Goal: Task Accomplishment & Management: Complete application form

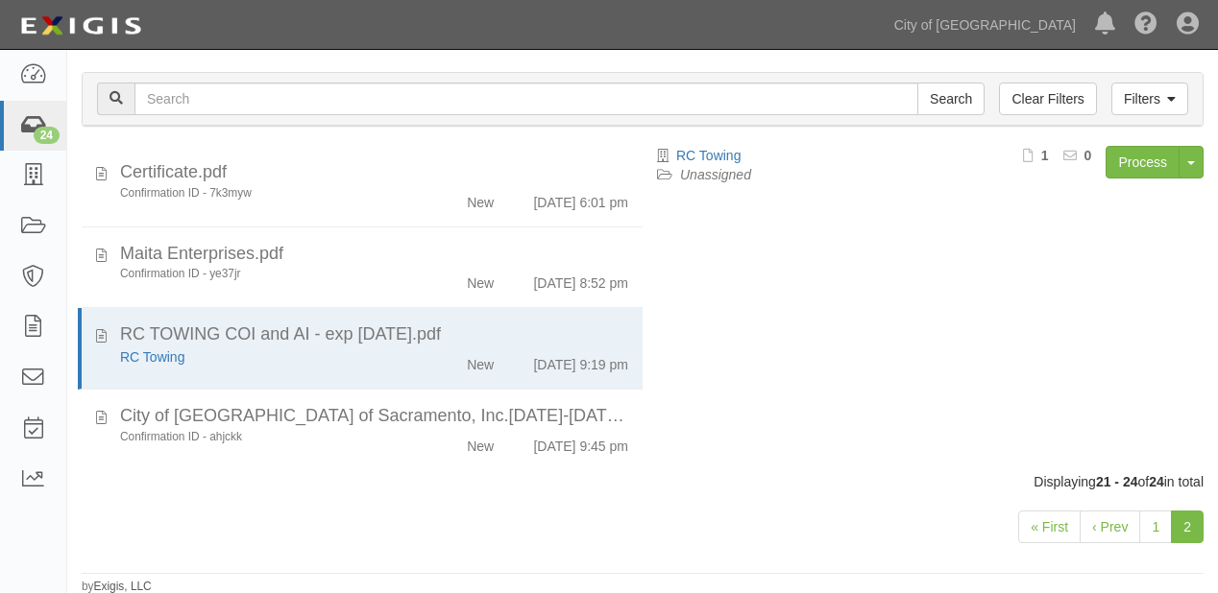
scroll to position [7, 0]
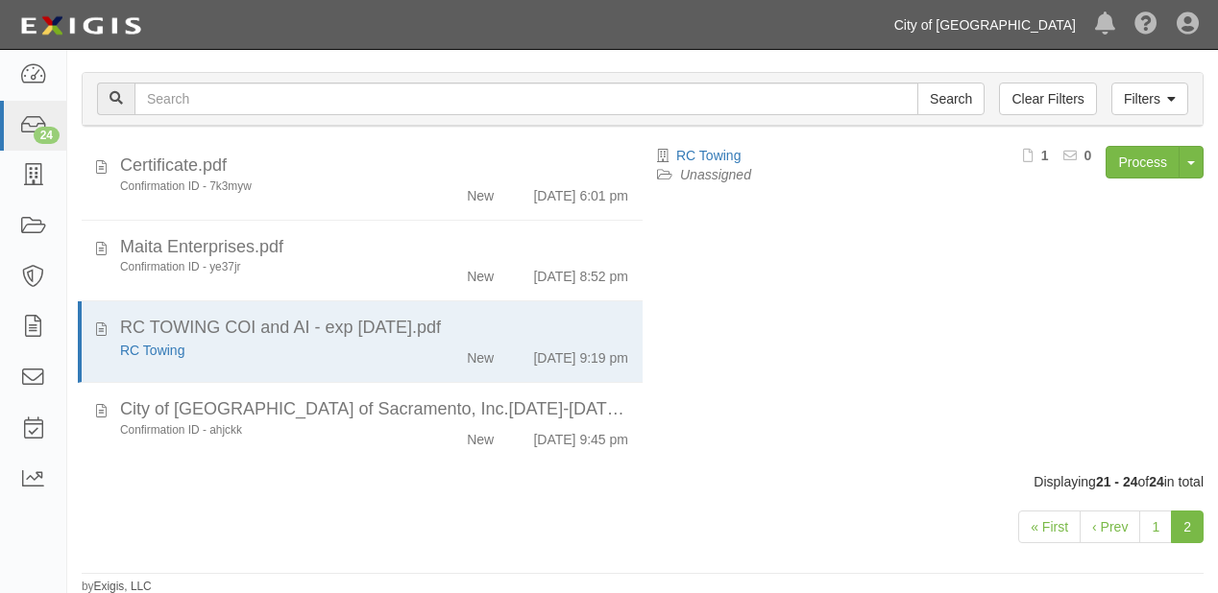
click at [973, 20] on link "City of [GEOGRAPHIC_DATA]" at bounding box center [984, 25] width 201 height 38
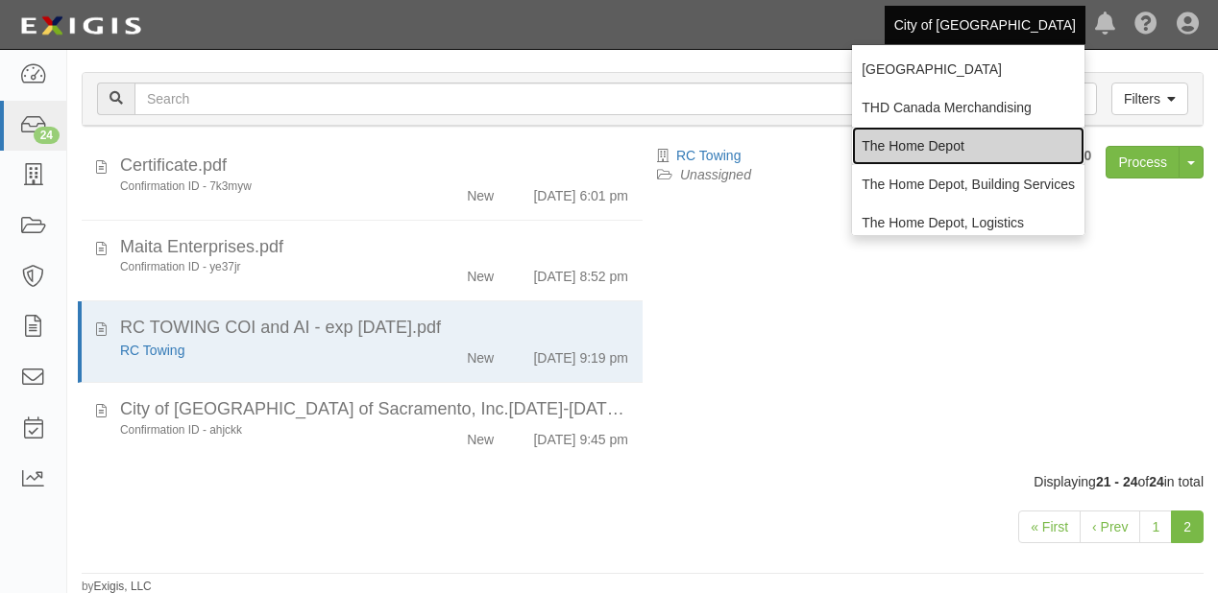
click at [961, 138] on link "The Home Depot" at bounding box center [968, 146] width 232 height 38
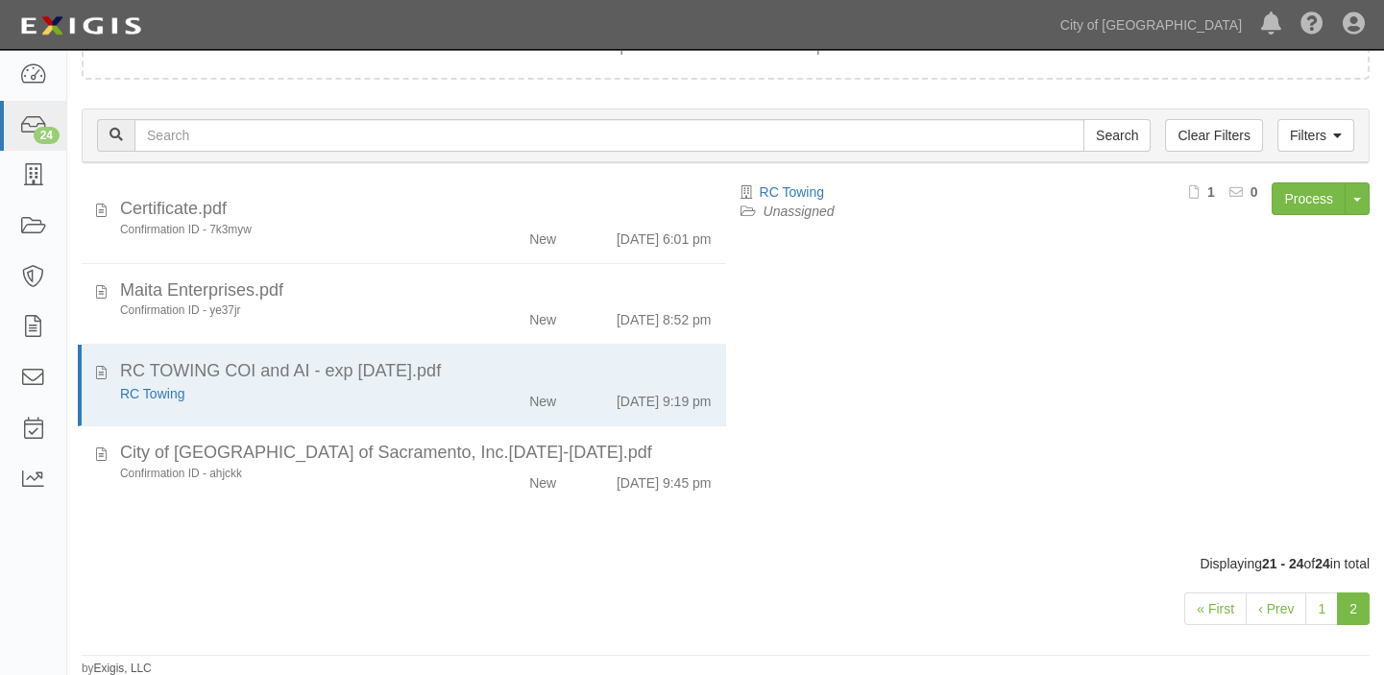
scroll to position [0, 0]
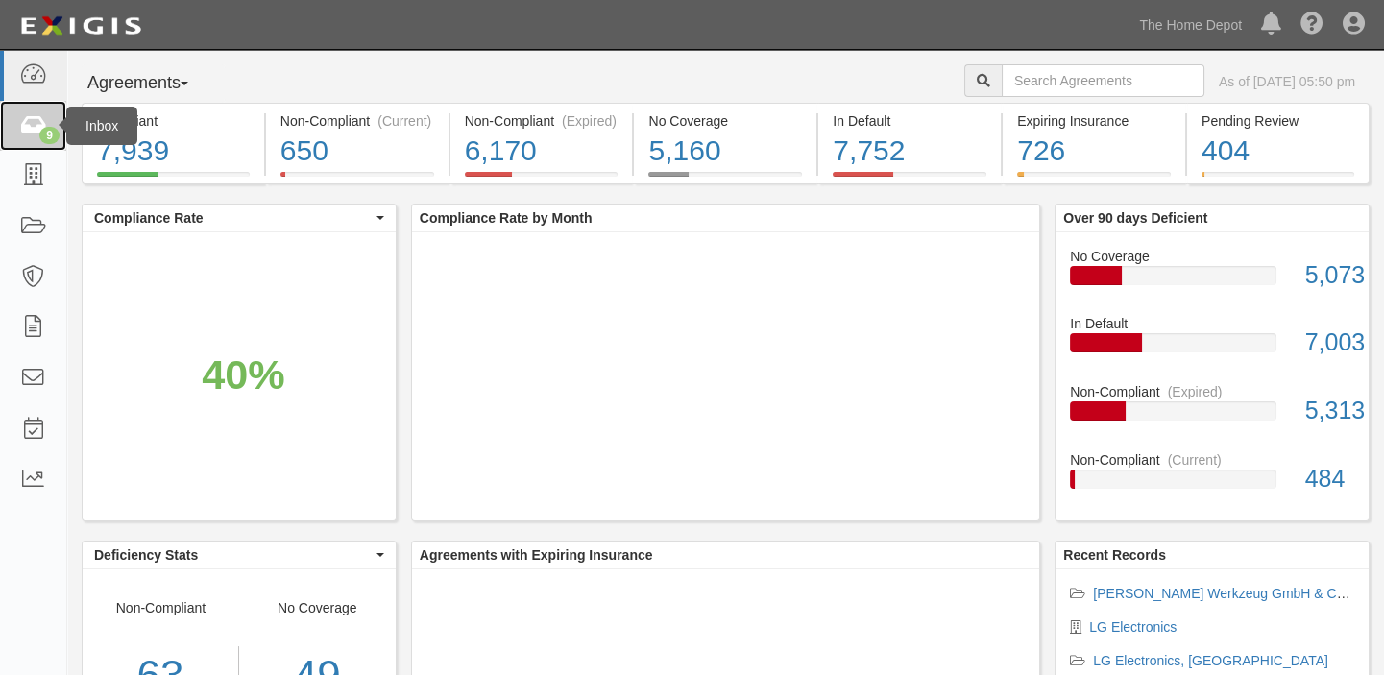
click at [52, 124] on link "9" at bounding box center [33, 126] width 66 height 51
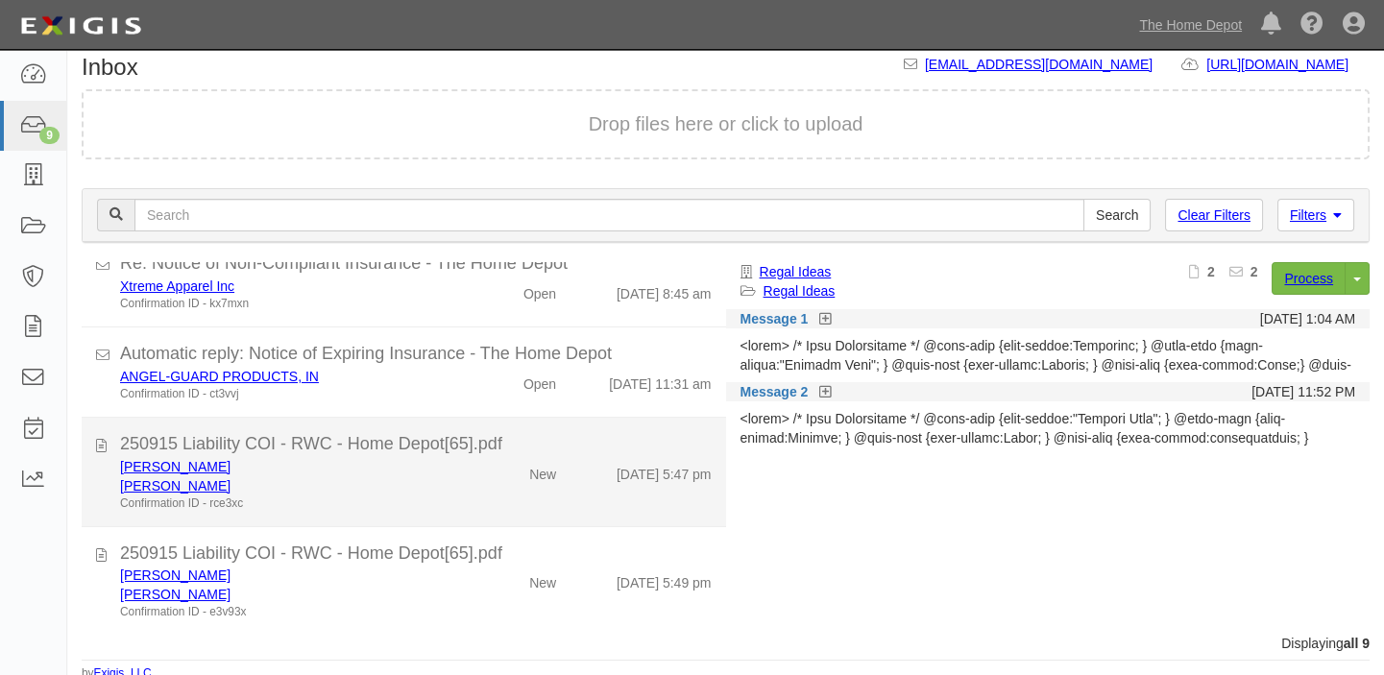
scroll to position [22, 0]
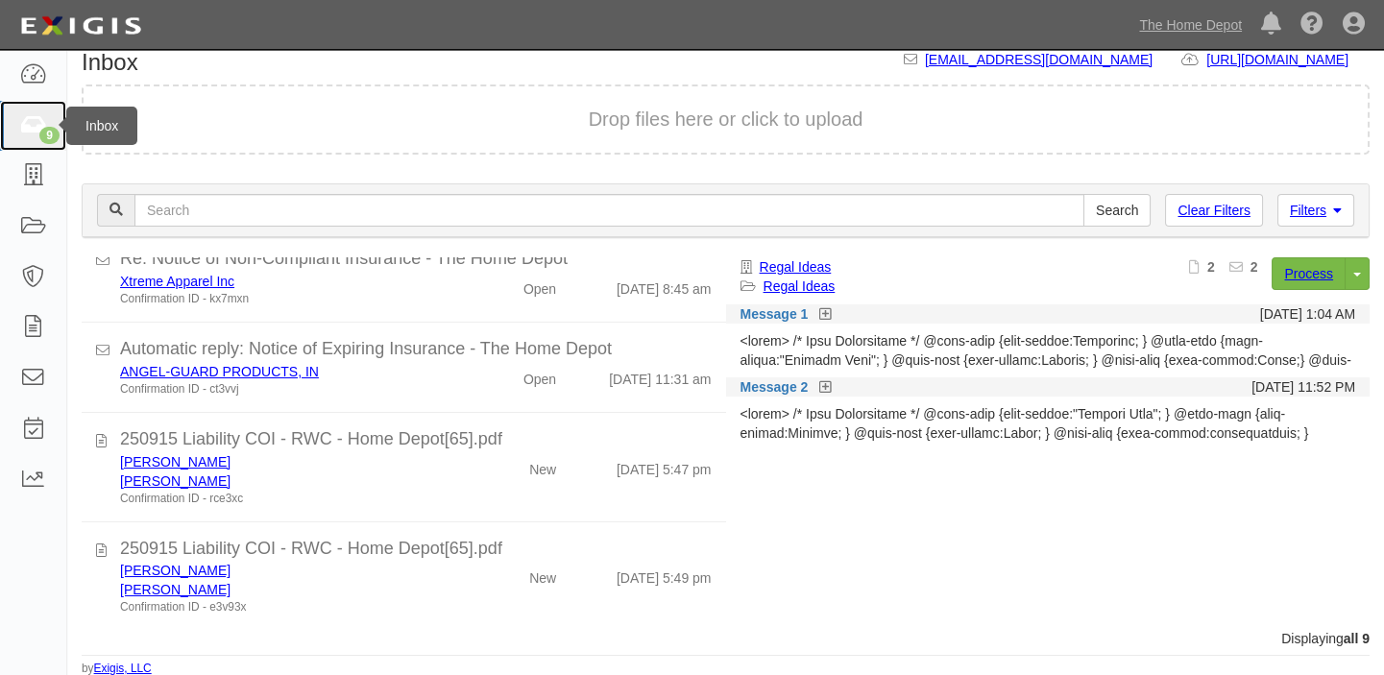
click at [42, 109] on link "9" at bounding box center [33, 126] width 66 height 51
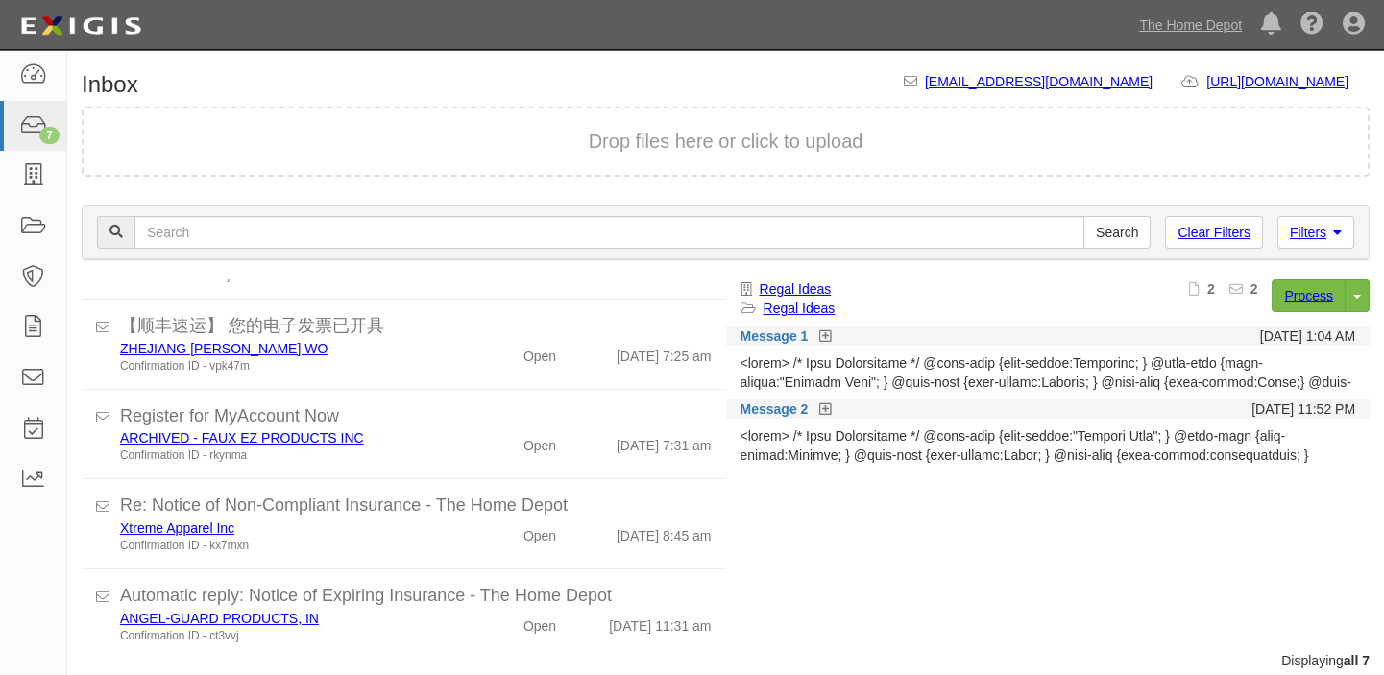
scroll to position [295, 0]
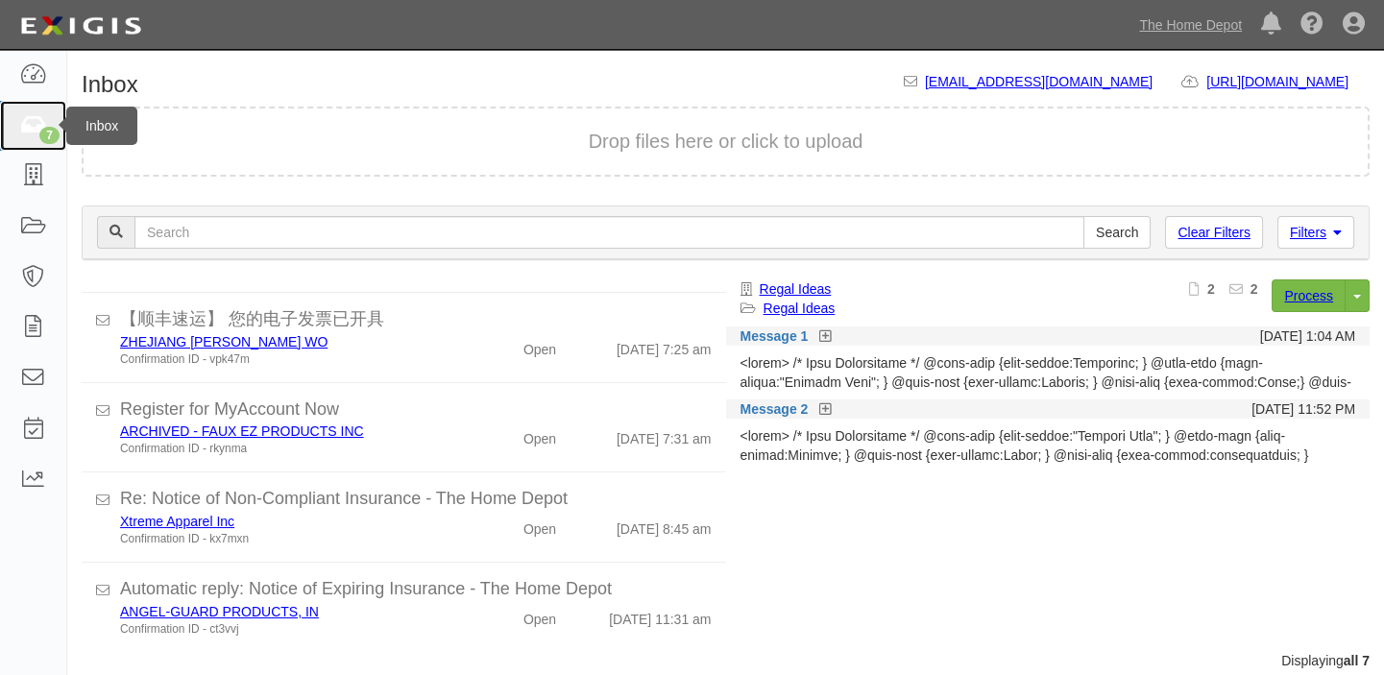
click at [0, 141] on link "7" at bounding box center [33, 126] width 66 height 51
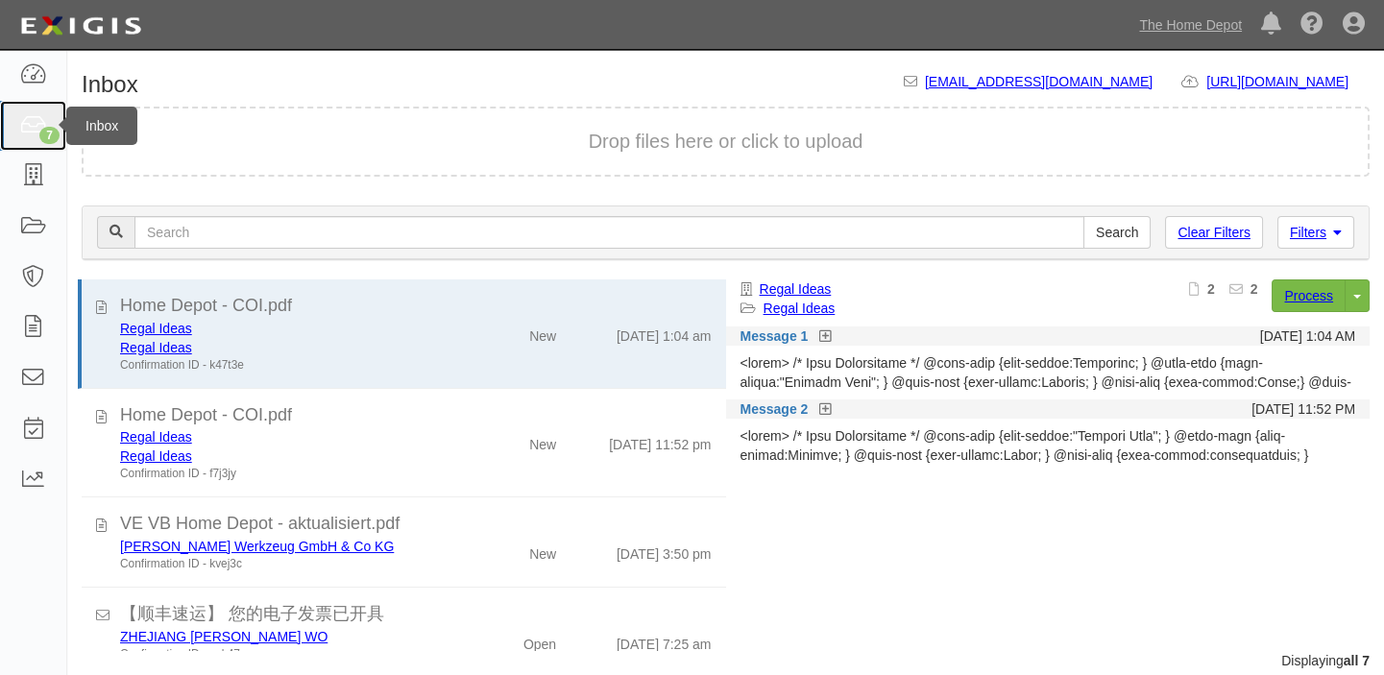
click at [10, 145] on link "7" at bounding box center [33, 126] width 66 height 51
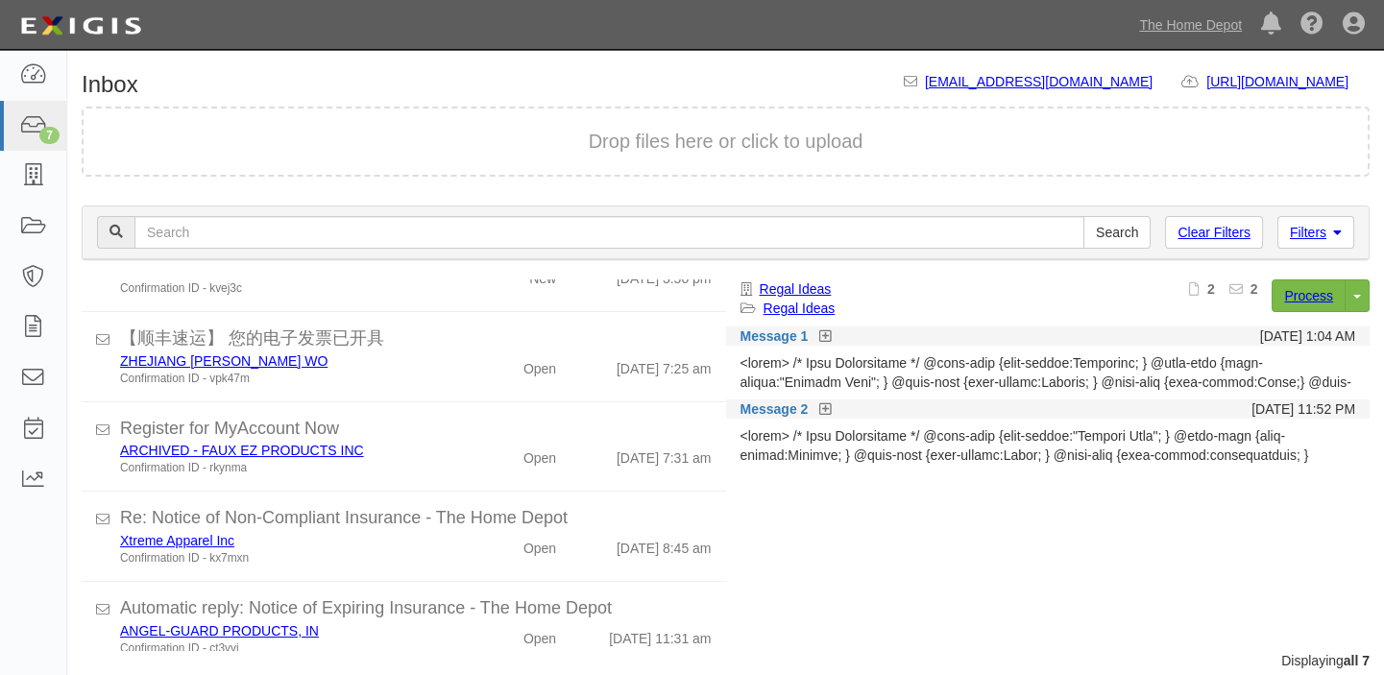
scroll to position [295, 0]
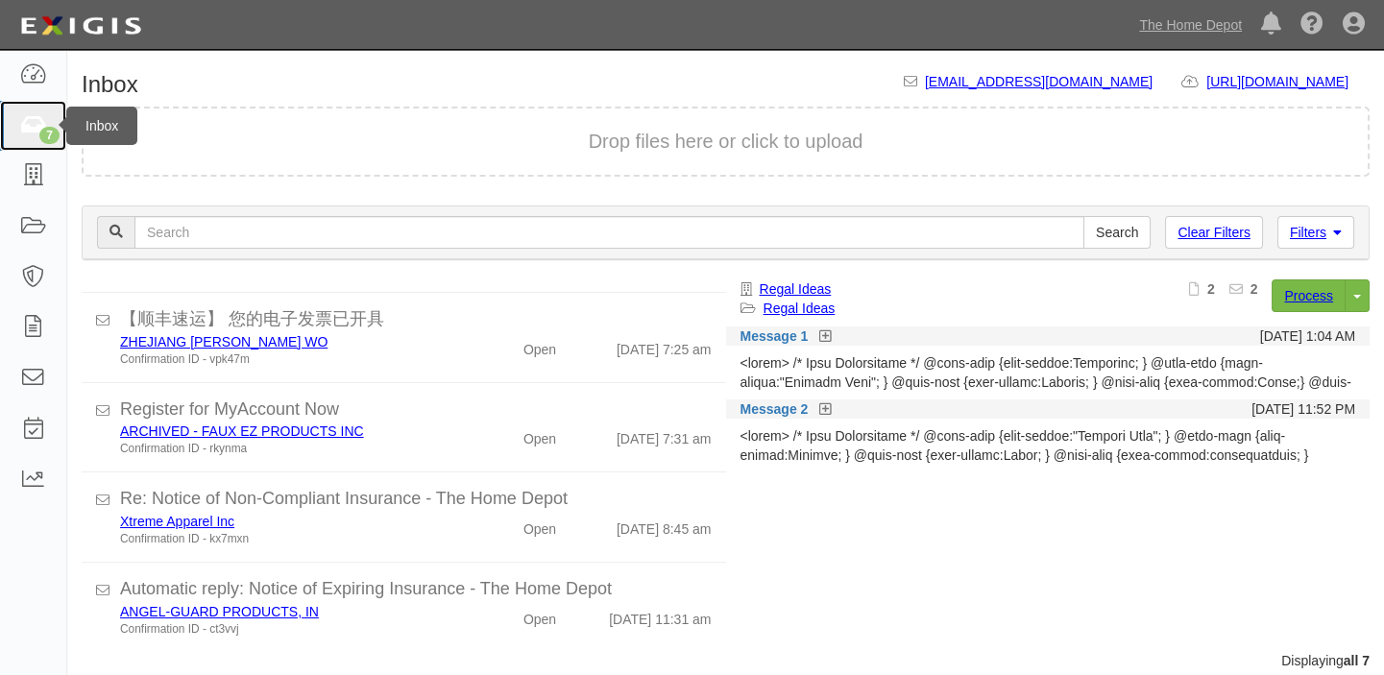
click at [28, 138] on link "7" at bounding box center [33, 126] width 66 height 51
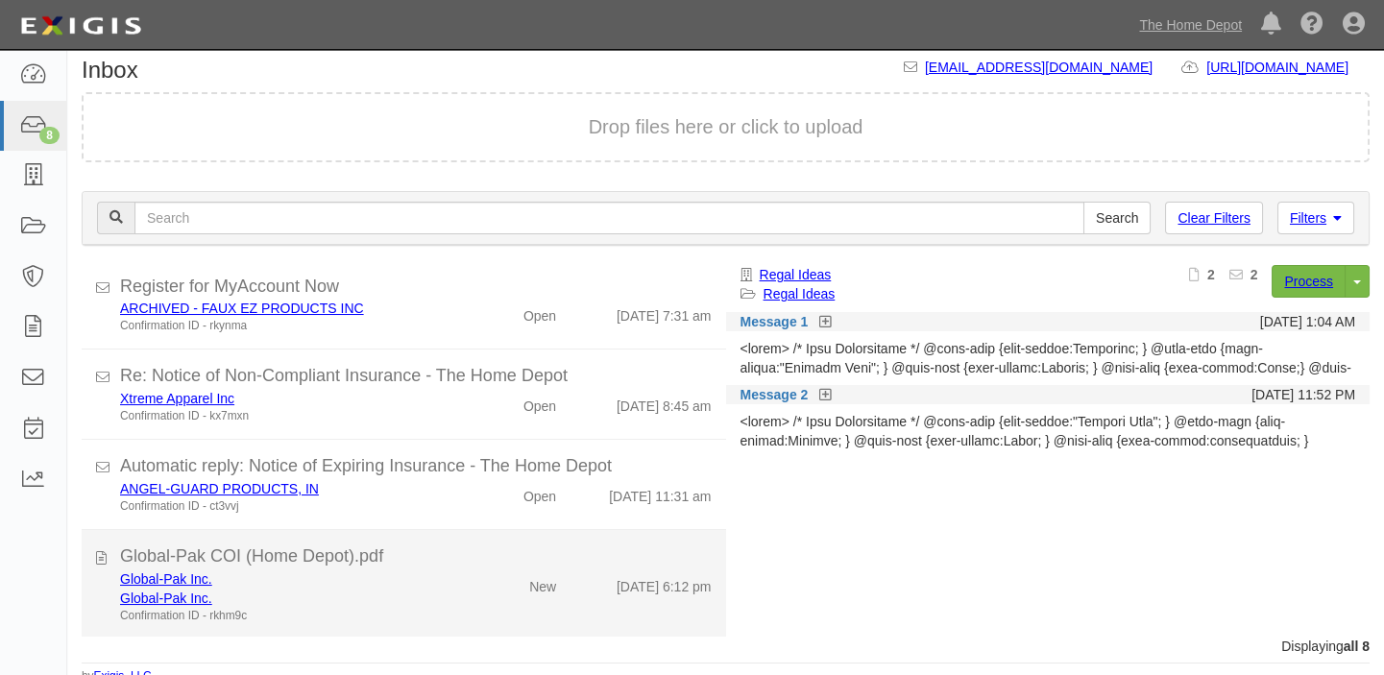
scroll to position [22, 0]
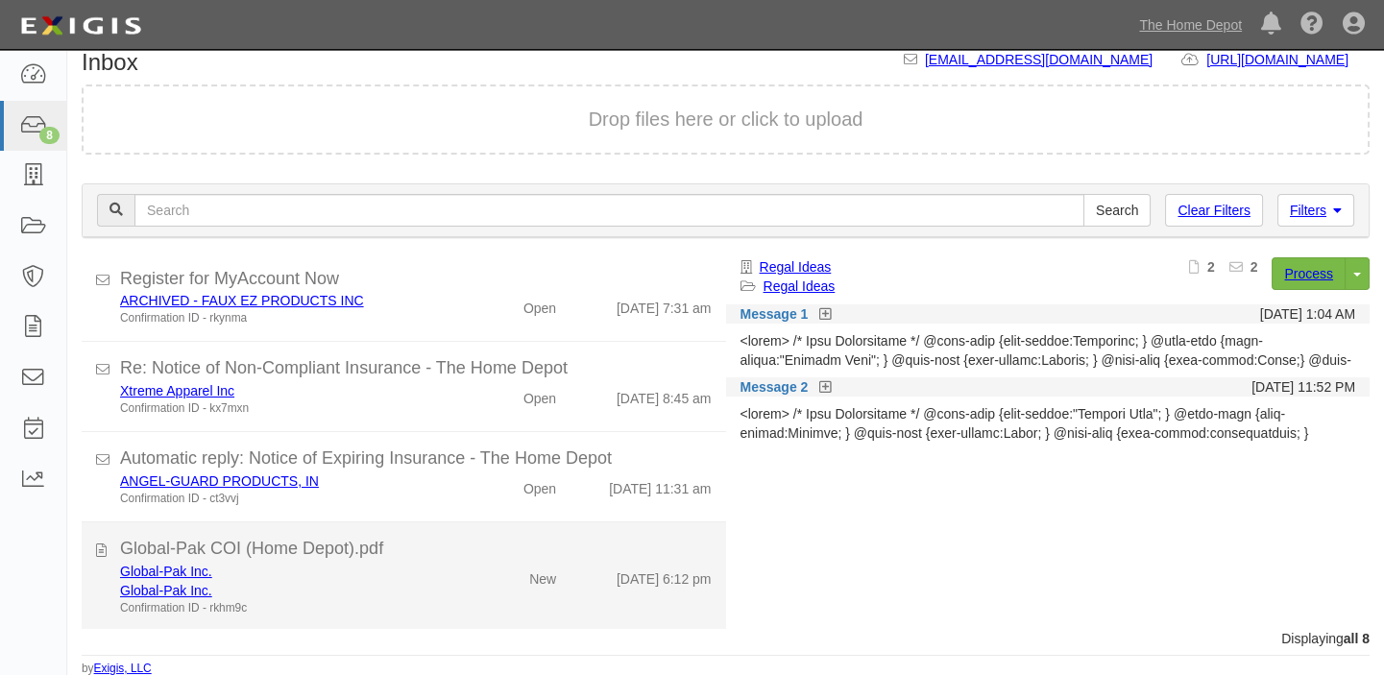
click at [434, 581] on div "Global-Pak Inc." at bounding box center [286, 590] width 333 height 19
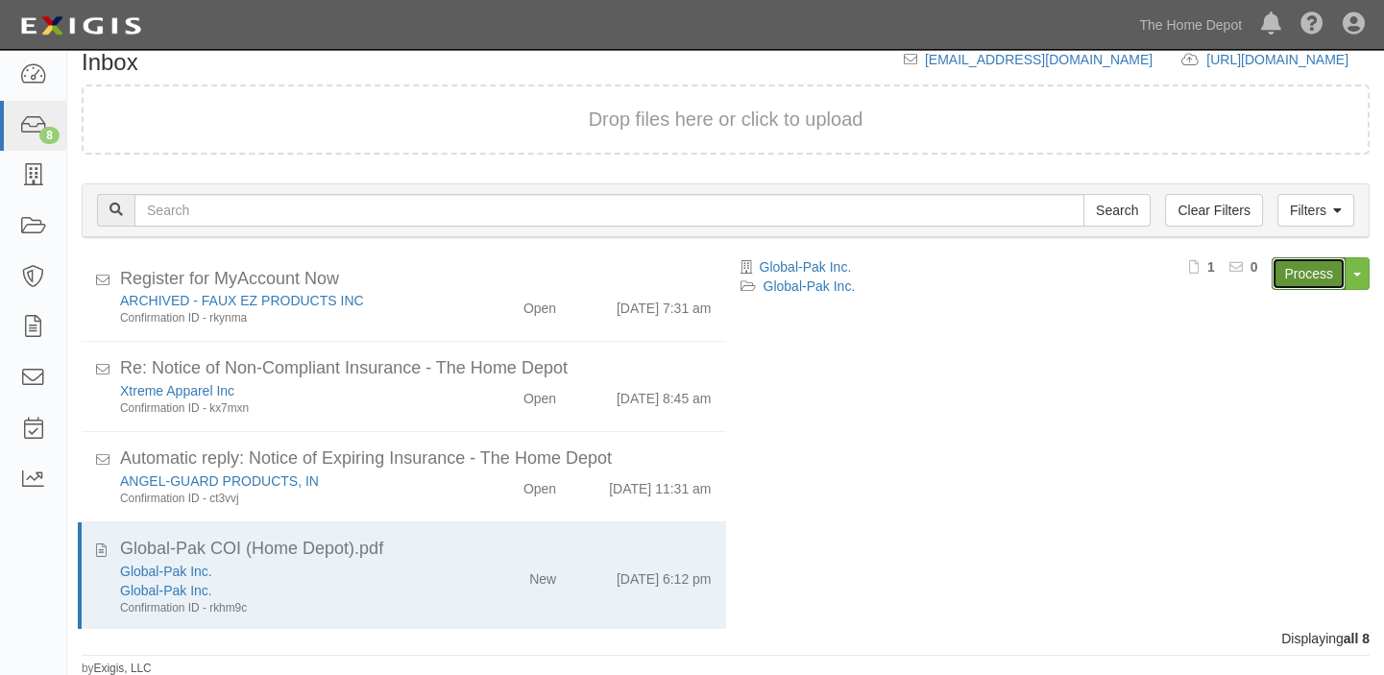
click at [1324, 265] on link "Process" at bounding box center [1308, 273] width 74 height 33
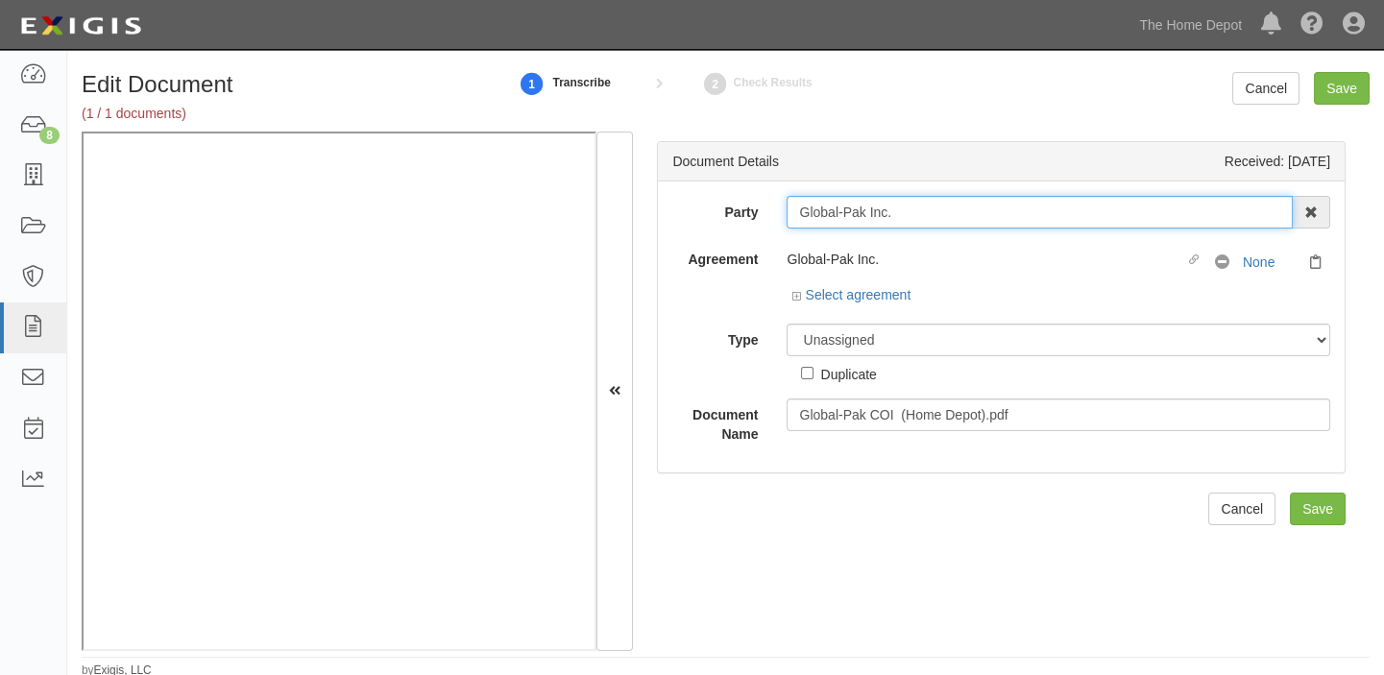
drag, startPoint x: 790, startPoint y: 221, endPoint x: 1097, endPoint y: 221, distance: 306.3
click at [1097, 221] on input "Global-Pak Inc." at bounding box center [1039, 212] width 506 height 33
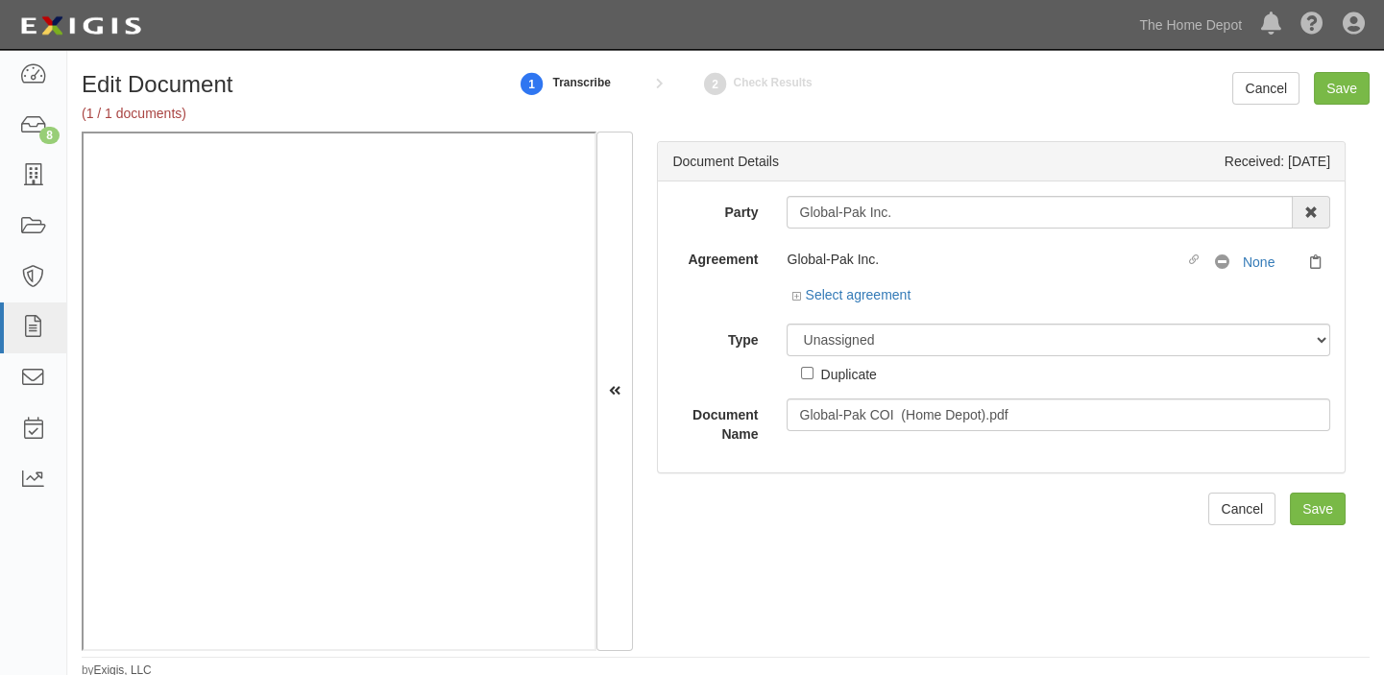
click at [837, 302] on div "Select agreement" at bounding box center [850, 294] width 119 height 19
click at [837, 294] on link "Select agreement" at bounding box center [850, 294] width 119 height 15
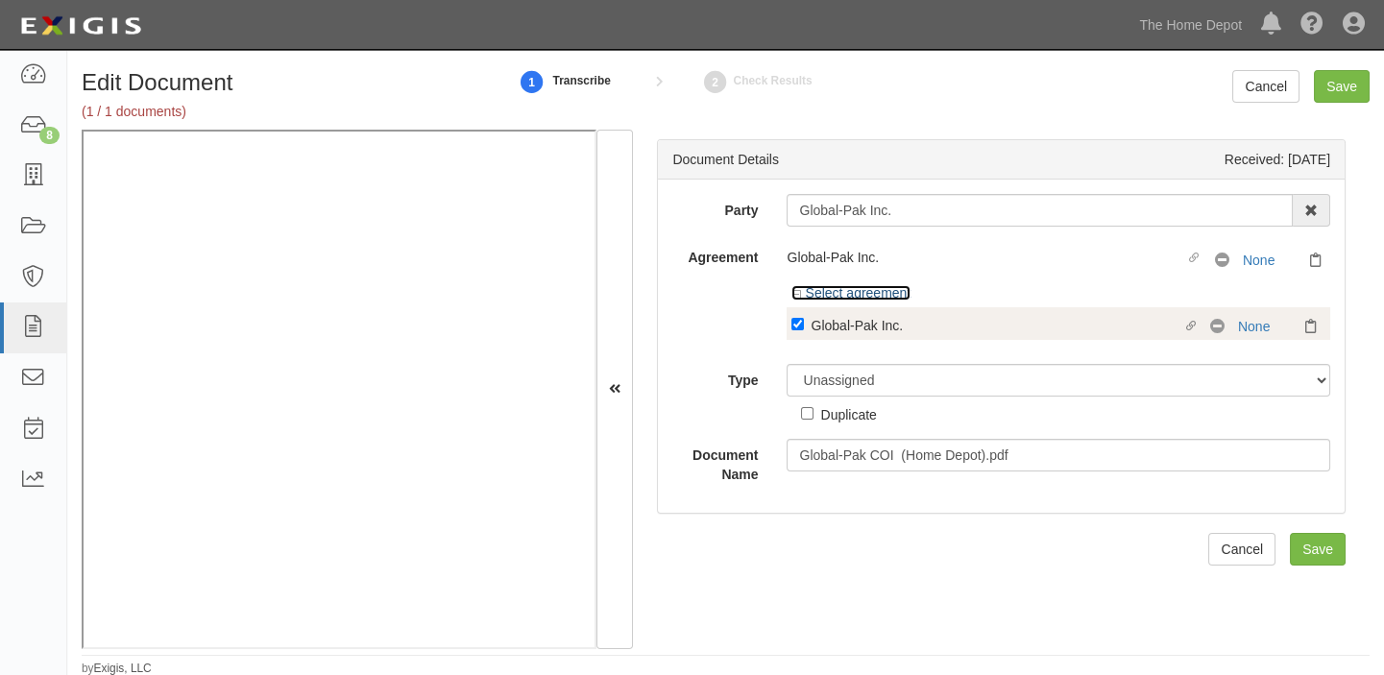
scroll to position [3, 0]
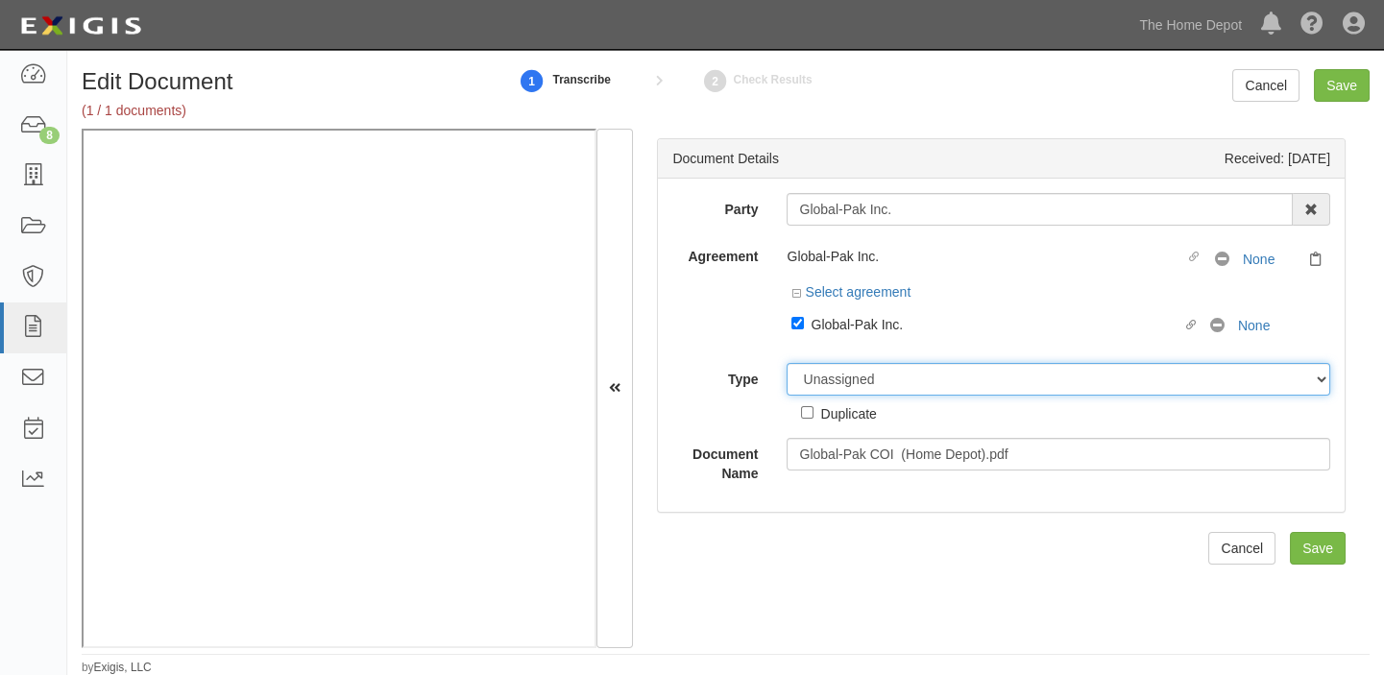
click at [842, 366] on select "Unassigned Binder Cancellation Notice Certificate Contract Endorsement Insuranc…" at bounding box center [1058, 379] width 544 height 33
select select "CertificateDetail"
click at [786, 363] on select "Unassigned Binder Cancellation Notice Certificate Contract Endorsement Insuranc…" at bounding box center [1058, 379] width 544 height 33
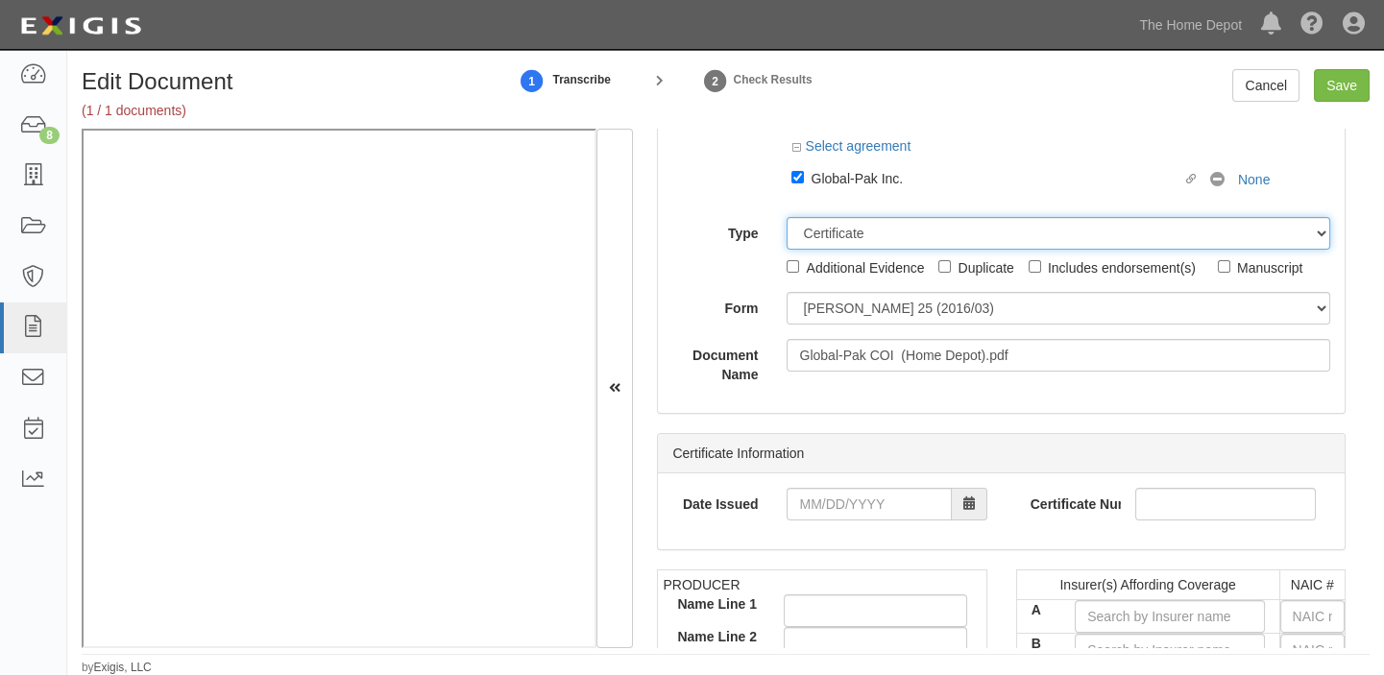
scroll to position [261, 0]
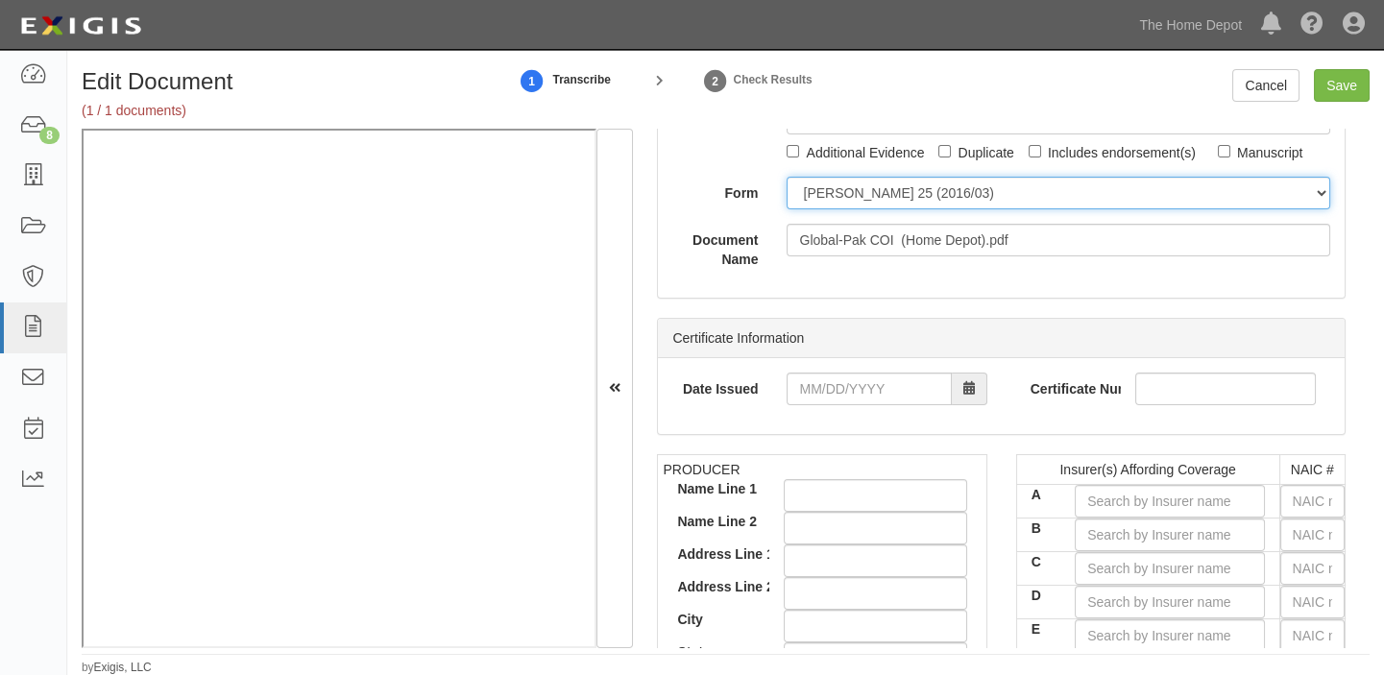
click at [855, 196] on select "ACORD 25 (2016/03) ACORD 101 ACORD 855 NY (2014/05) General" at bounding box center [1058, 193] width 544 height 33
select select "GeneralFormDetail"
click at [786, 177] on select "ACORD 25 (2016/03) ACORD 101 ACORD 855 NY (2014/05) General" at bounding box center [1058, 193] width 544 height 33
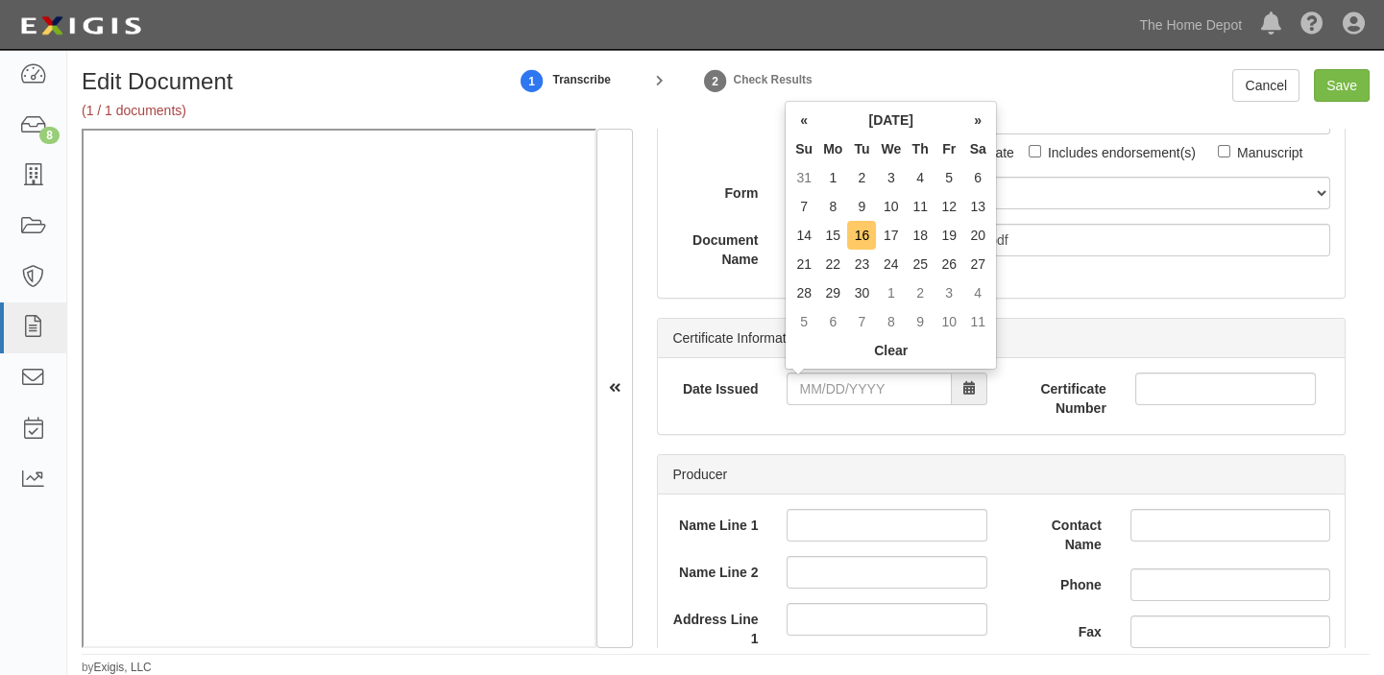
click at [865, 236] on td "16" at bounding box center [861, 235] width 29 height 29
type input "09/16/2025"
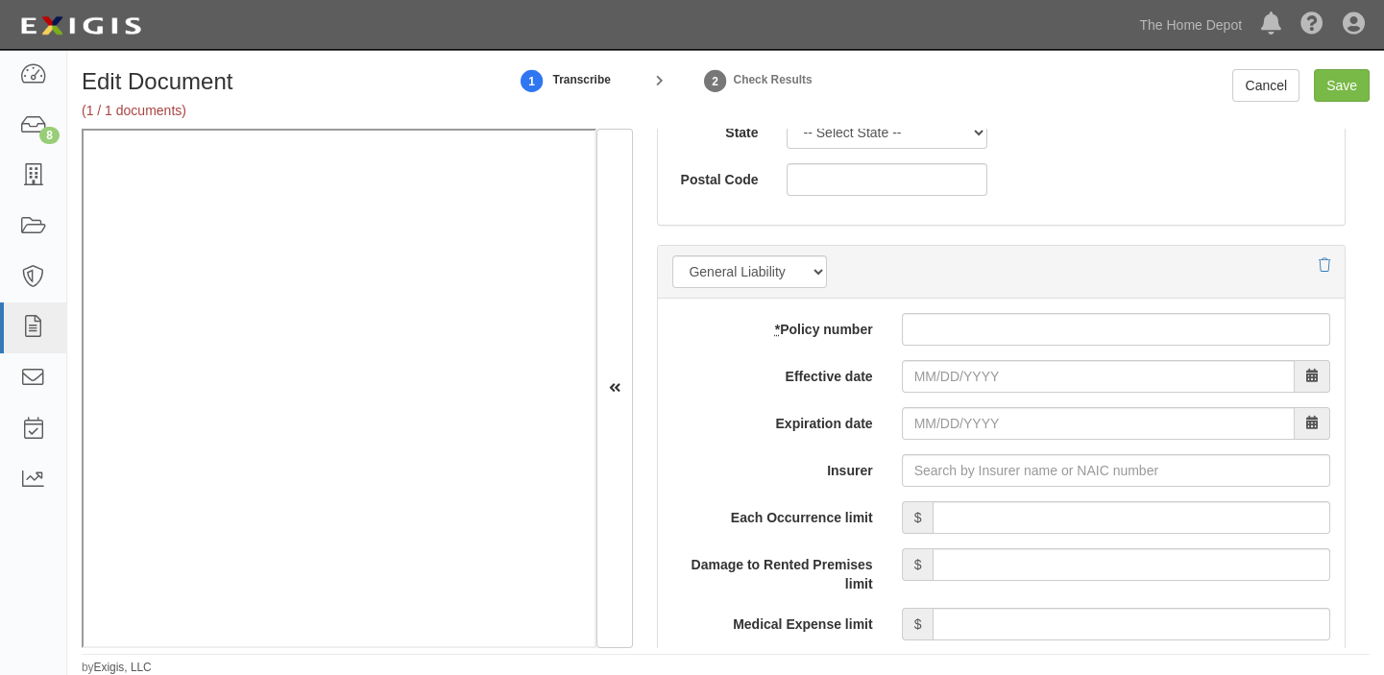
scroll to position [1396, 0]
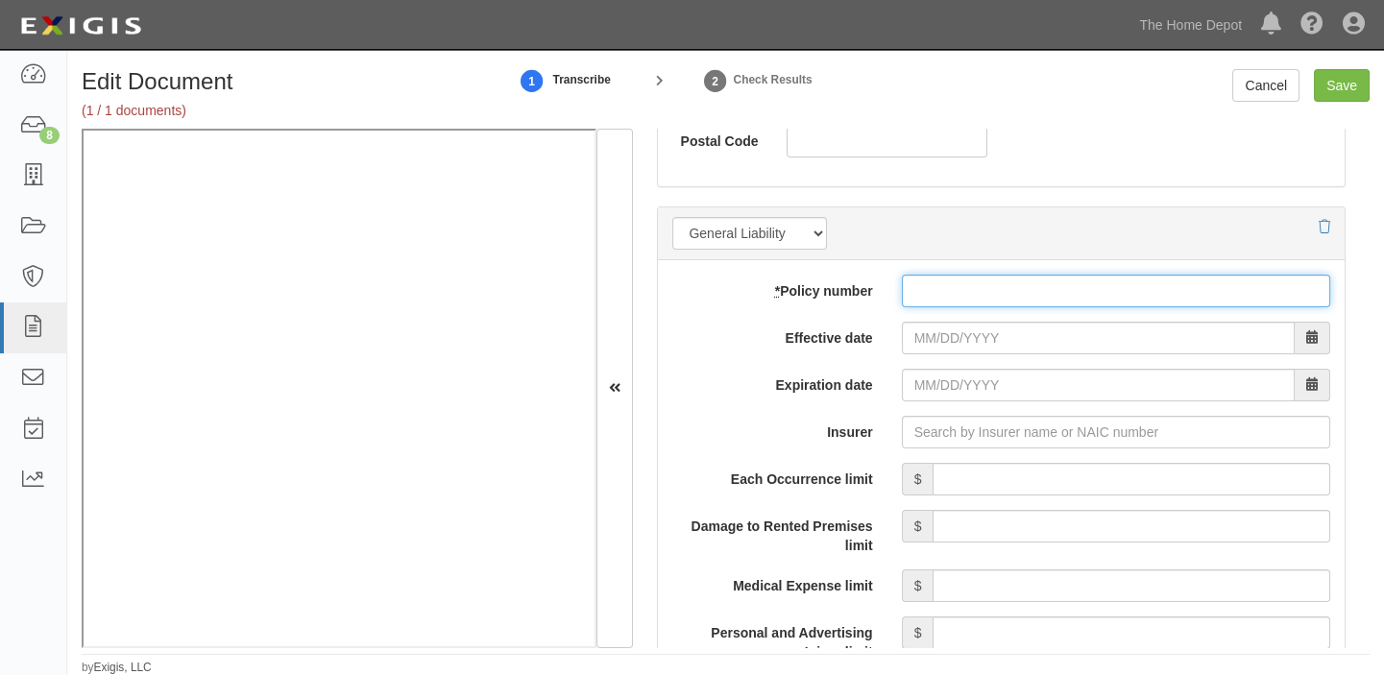
click at [923, 278] on input "* Policy number" at bounding box center [1116, 291] width 428 height 33
paste input "05314302-25"
type input "05314302-25"
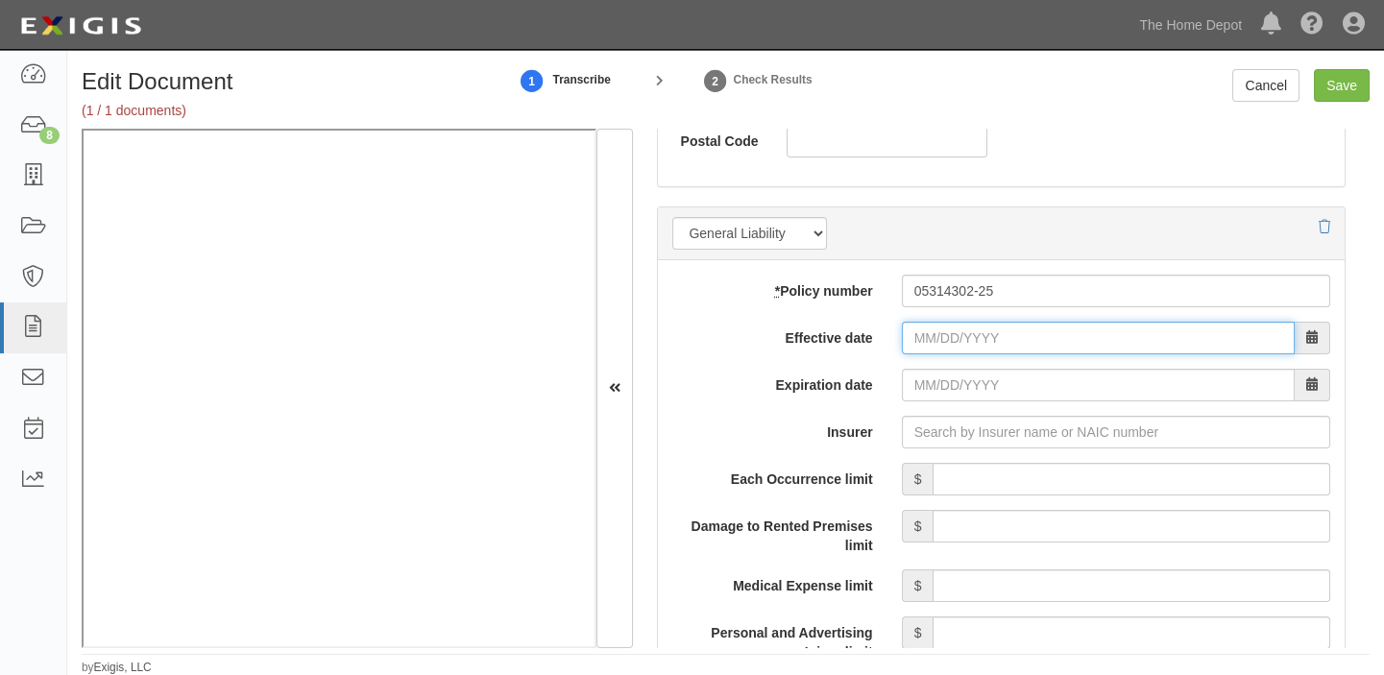
click at [927, 342] on input "Effective date" at bounding box center [1098, 338] width 393 height 33
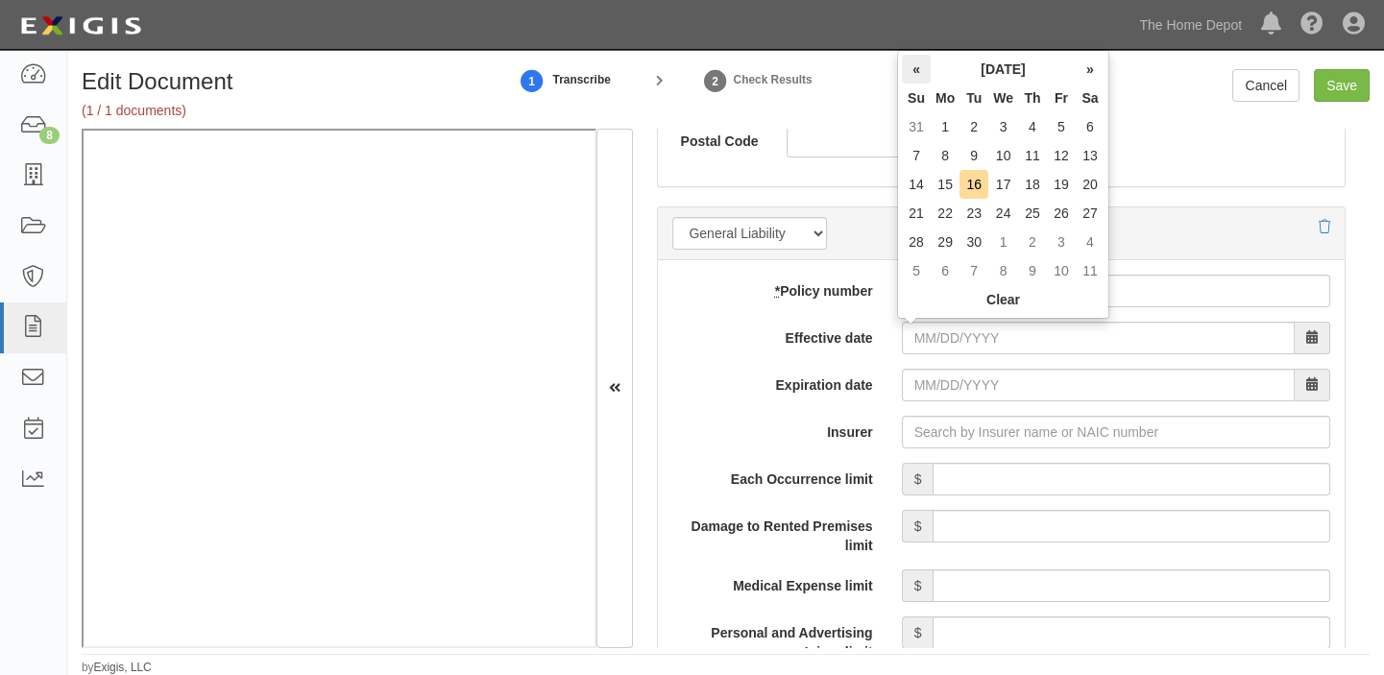
click at [925, 68] on th "«" at bounding box center [916, 69] width 29 height 29
click at [1095, 191] on td "17" at bounding box center [1089, 184] width 29 height 29
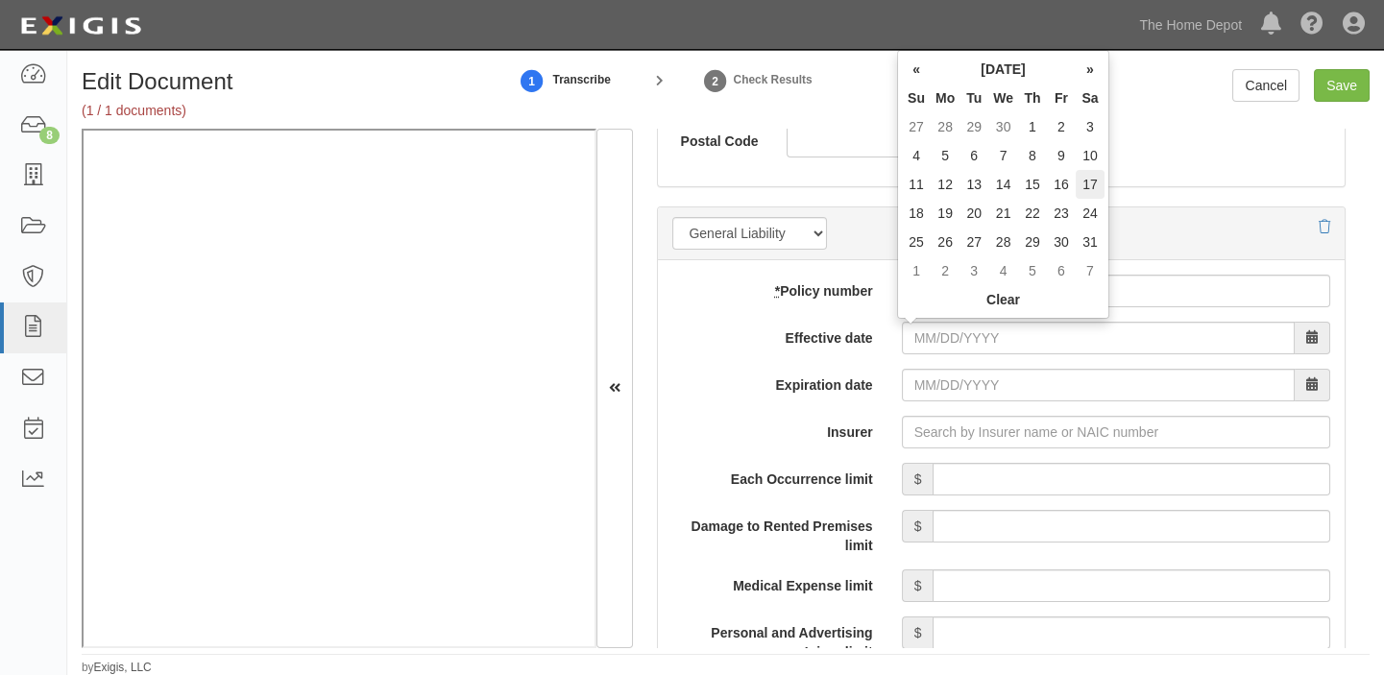
type input "05/17/2025"
type input "05/17/2026"
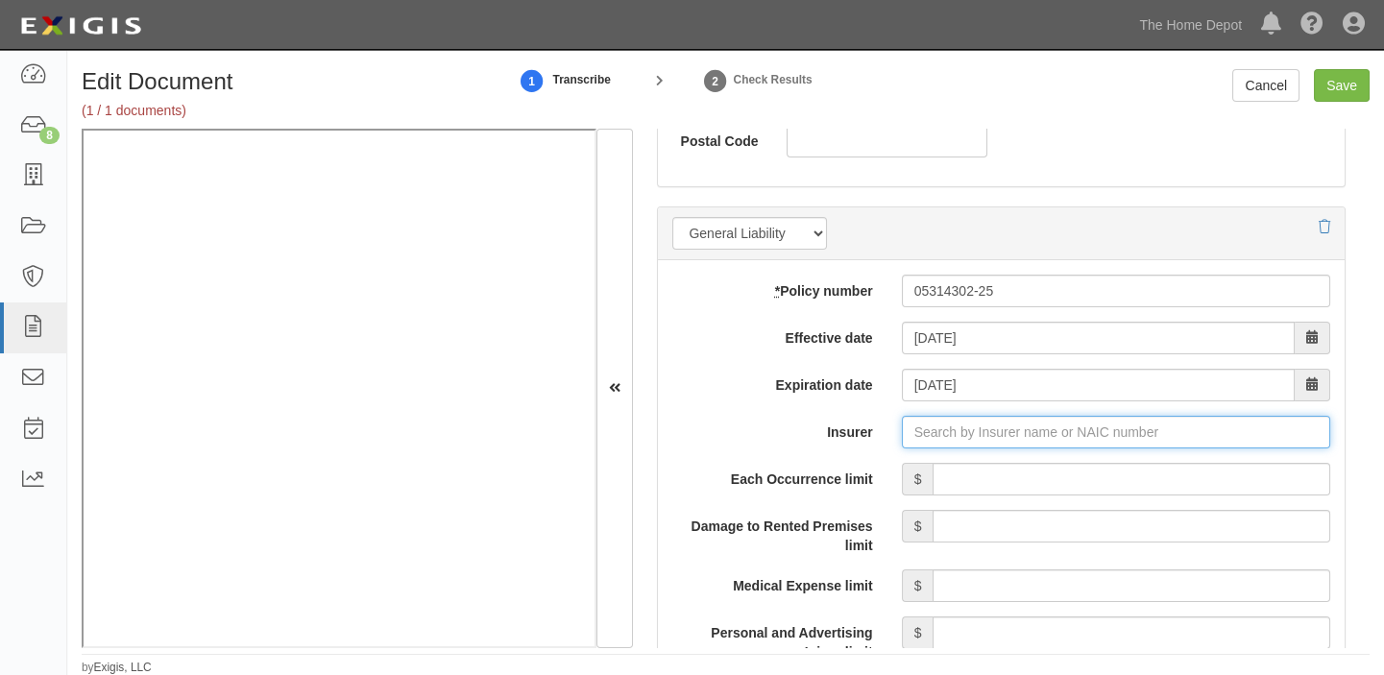
click at [931, 430] on input "Insurer" at bounding box center [1116, 432] width 428 height 33
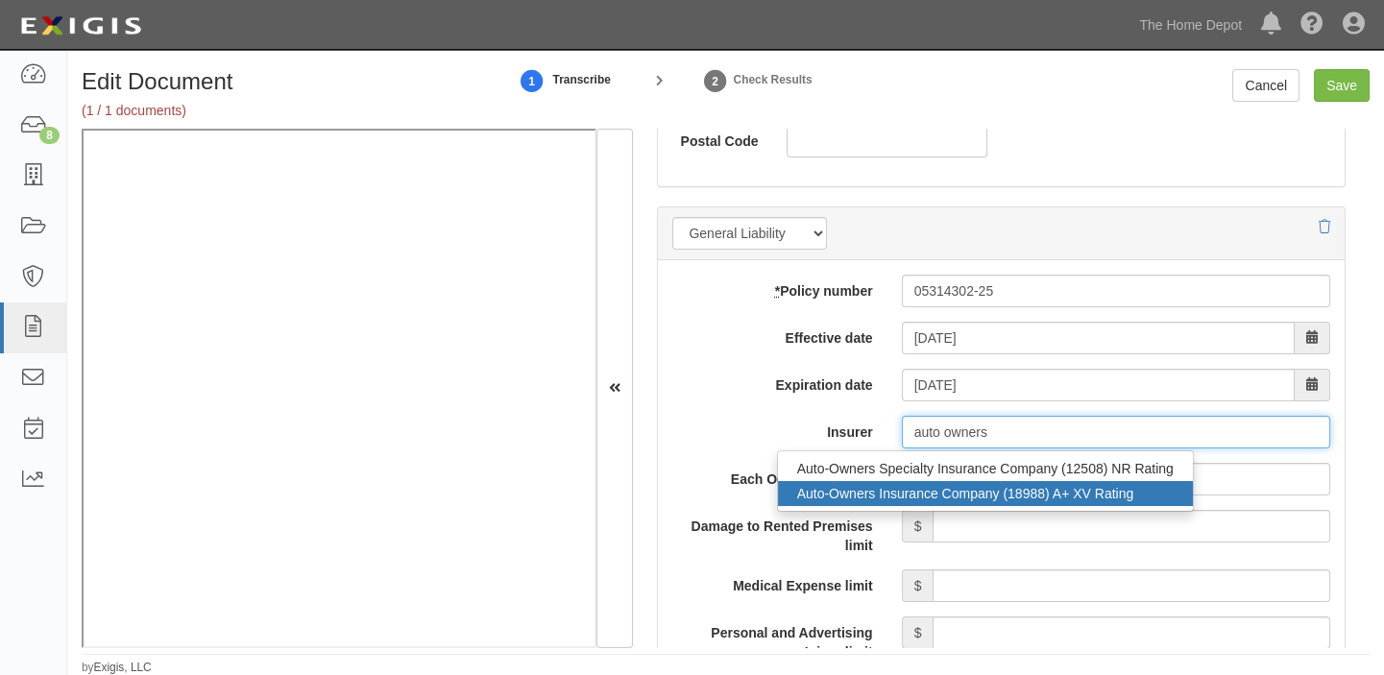
click at [930, 486] on div "Auto-Owners Insurance Company (18988) A+ XV Rating" at bounding box center [985, 493] width 415 height 25
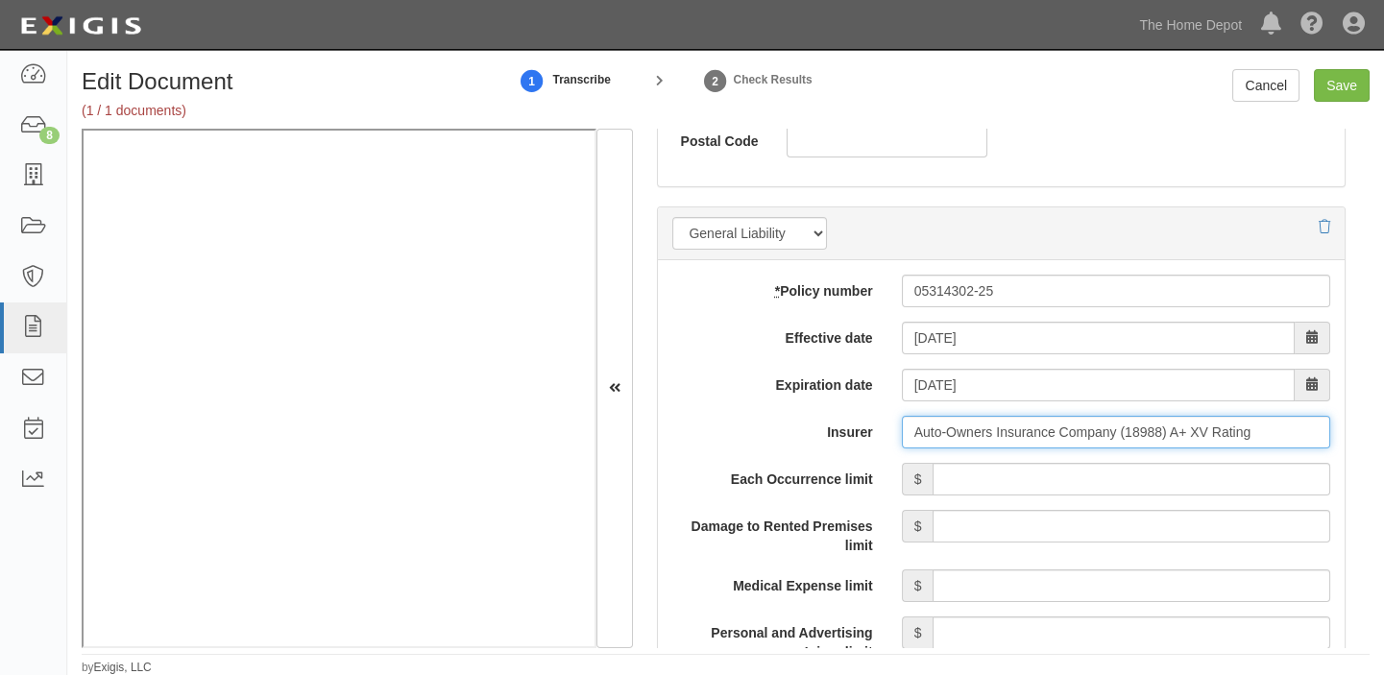
type input "Auto-Owners Insurance Company (18988) A+ XV Rating"
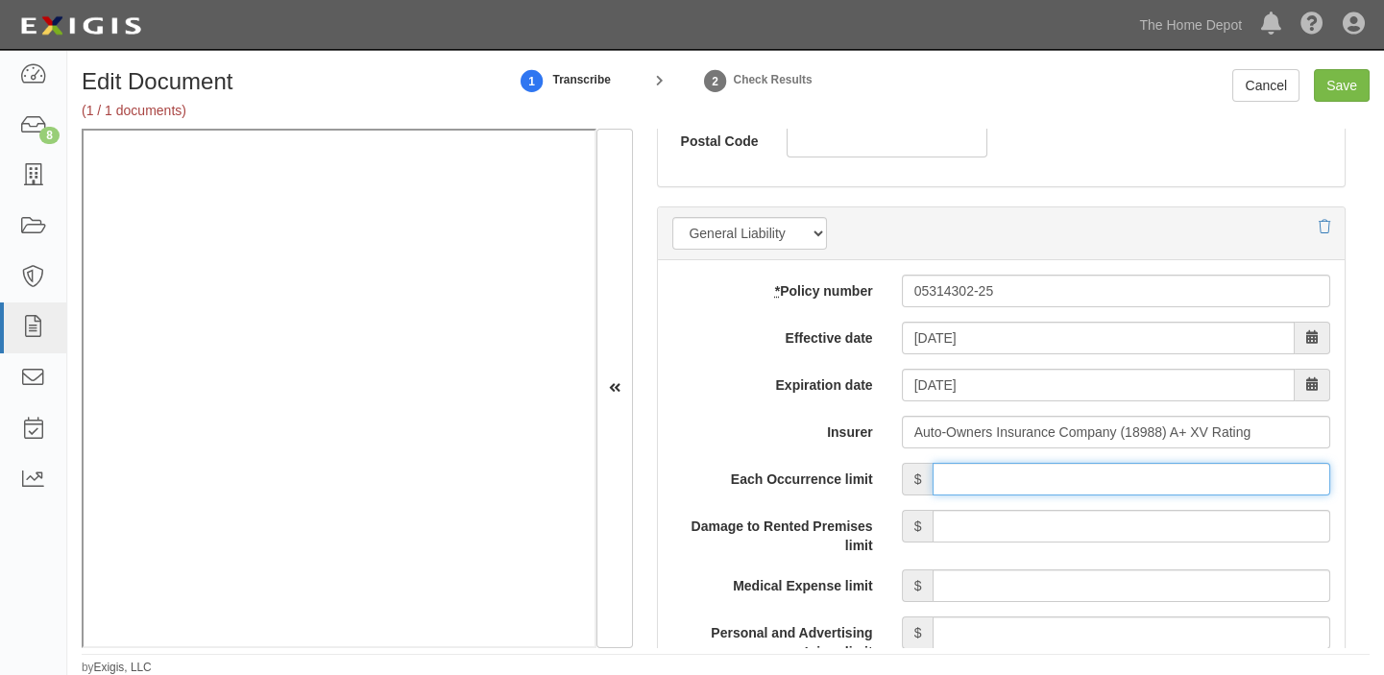
click at [1027, 477] on input "Each Occurrence limit" at bounding box center [1131, 479] width 398 height 33
type input "2,000,000"
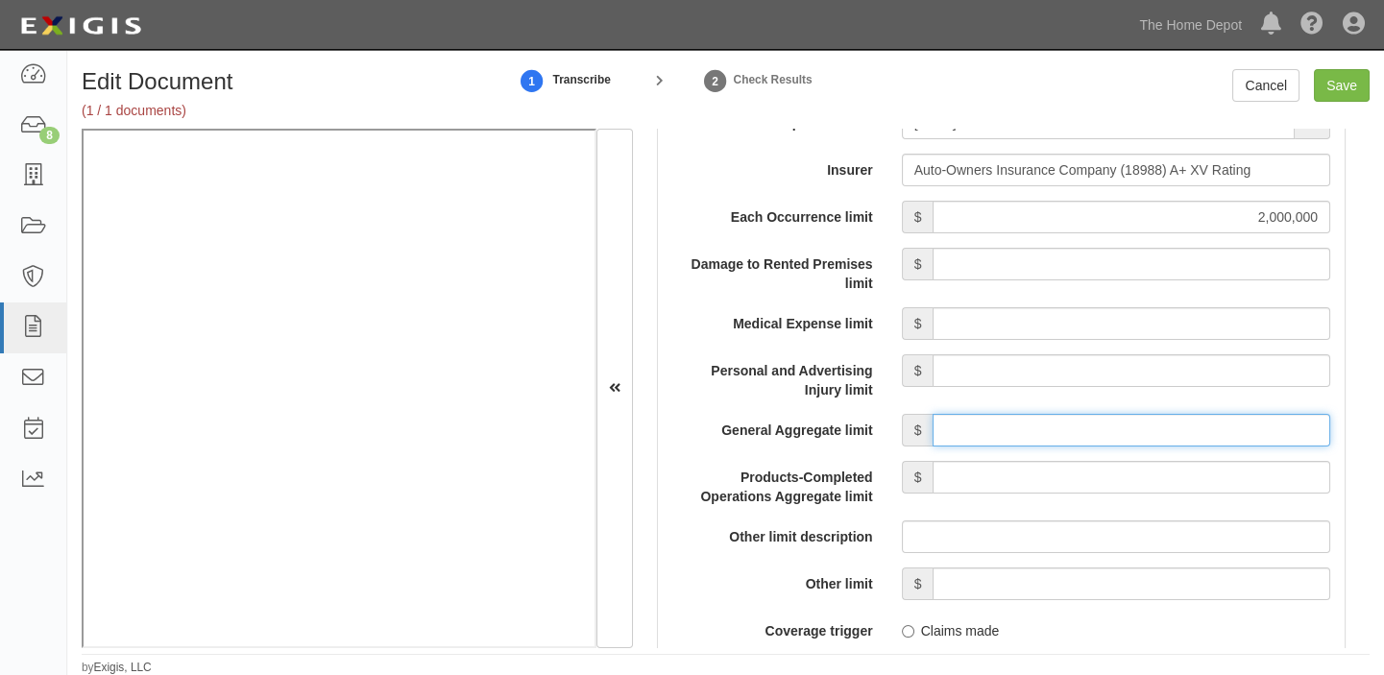
click at [1056, 436] on input "General Aggregate limit" at bounding box center [1131, 430] width 398 height 33
type input "2,000,000"
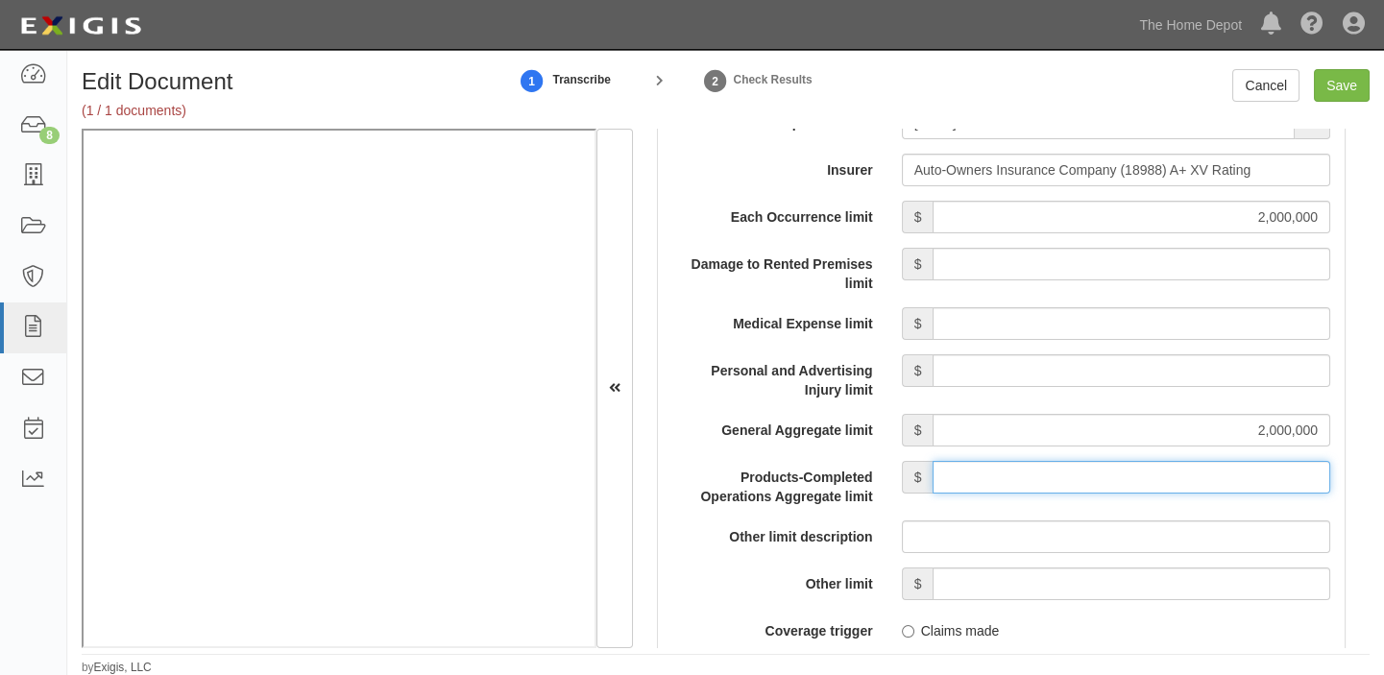
click at [1123, 487] on input "Products-Completed Operations Aggregate limit" at bounding box center [1131, 477] width 398 height 33
type input "2,000,000"
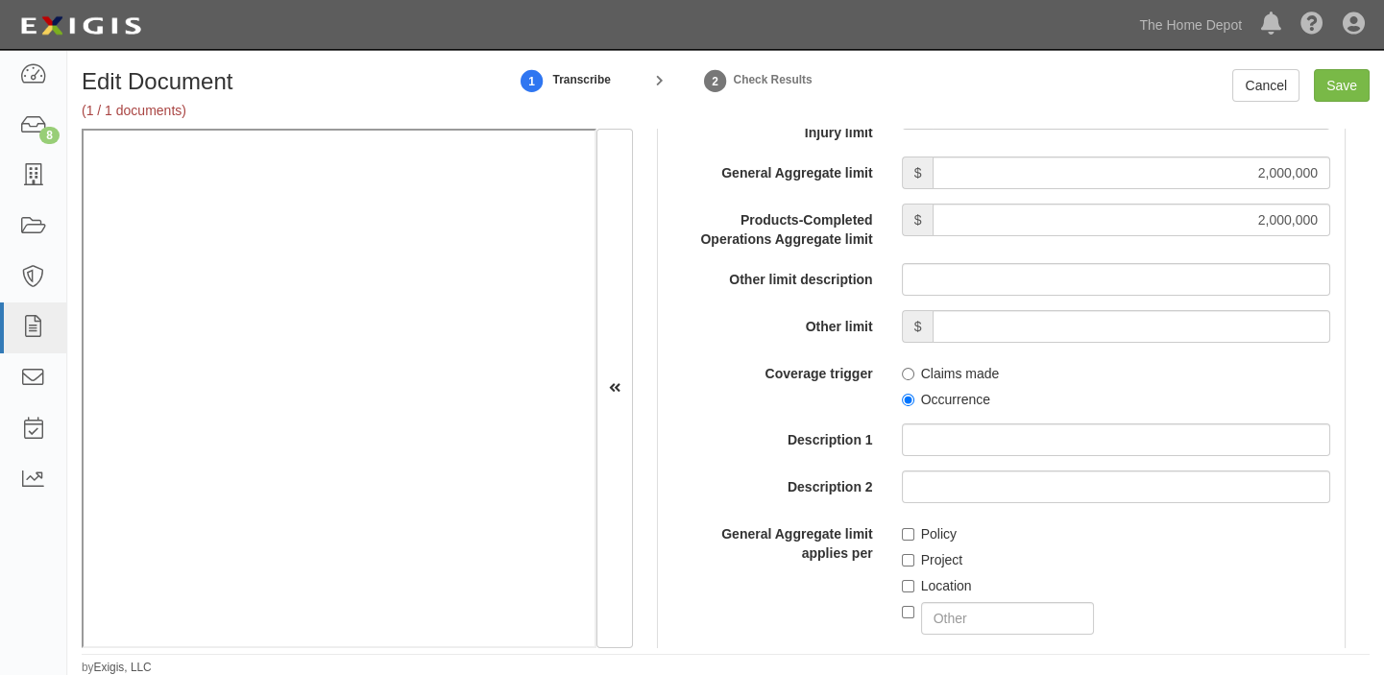
scroll to position [2007, 0]
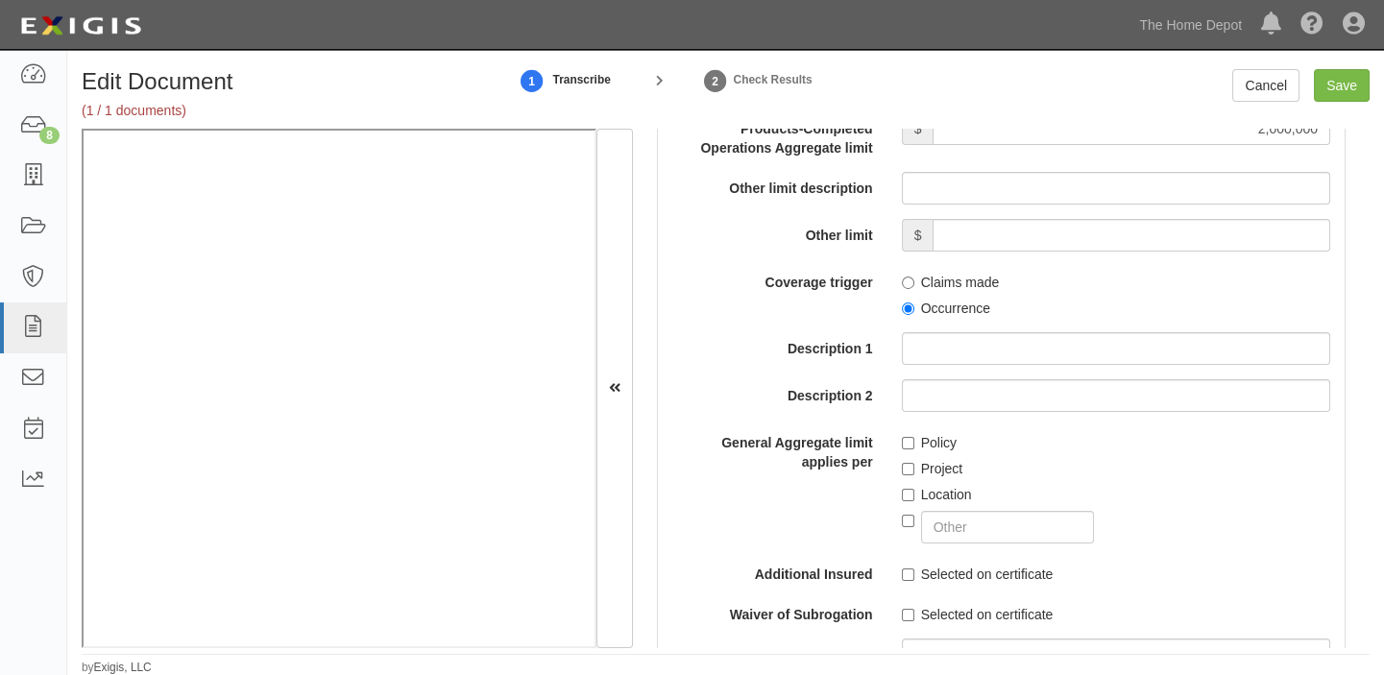
click at [954, 303] on label "Occurrence" at bounding box center [946, 308] width 88 height 19
click at [914, 303] on input "Occurrence" at bounding box center [908, 308] width 12 height 12
radio input "true"
click at [909, 445] on label "Policy" at bounding box center [929, 442] width 55 height 19
click at [909, 445] on input "Policy" at bounding box center [908, 443] width 12 height 12
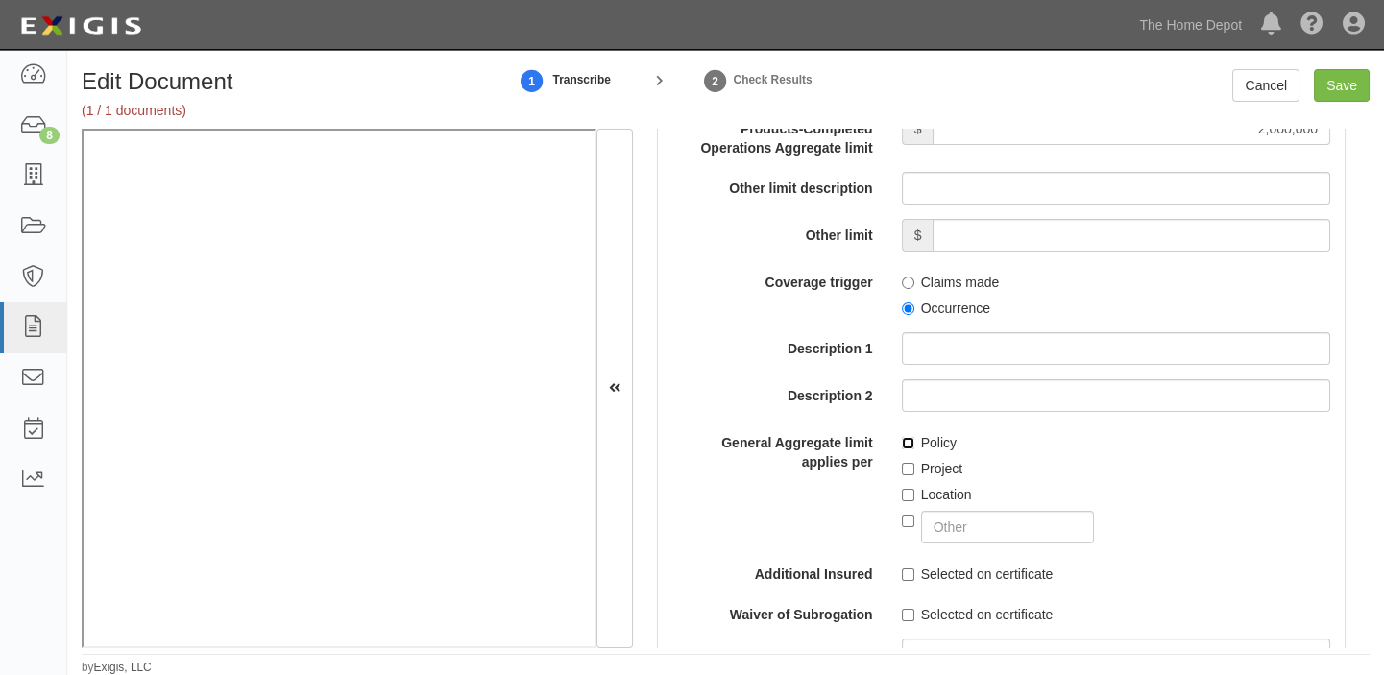
checkbox input "true"
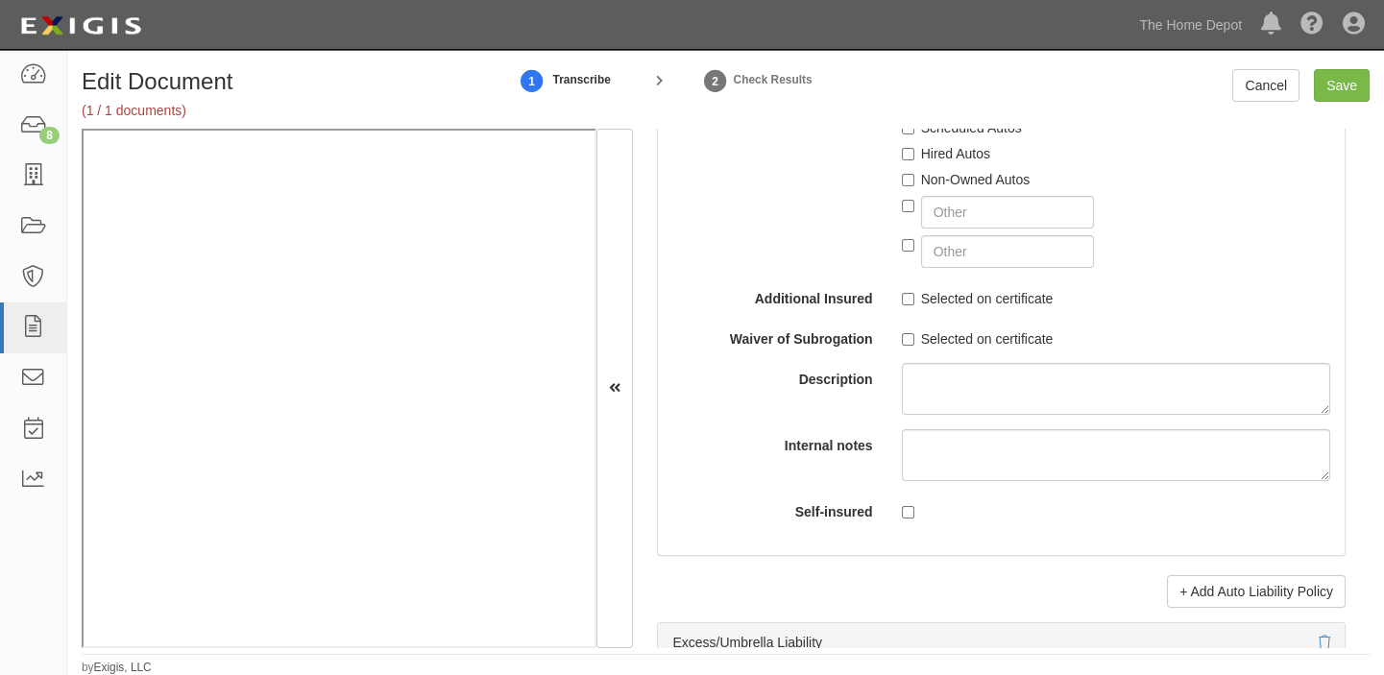
scroll to position [3579, 0]
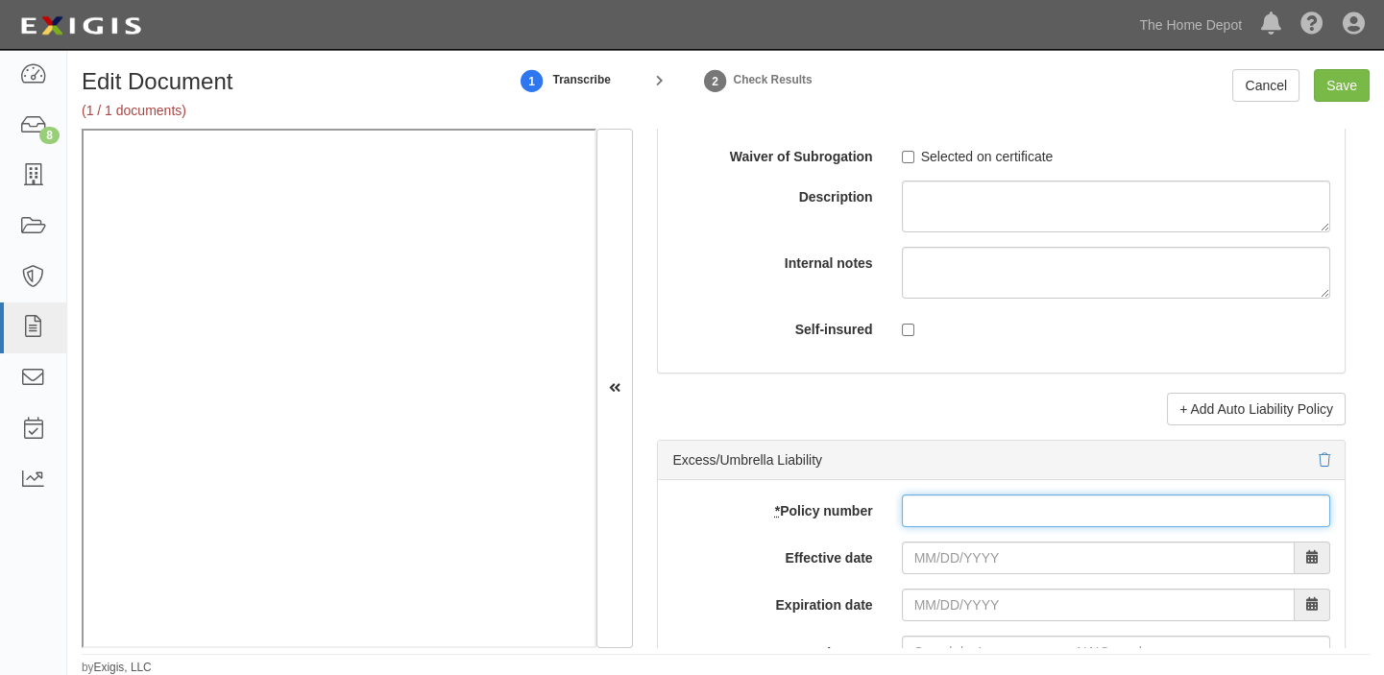
click at [971, 507] on input "* Policy number" at bounding box center [1116, 511] width 428 height 33
paste input "52-314275-01"
type input "52-314275-01"
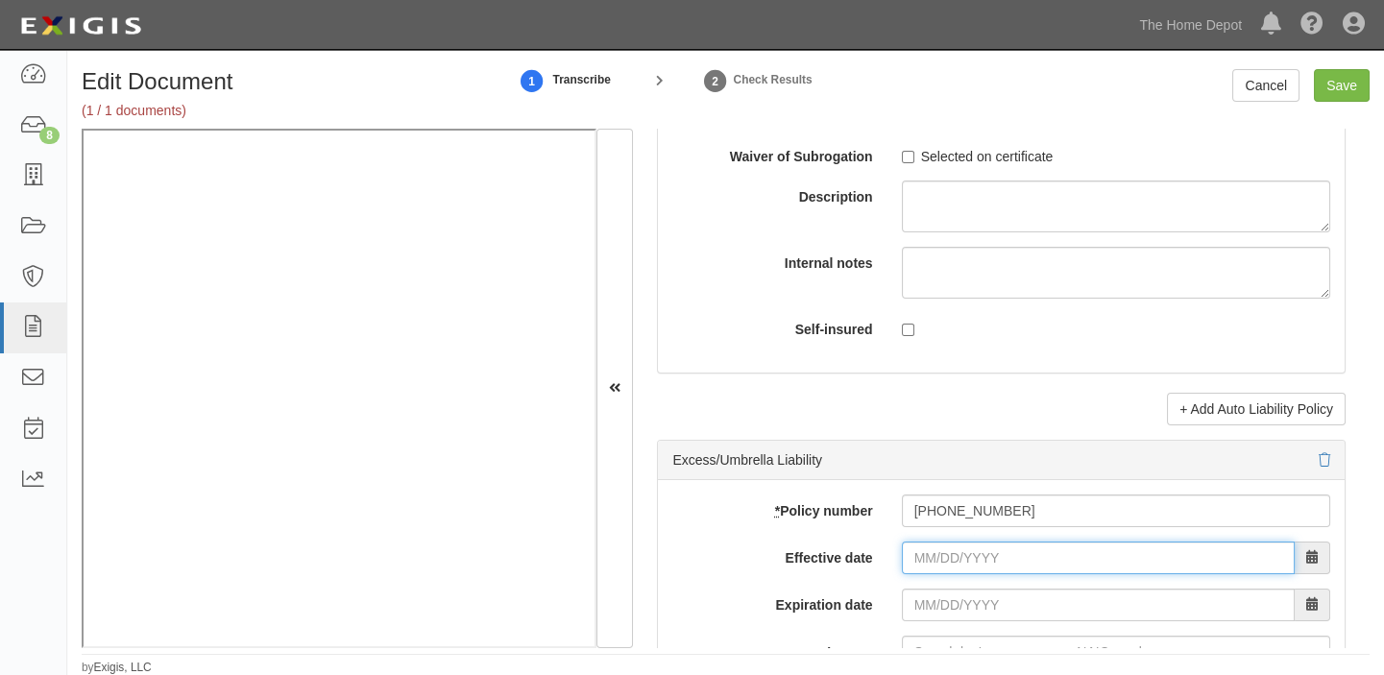
click at [950, 564] on input "Effective date" at bounding box center [1098, 558] width 393 height 33
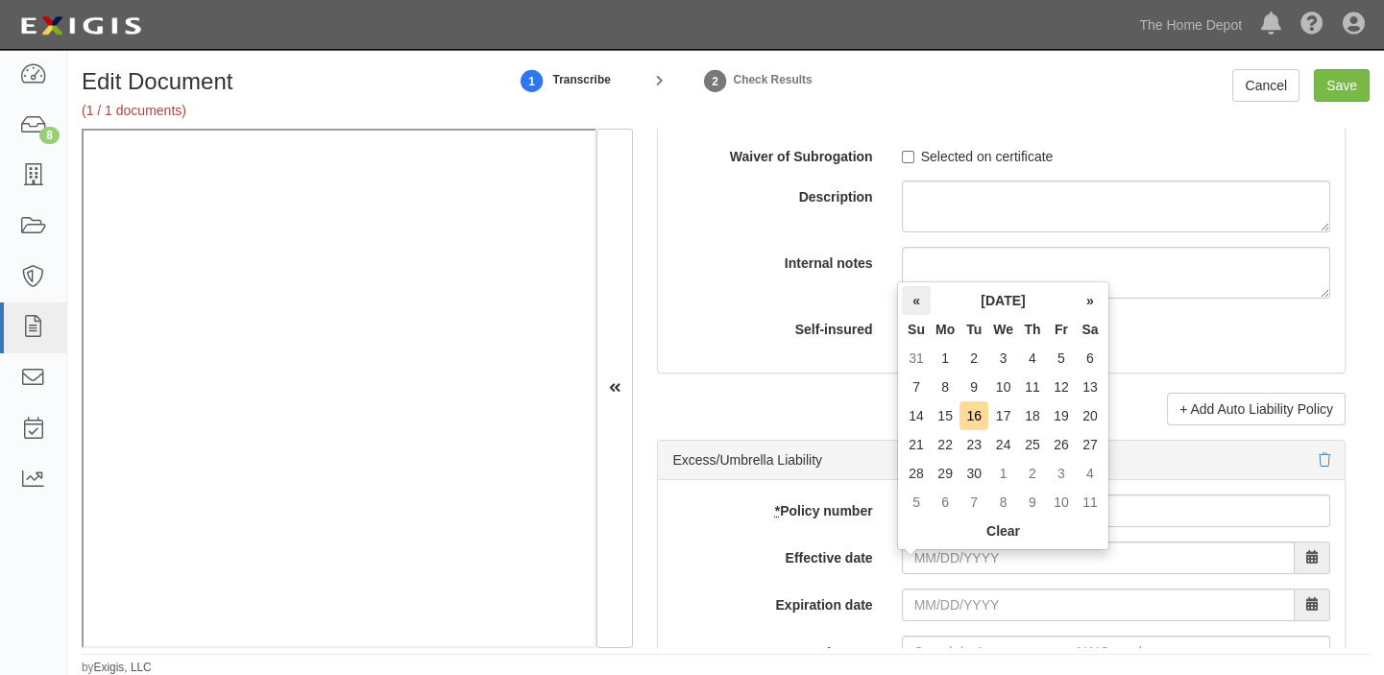
click at [921, 305] on th "«" at bounding box center [916, 300] width 29 height 29
click at [983, 442] on td "17" at bounding box center [973, 444] width 29 height 29
type input "06/17/2025"
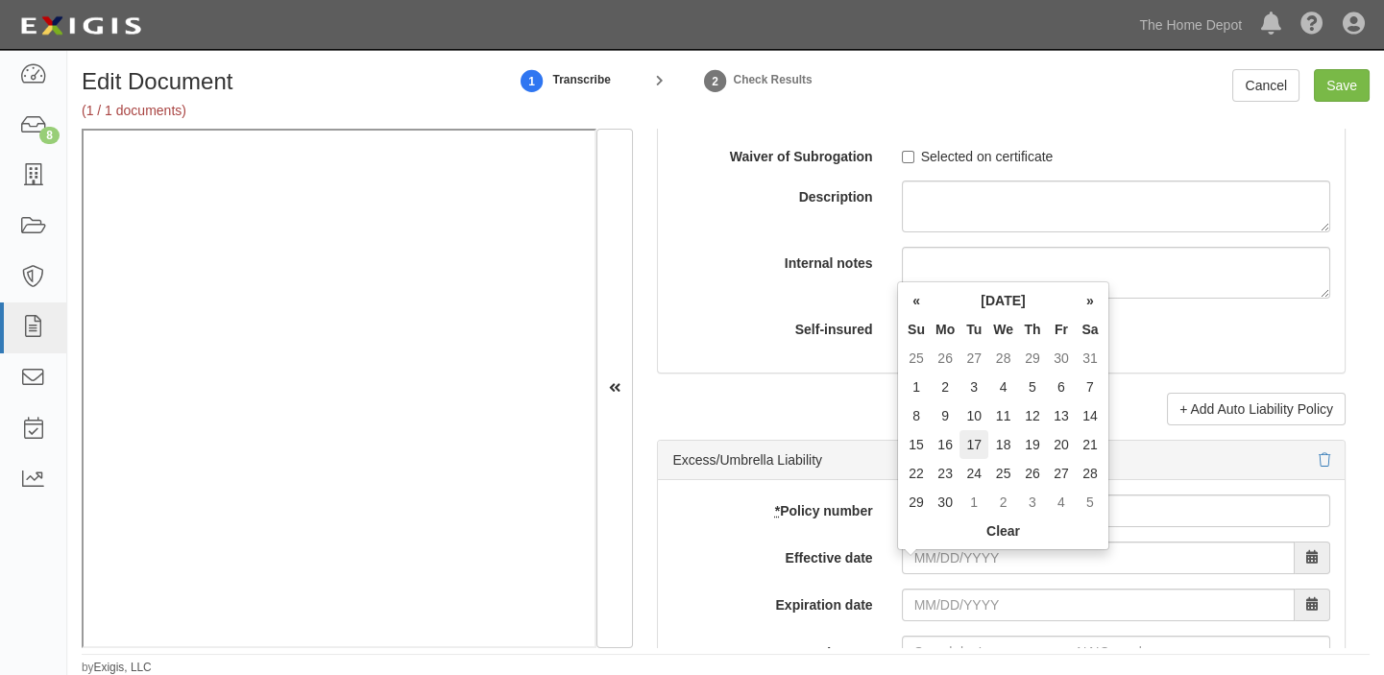
type input "06/17/2026"
click at [930, 574] on input "06/17/2025" at bounding box center [1098, 558] width 393 height 33
click at [920, 304] on th "«" at bounding box center [916, 300] width 29 height 29
click at [1076, 412] on td "17" at bounding box center [1089, 415] width 29 height 29
type input "05/17/2025"
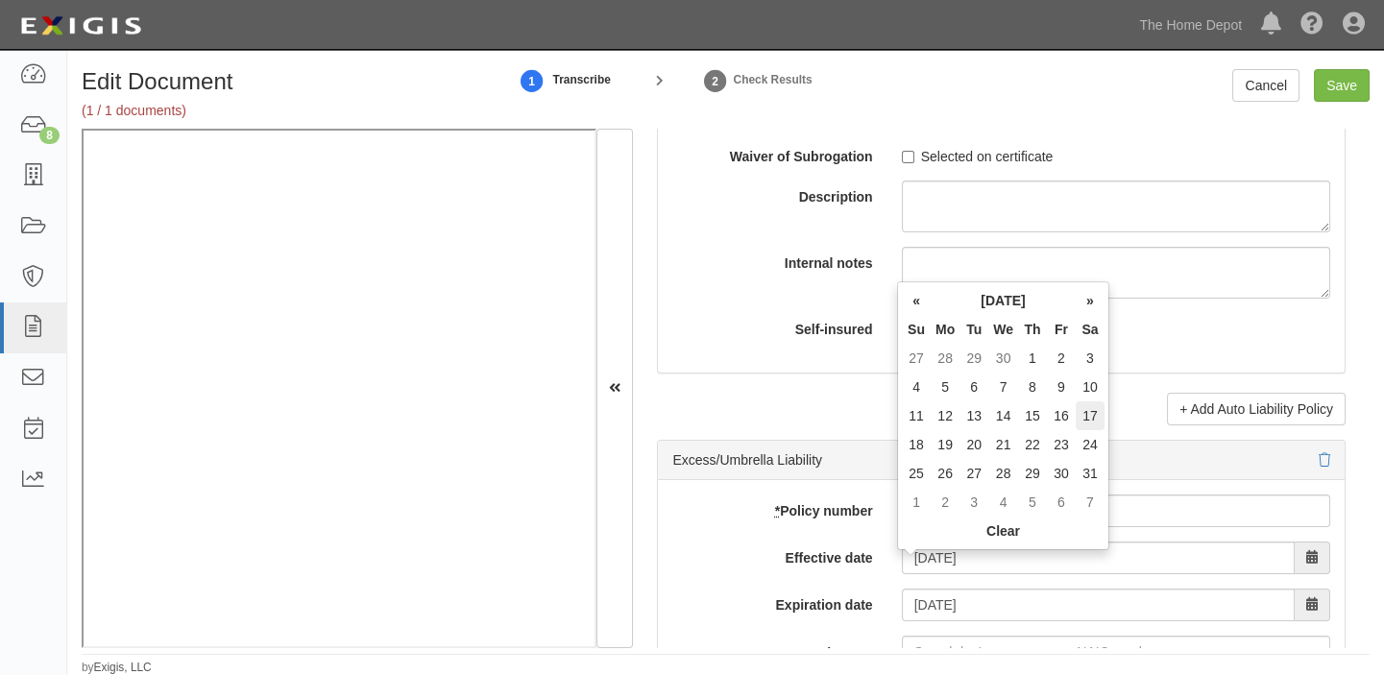
type input "05/17/2026"
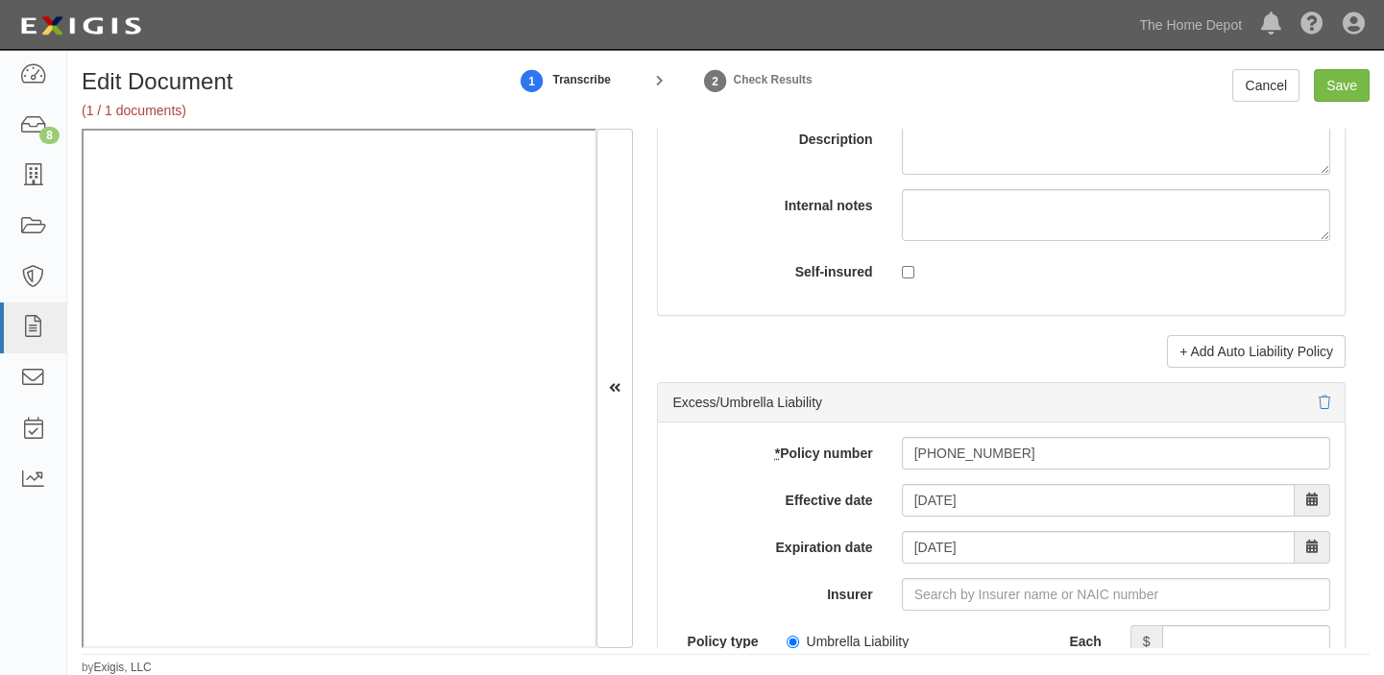
scroll to position [3754, 0]
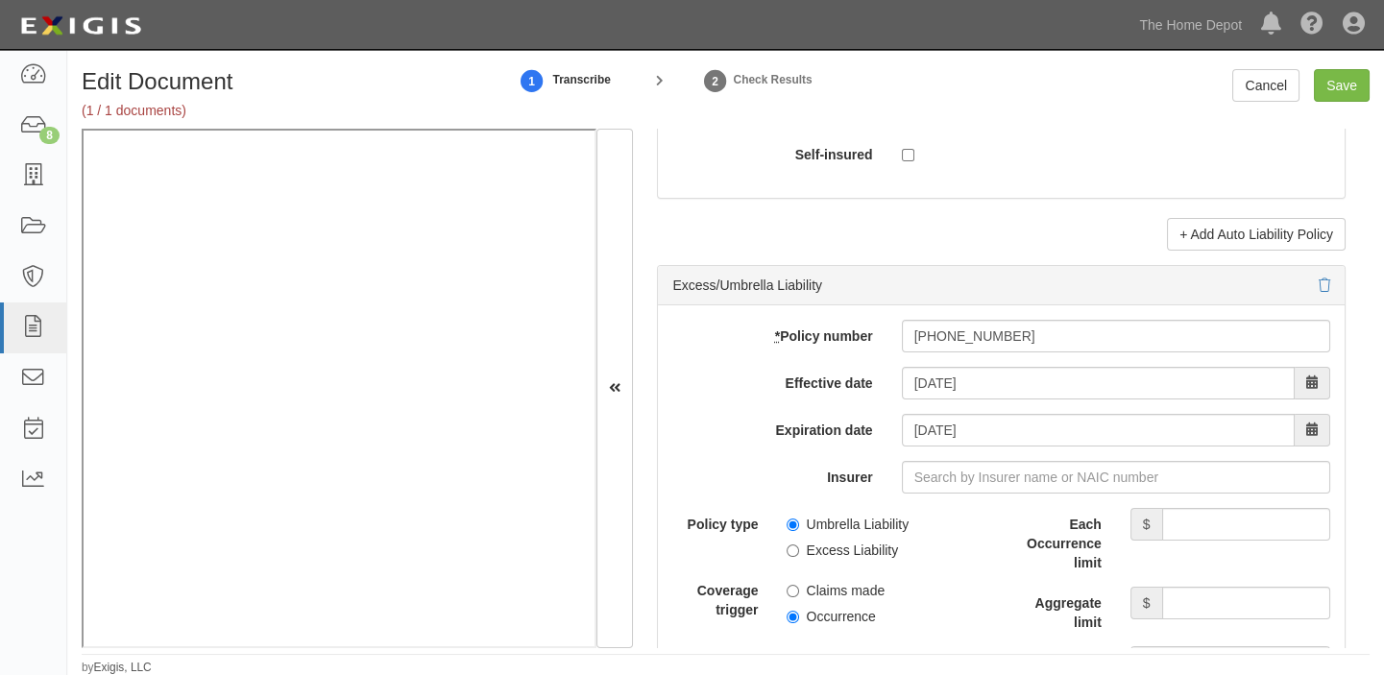
click at [875, 528] on label "Umbrella Liability" at bounding box center [847, 524] width 122 height 19
click at [799, 528] on input "Umbrella Liability" at bounding box center [792, 525] width 12 height 12
radio input "true"
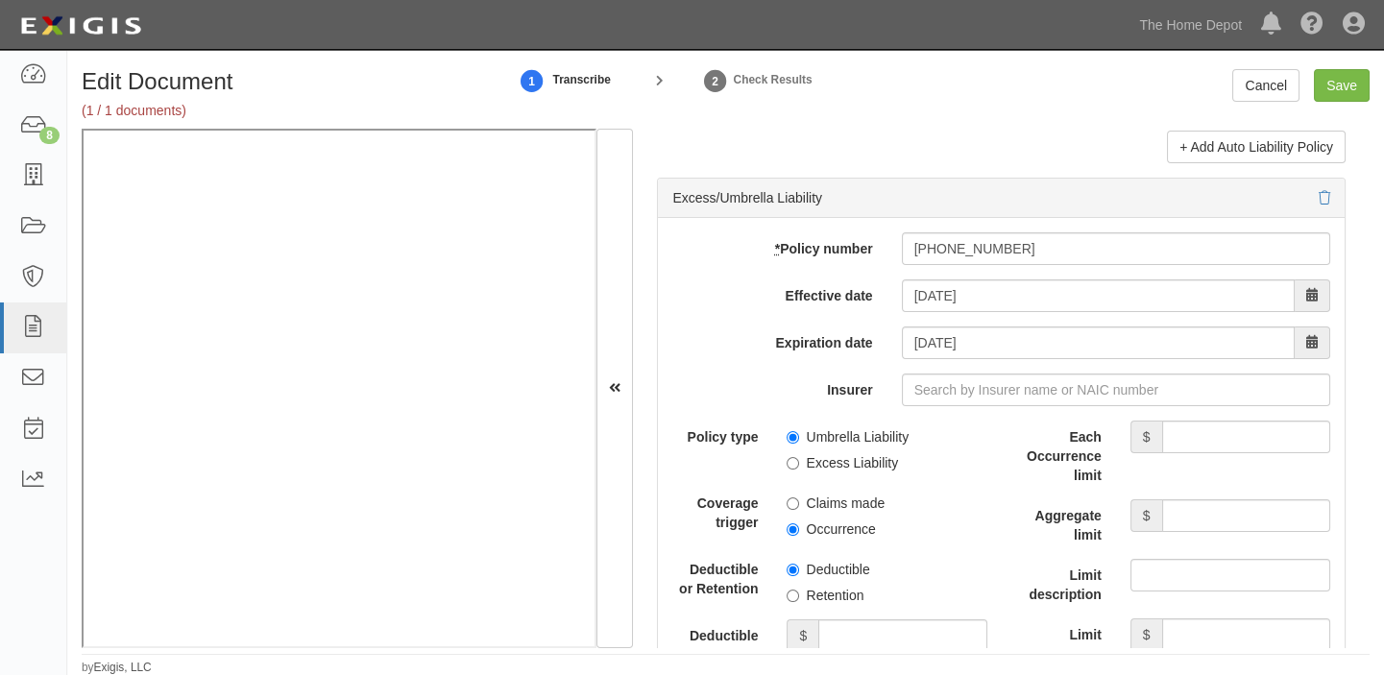
click at [843, 536] on label "Occurrence" at bounding box center [830, 528] width 88 height 19
click at [799, 536] on input "Occurrence" at bounding box center [792, 529] width 12 height 12
radio input "true"
click at [1242, 444] on input "Each Occurrence limit" at bounding box center [1246, 437] width 168 height 33
type input "6,000,000"
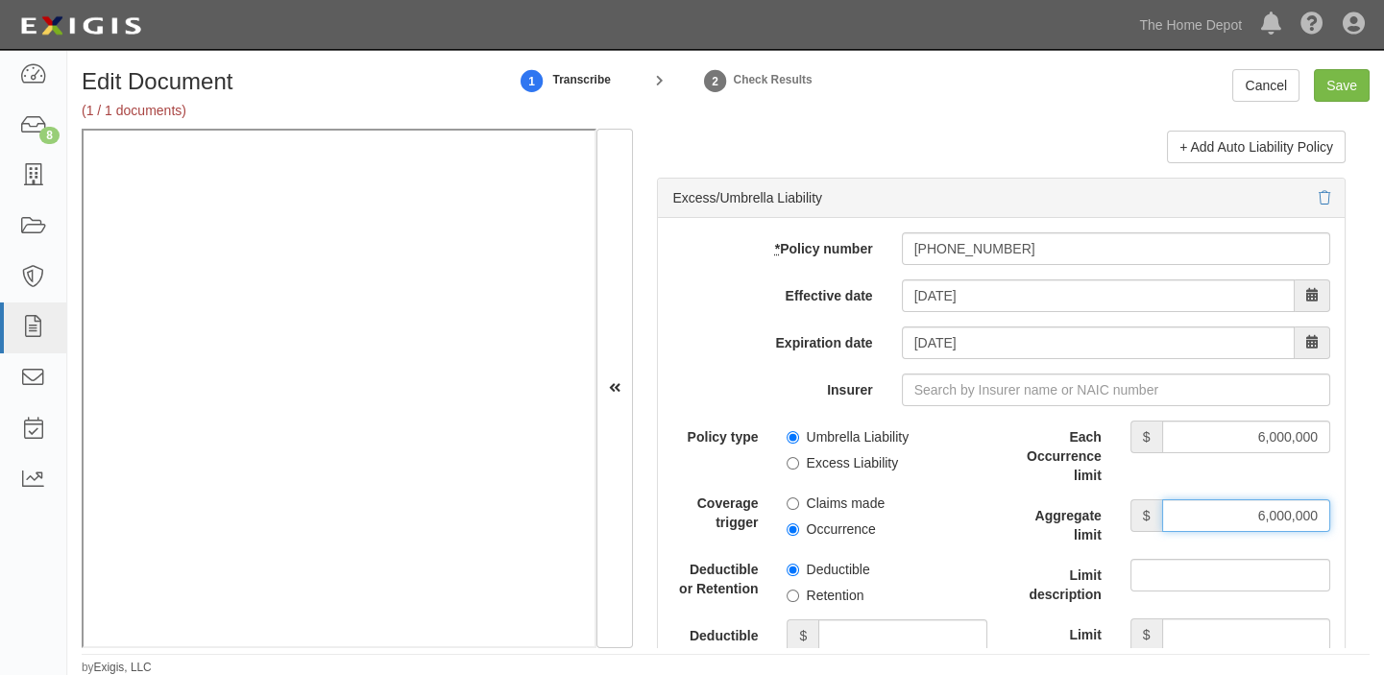
type input "6,000,000"
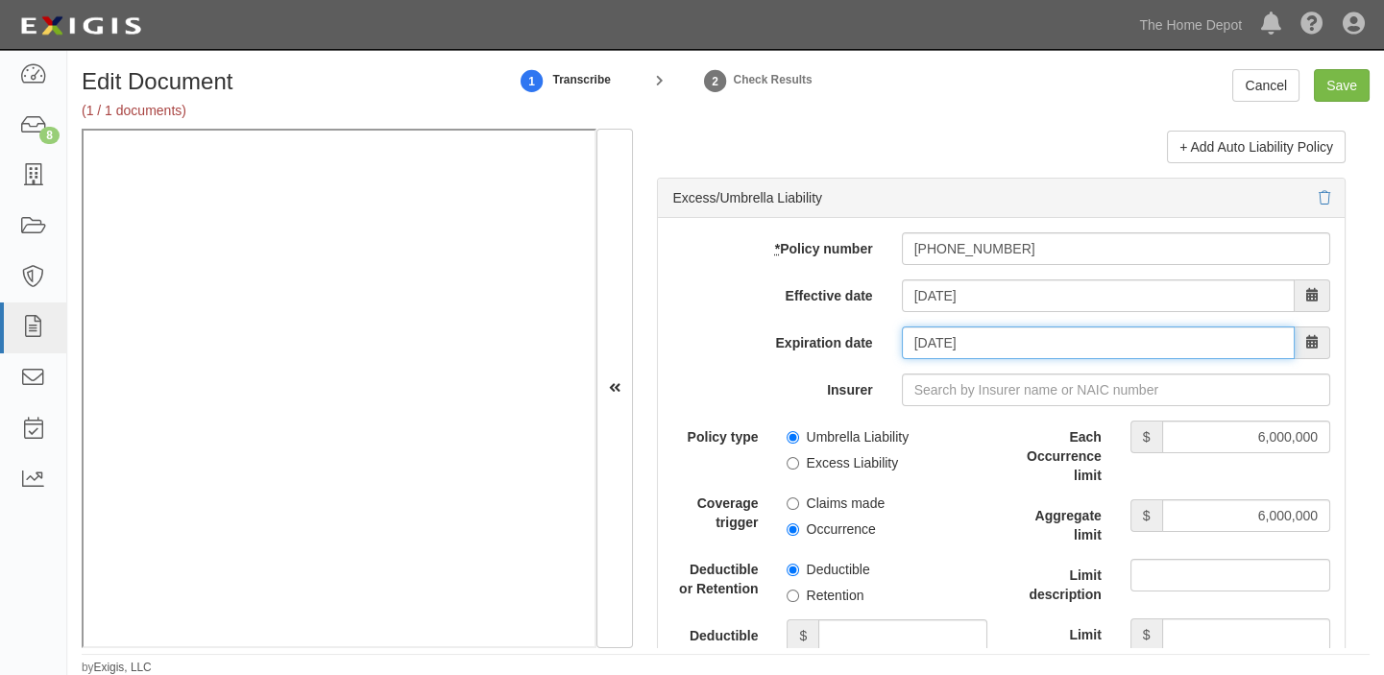
drag, startPoint x: 979, startPoint y: 360, endPoint x: 971, endPoint y: 403, distance: 43.9
click at [979, 359] on input "05/17/2026" at bounding box center [1098, 342] width 393 height 33
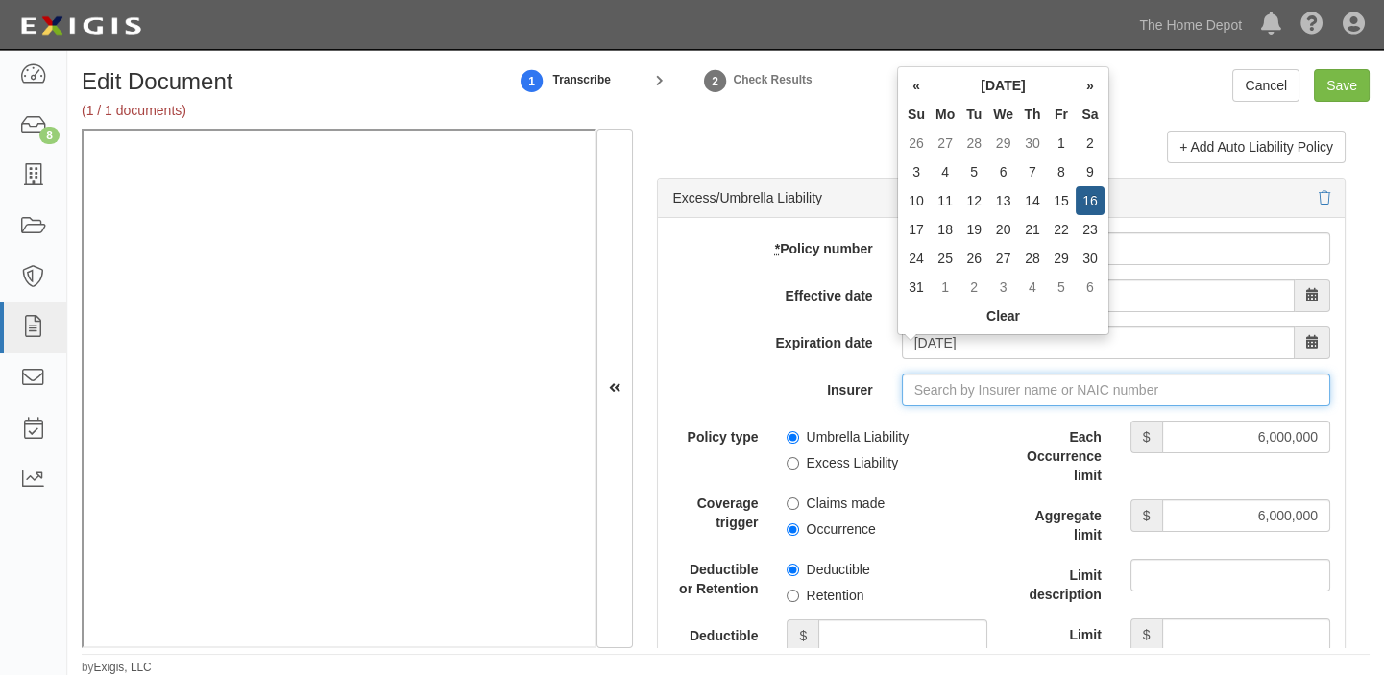
type input "05/16/2026"
click at [971, 403] on input "Insurer" at bounding box center [1116, 390] width 428 height 33
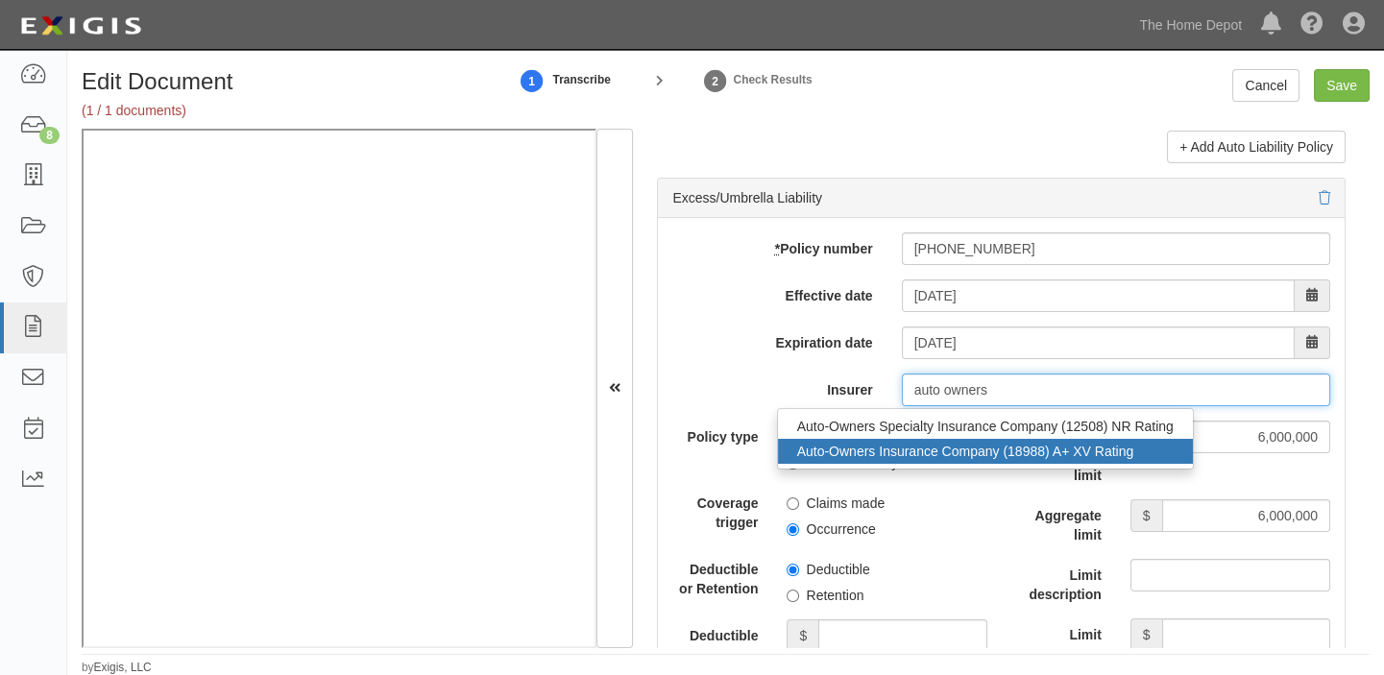
click at [943, 450] on div "Auto-Owners Insurance Company (18988) A+ XV Rating" at bounding box center [985, 451] width 415 height 25
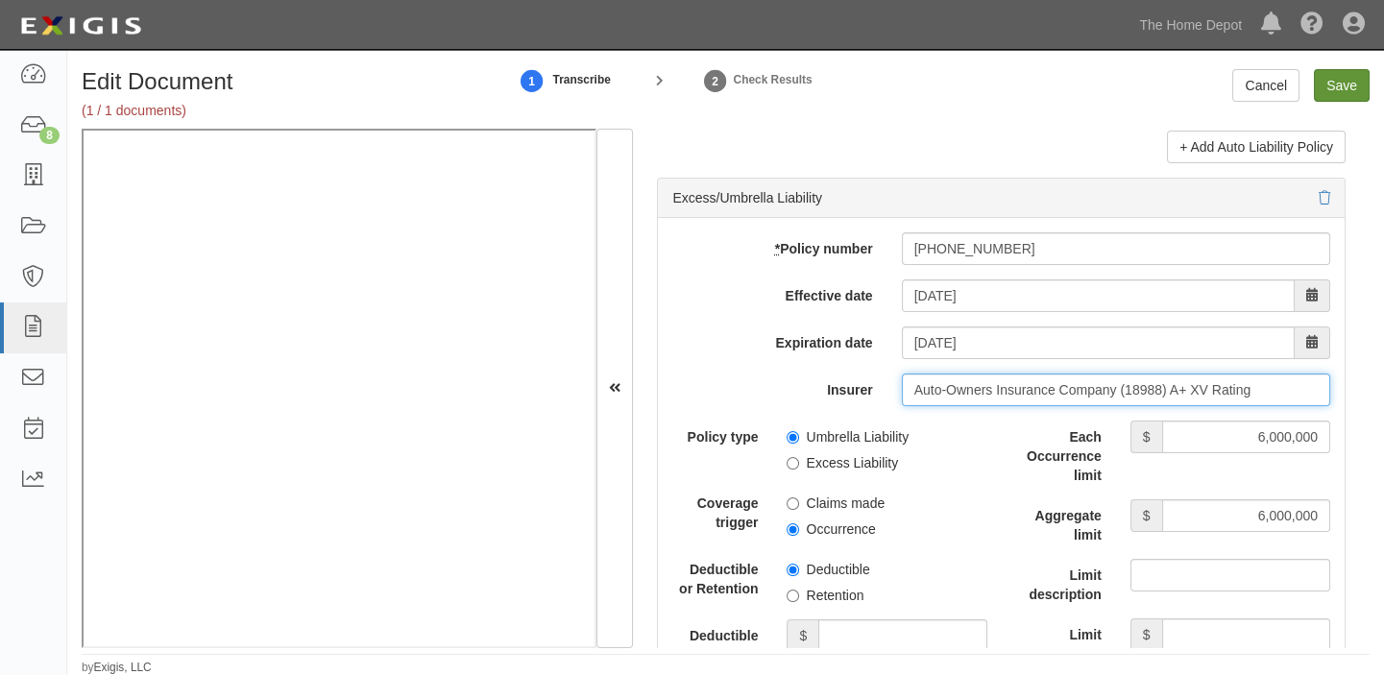
type input "Auto-Owners Insurance Company (18988) A+ XV Rating"
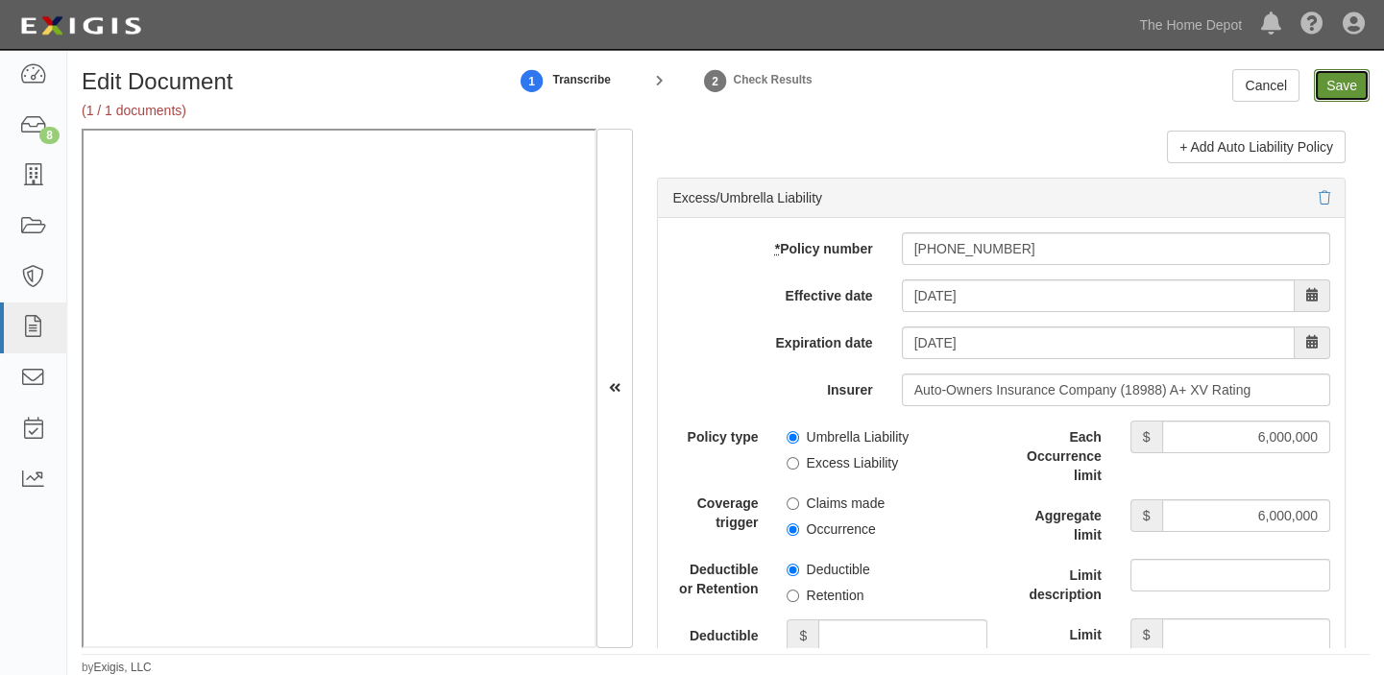
click at [1344, 97] on input "Save" at bounding box center [1342, 85] width 56 height 33
type input "2000000"
type input "6000000"
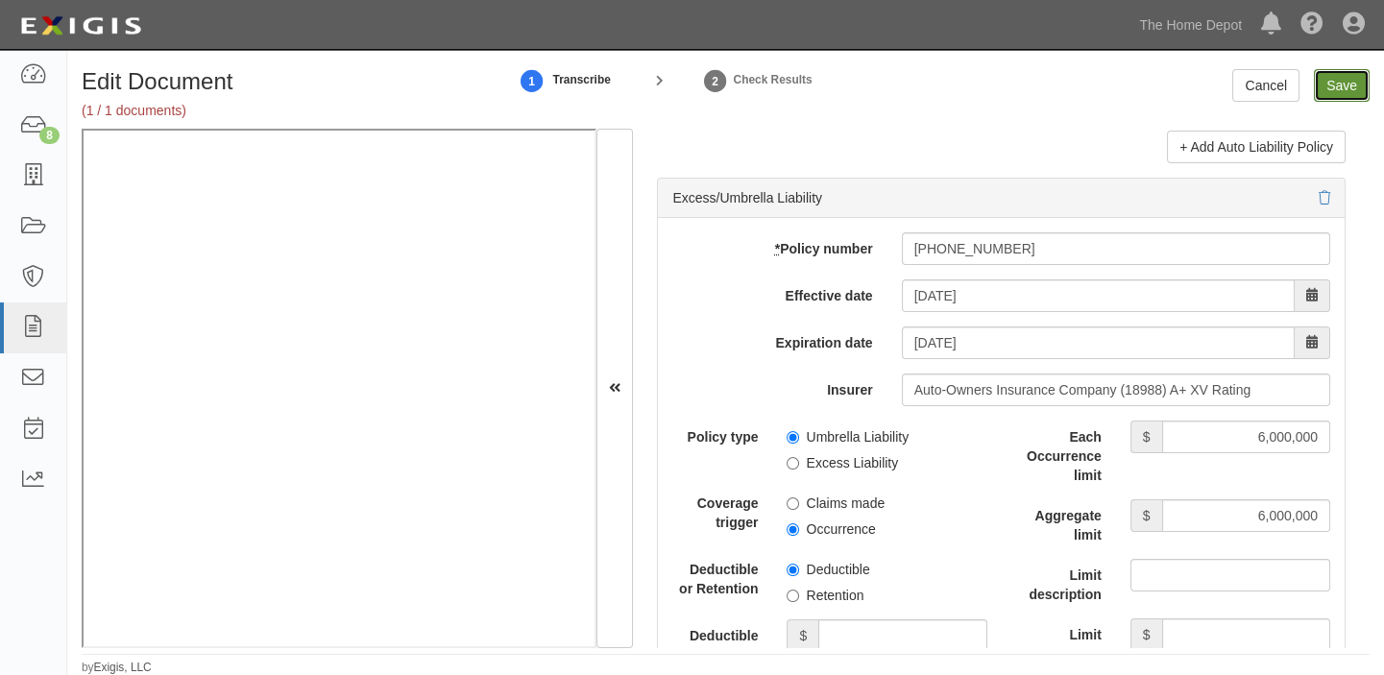
type input "6000000"
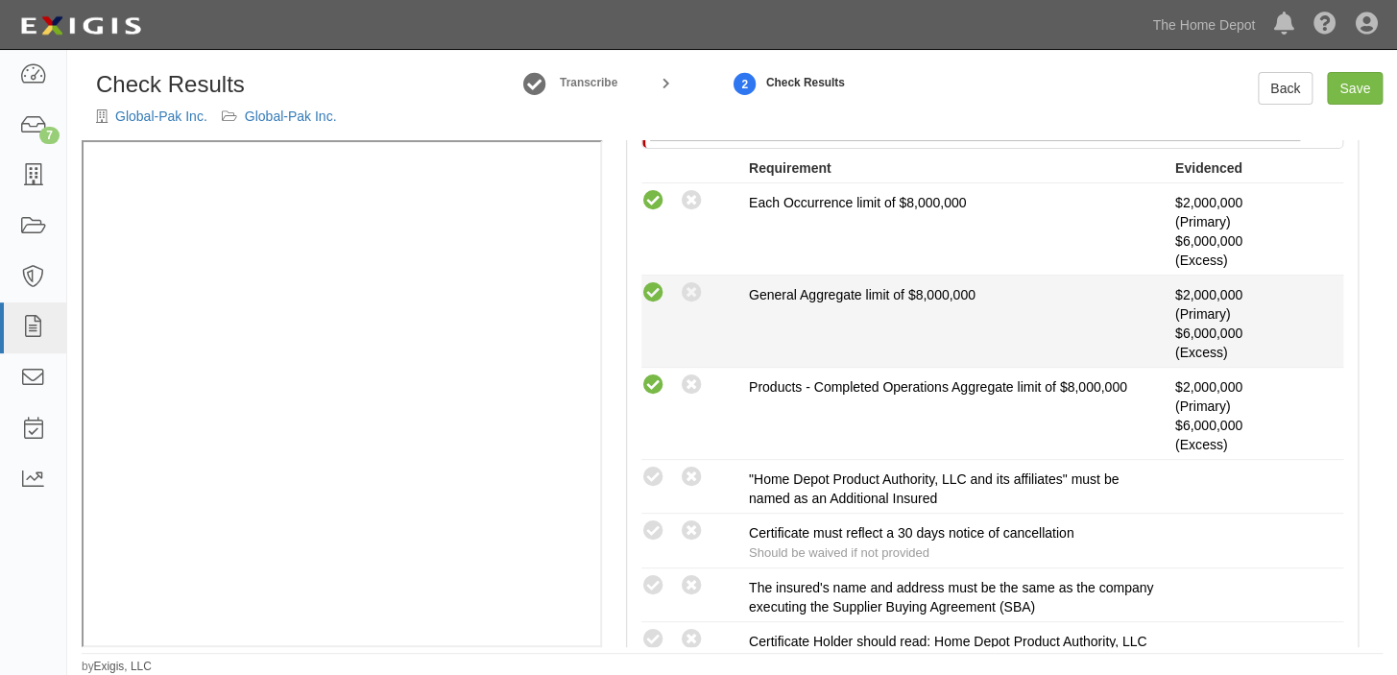
scroll to position [436, 0]
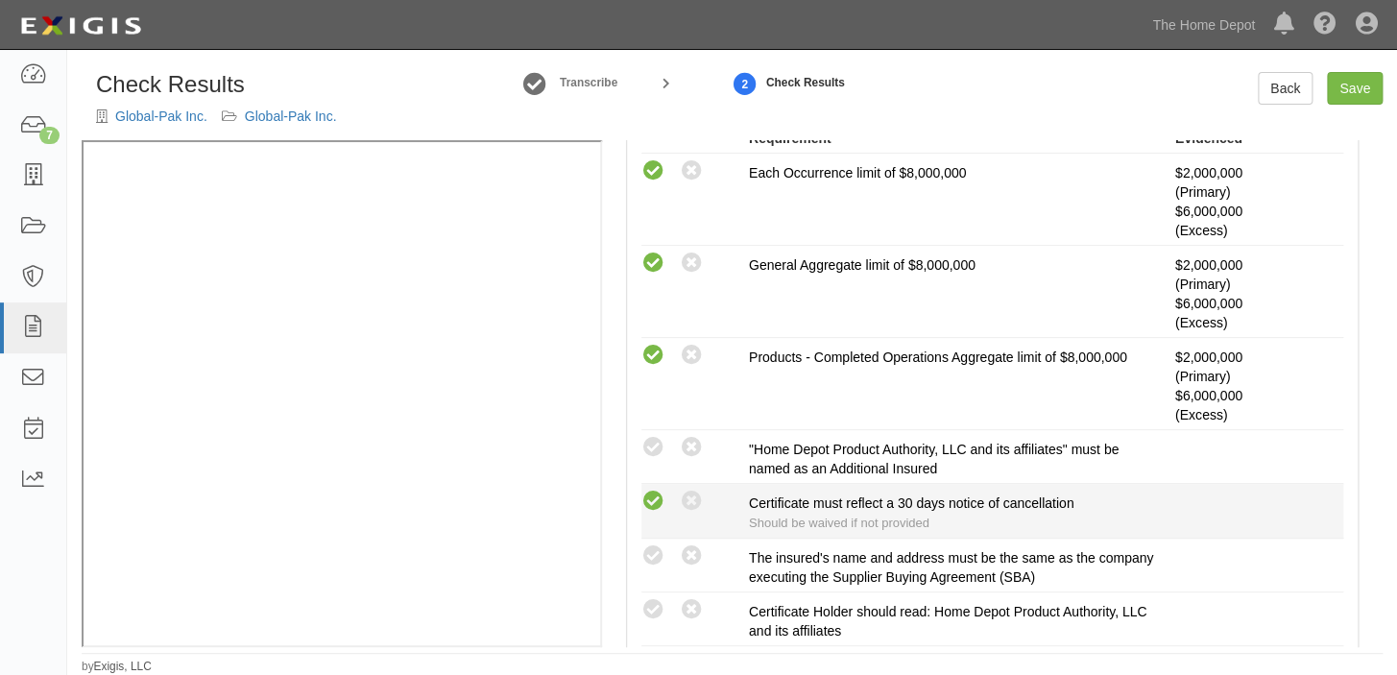
click at [652, 494] on icon at bounding box center [653, 502] width 24 height 24
radio input "true"
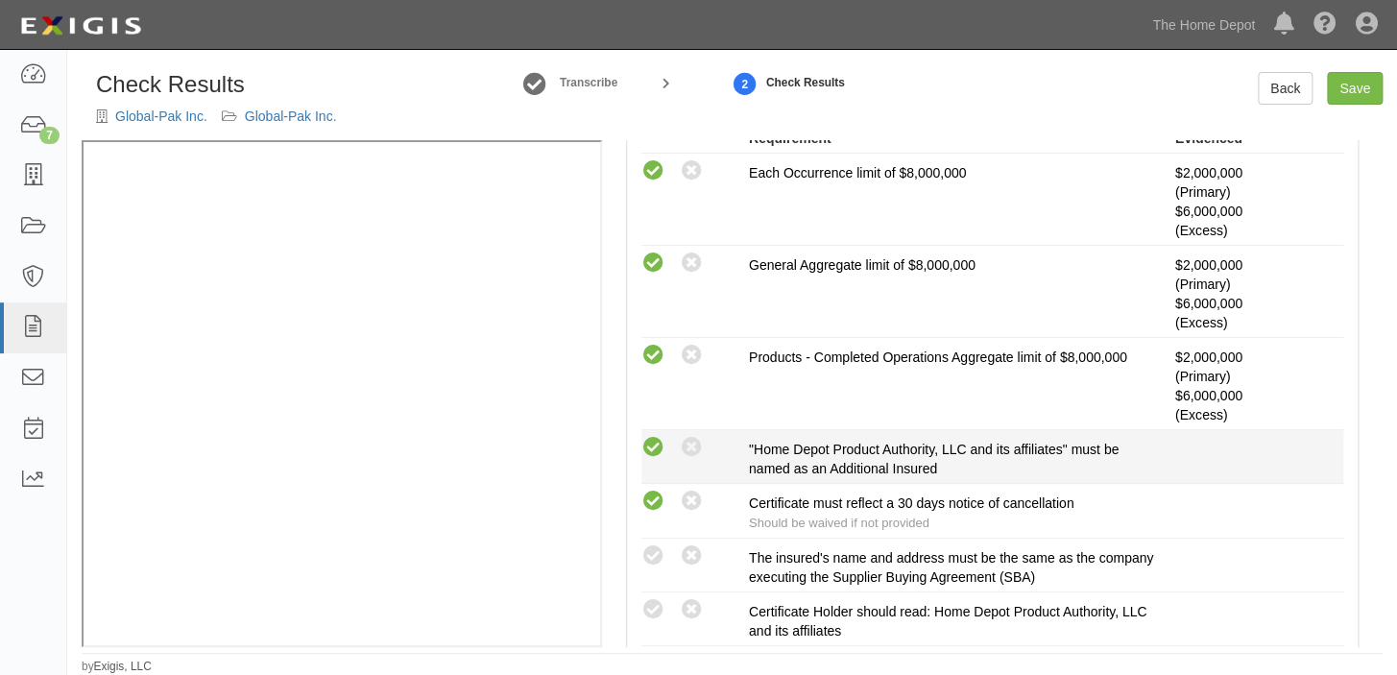
click at [647, 447] on icon at bounding box center [653, 448] width 24 height 24
radio input "true"
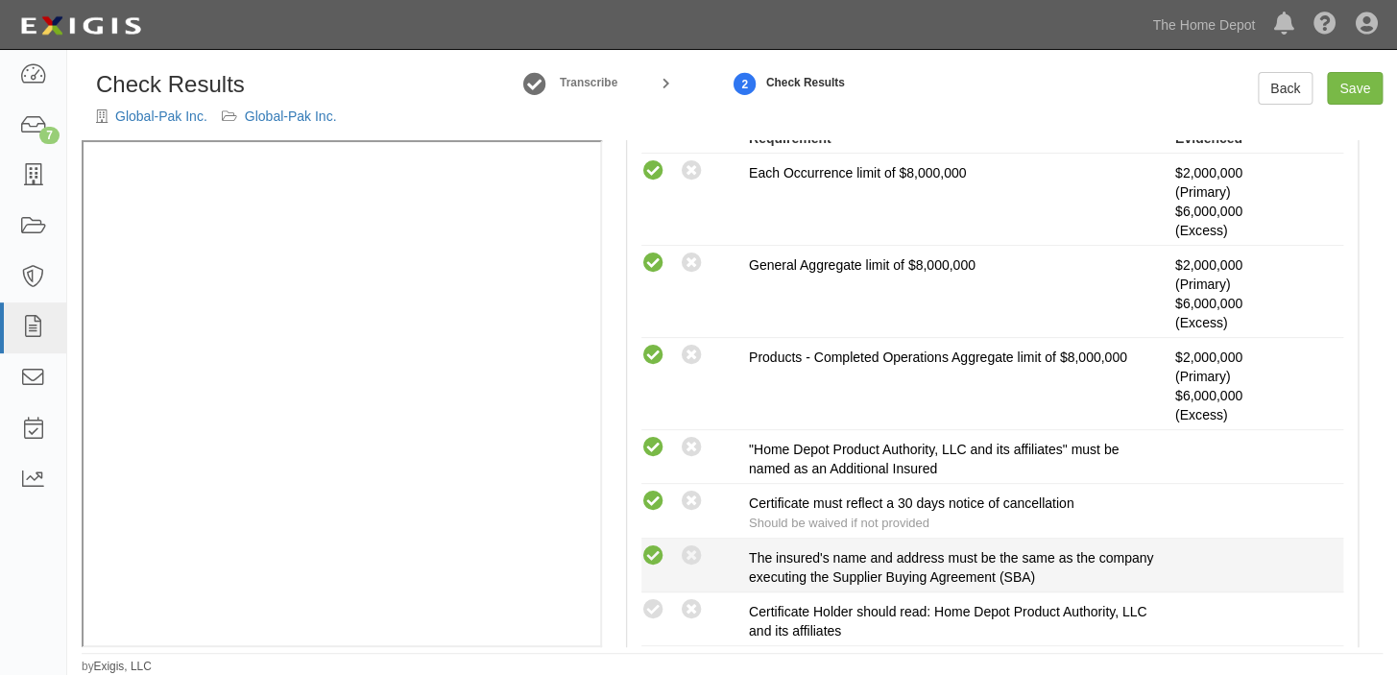
click at [647, 554] on icon at bounding box center [653, 556] width 24 height 24
radio input "true"
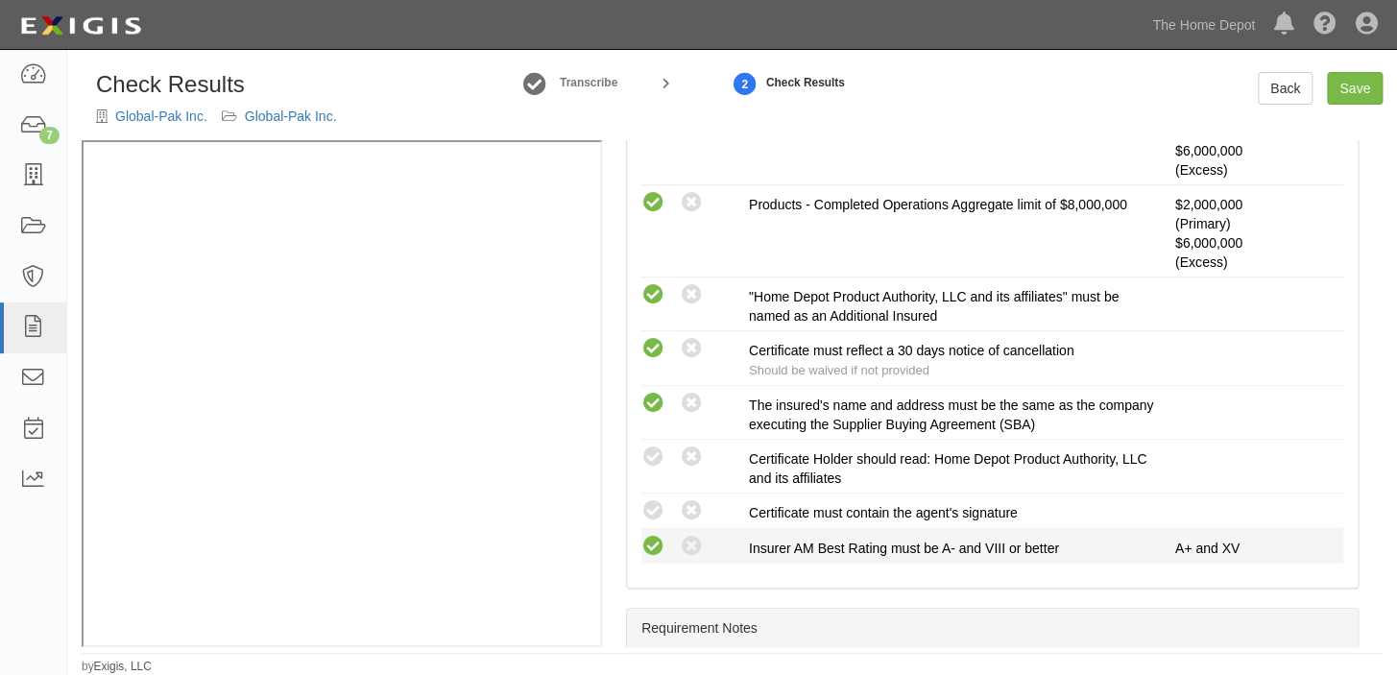
scroll to position [611, 0]
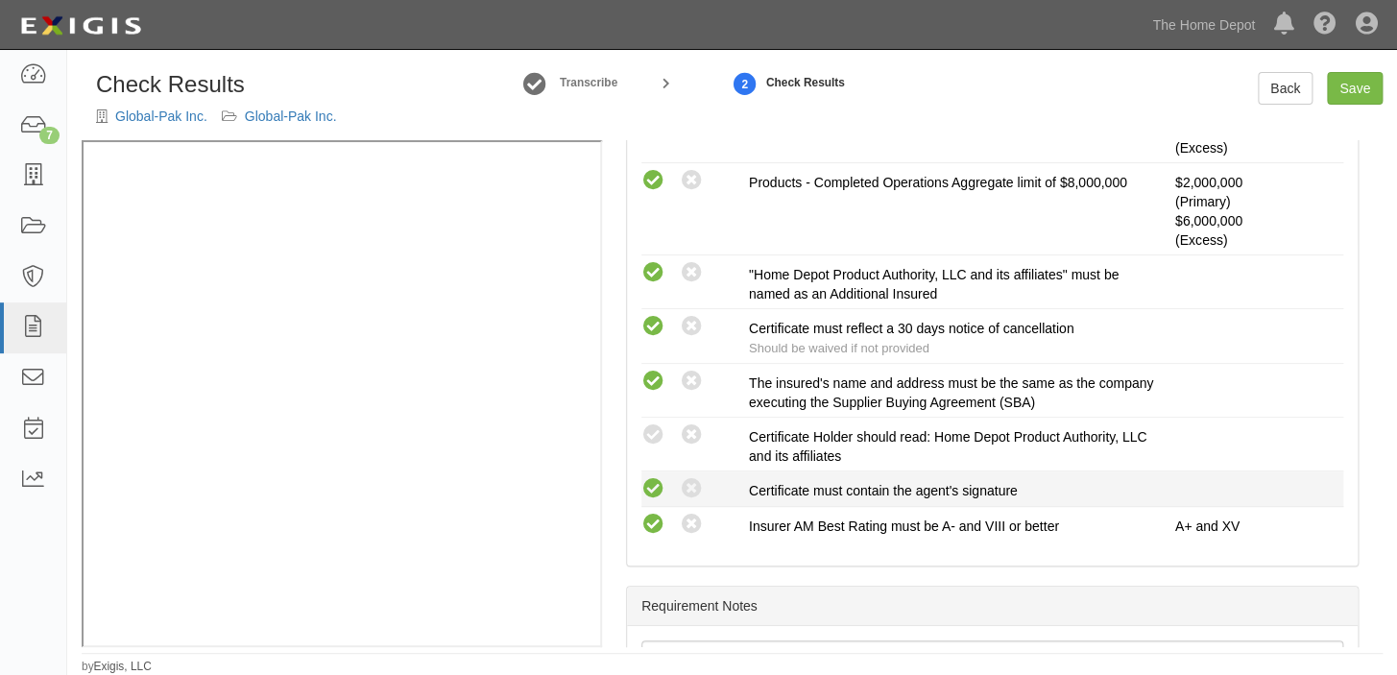
click at [661, 477] on icon at bounding box center [653, 489] width 24 height 24
radio input "true"
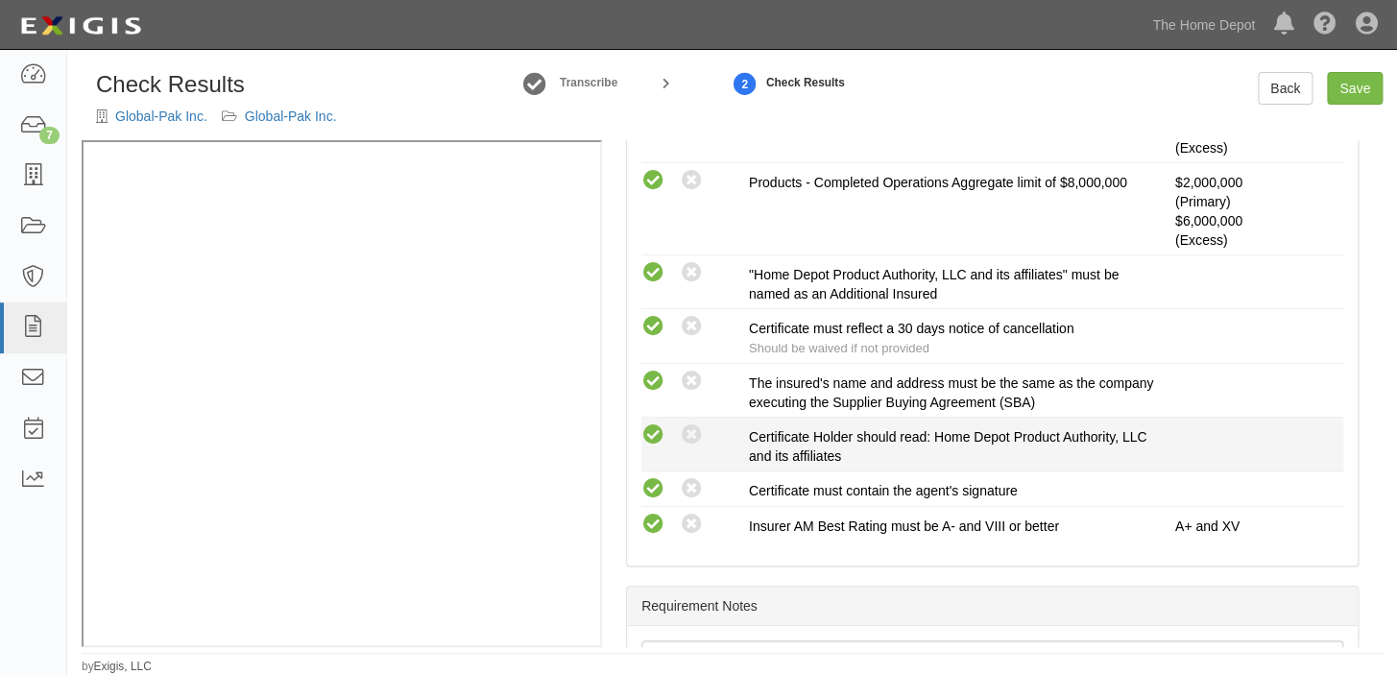
click at [656, 429] on icon at bounding box center [653, 435] width 24 height 24
radio input "true"
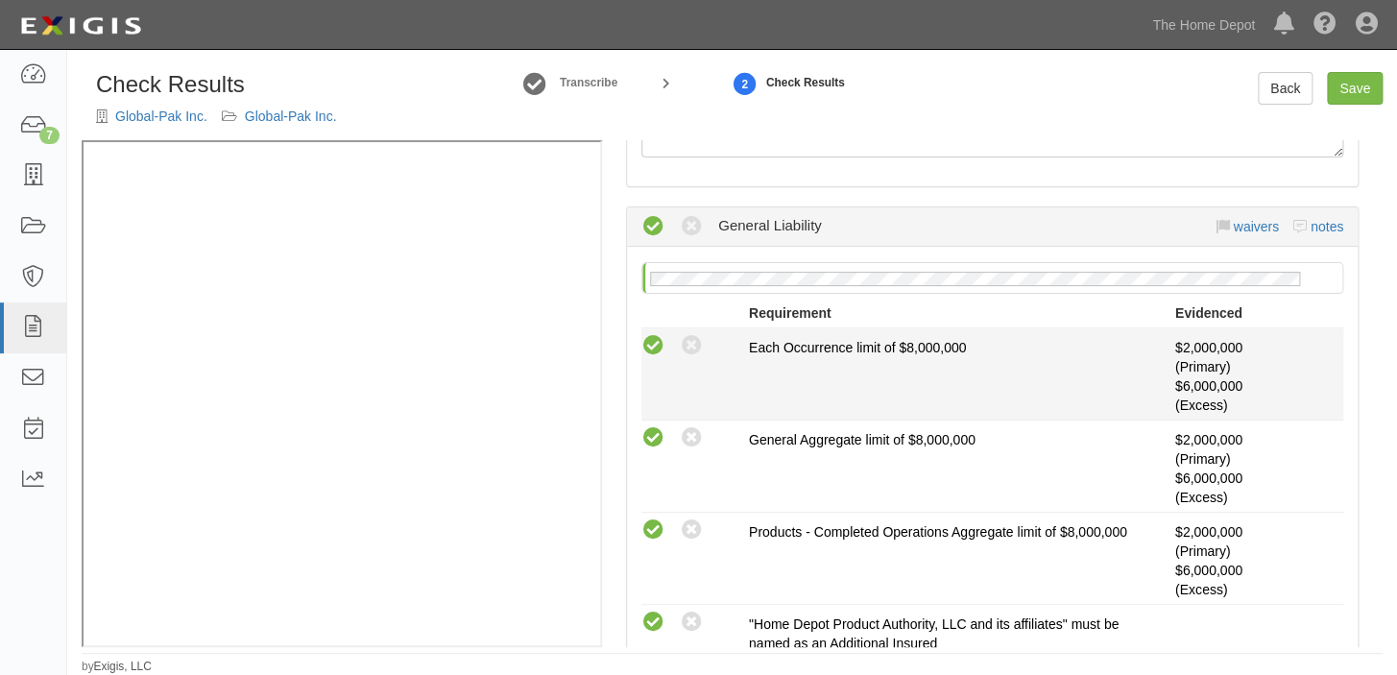
scroll to position [0, 0]
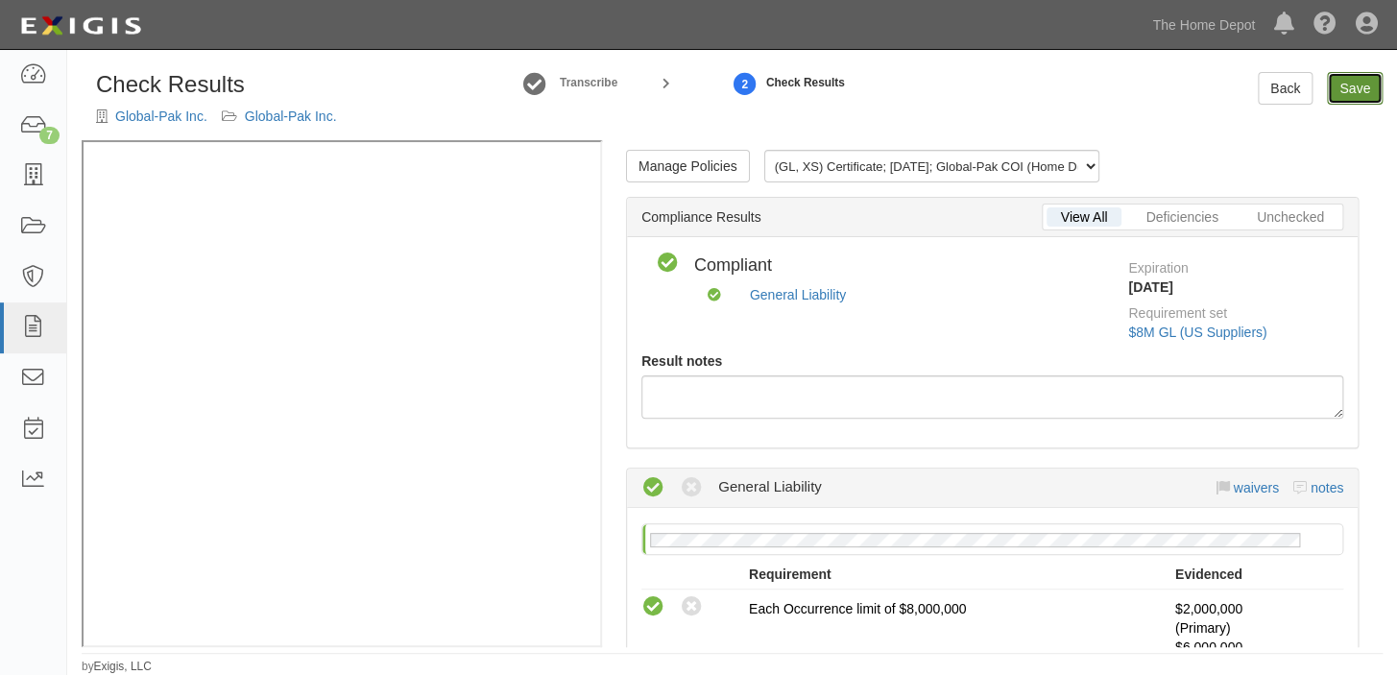
click at [1363, 77] on link "Save" at bounding box center [1355, 88] width 56 height 33
radio input "true"
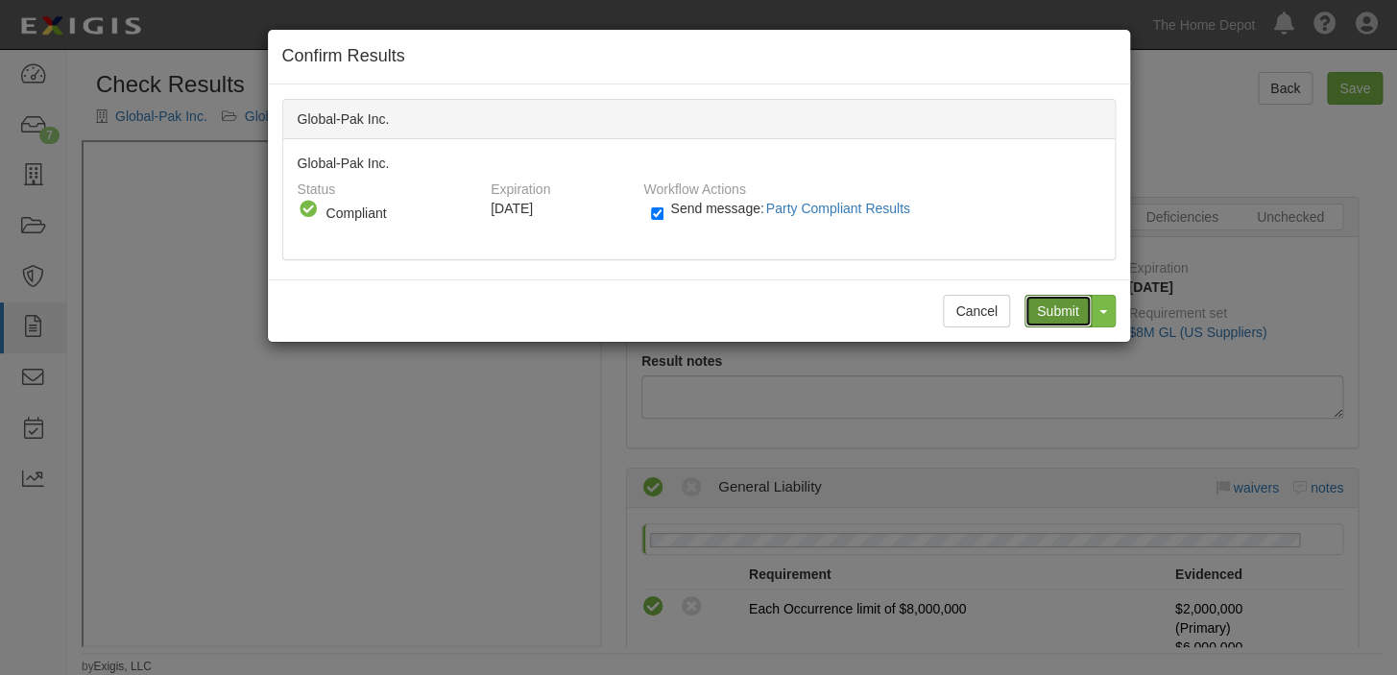
click at [1057, 319] on input "Submit" at bounding box center [1058, 311] width 67 height 33
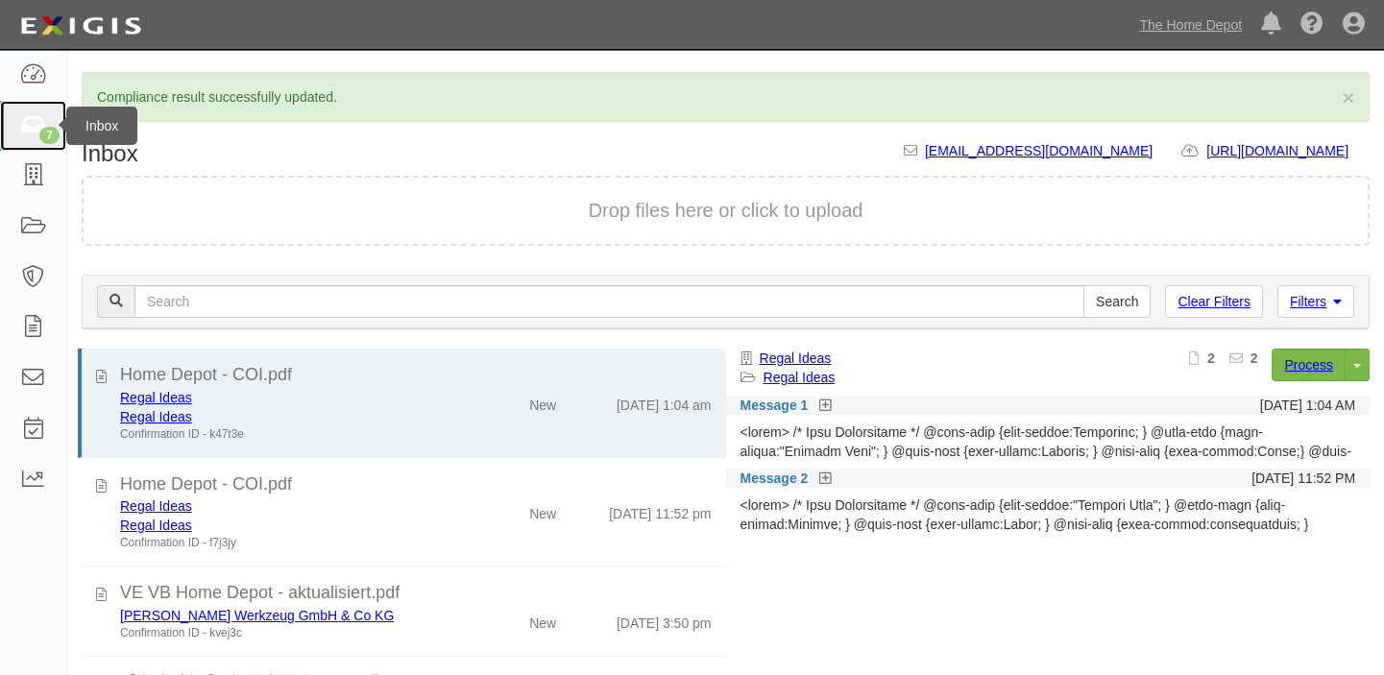
click at [2, 129] on link "7" at bounding box center [33, 126] width 66 height 51
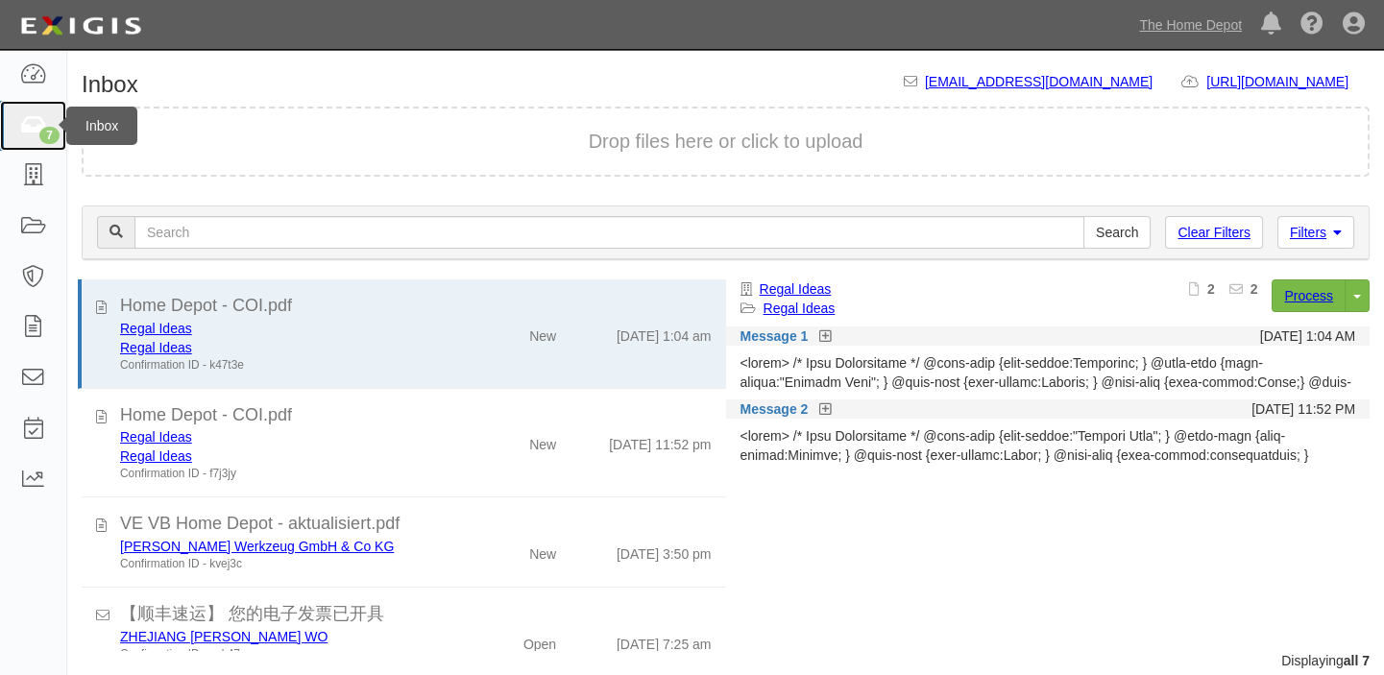
click at [36, 126] on icon at bounding box center [32, 126] width 27 height 22
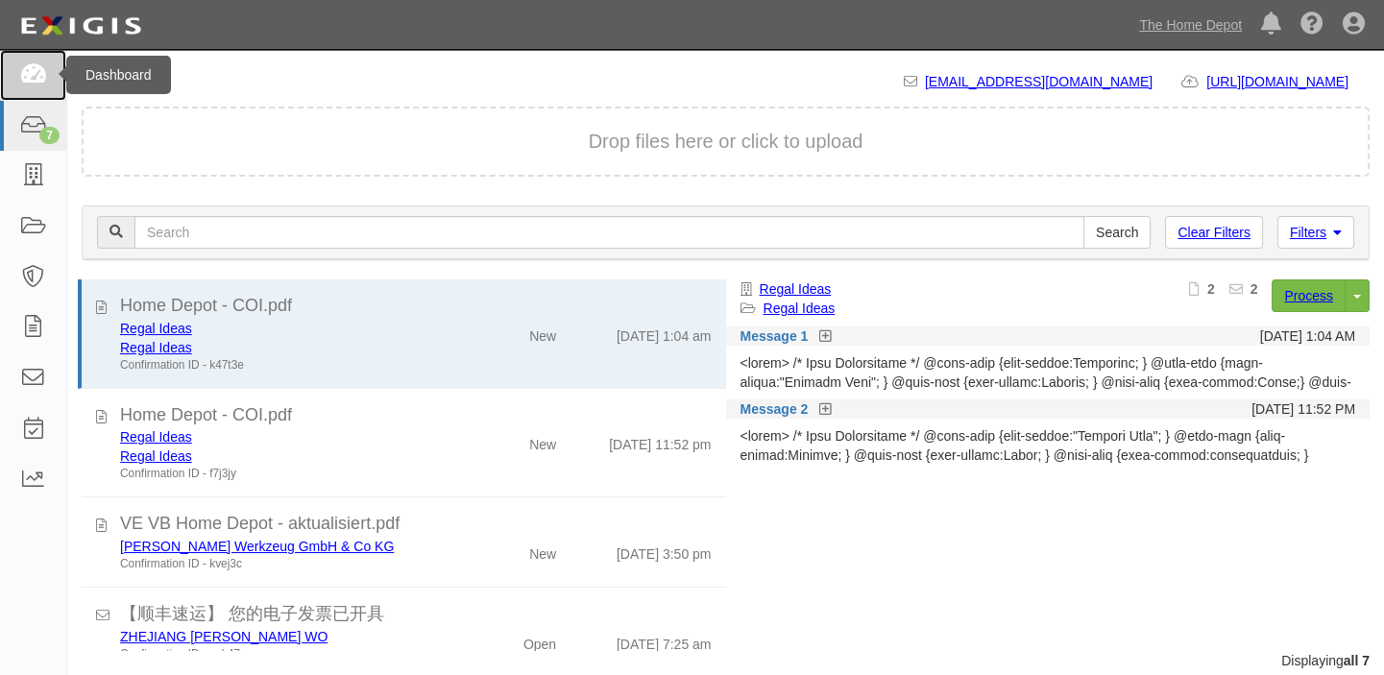
click at [25, 64] on icon at bounding box center [32, 75] width 27 height 22
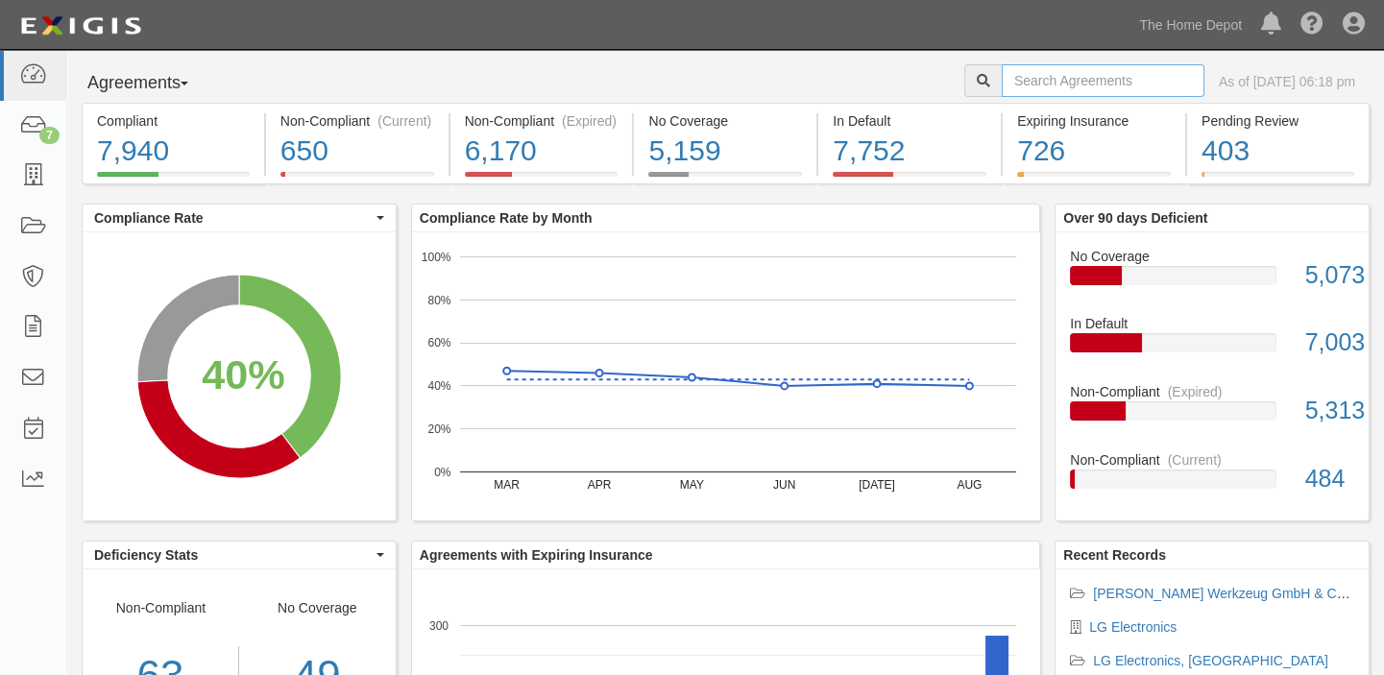
click at [1089, 77] on input "text" at bounding box center [1103, 80] width 203 height 33
paste input "SWISS KRONO, LLC"
type input "SWISS KRONO, LLC"
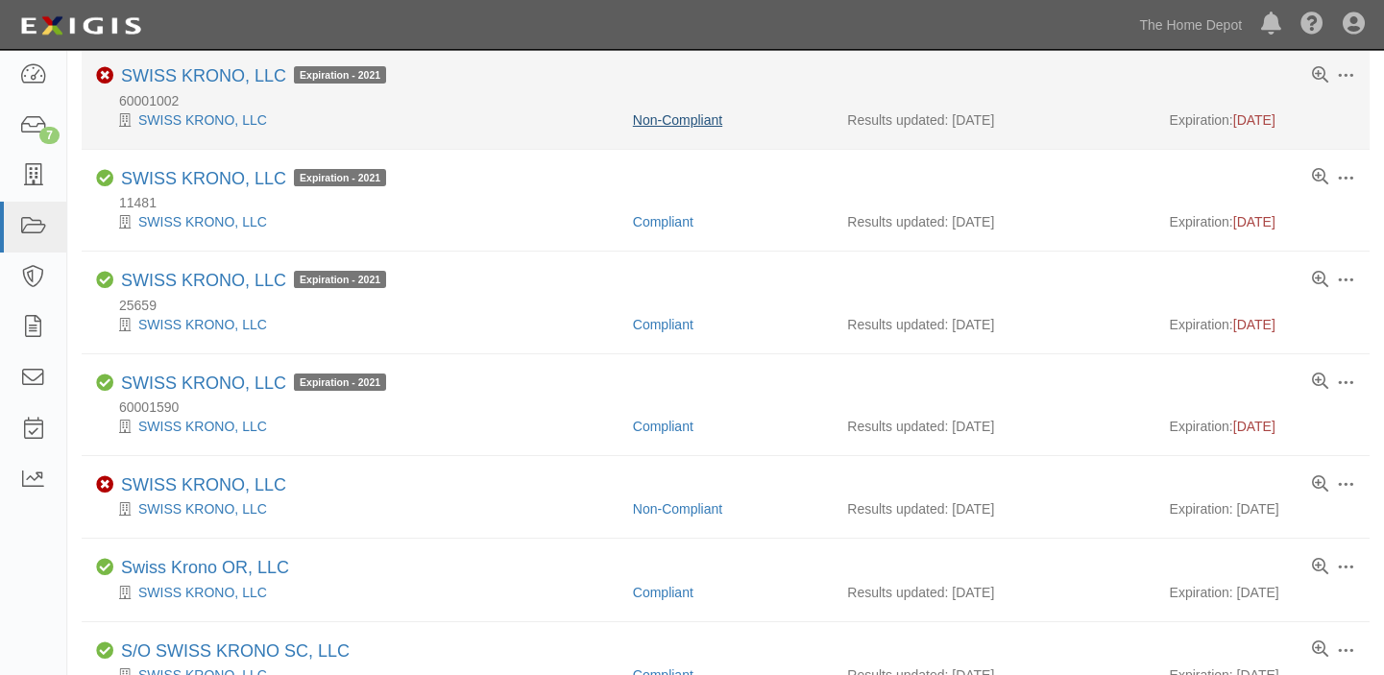
scroll to position [261, 0]
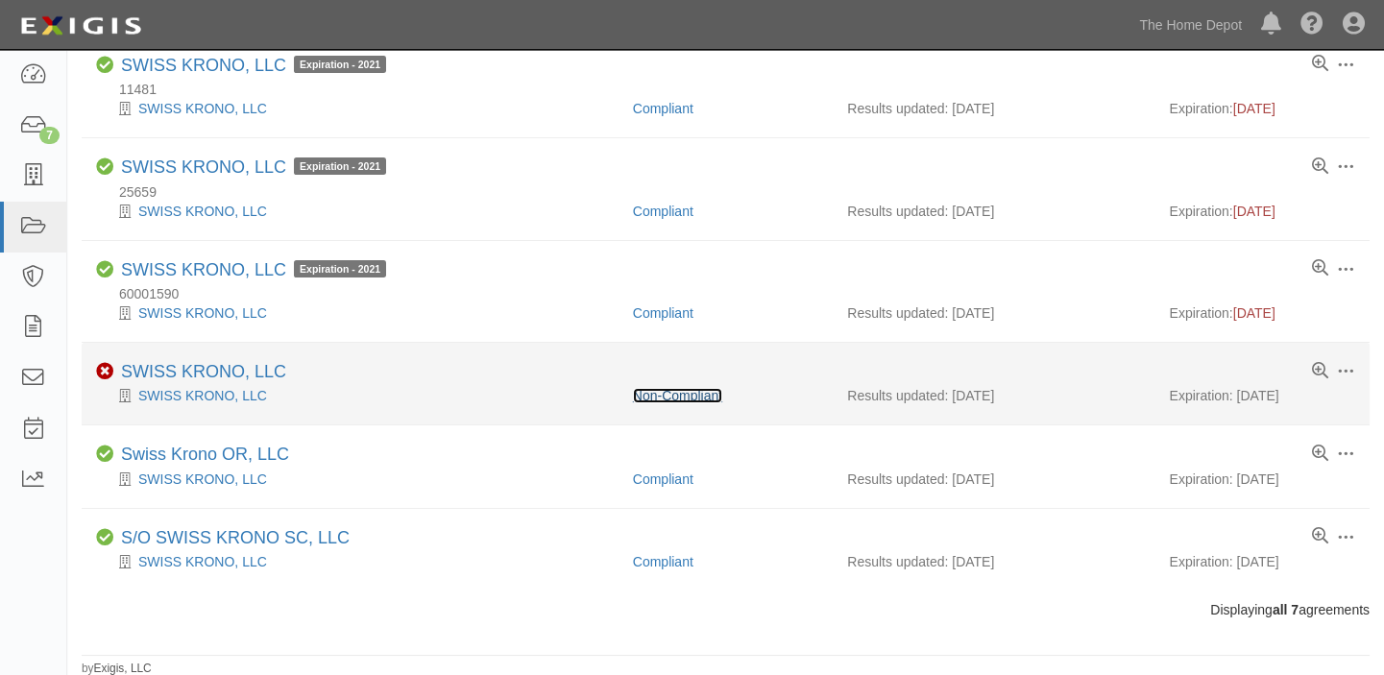
click at [682, 397] on link "Non-Compliant" at bounding box center [677, 395] width 89 height 15
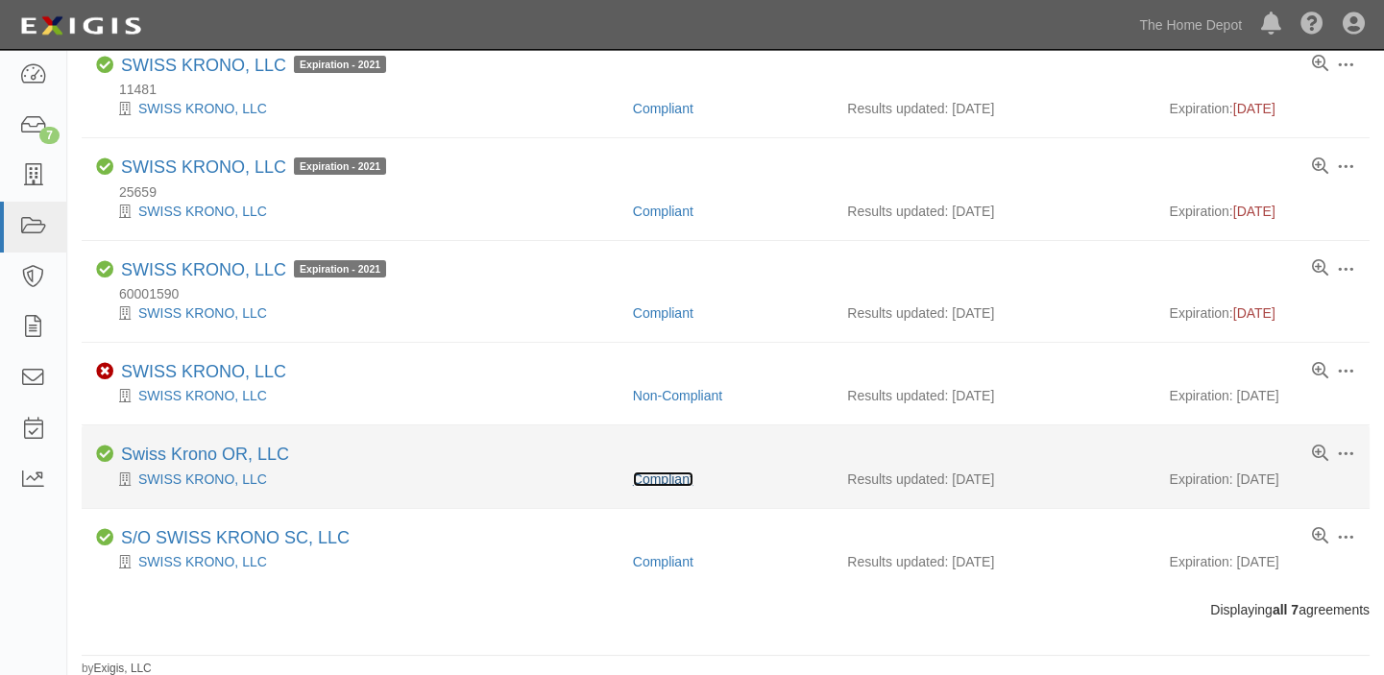
click at [672, 476] on link "Compliant" at bounding box center [663, 478] width 60 height 15
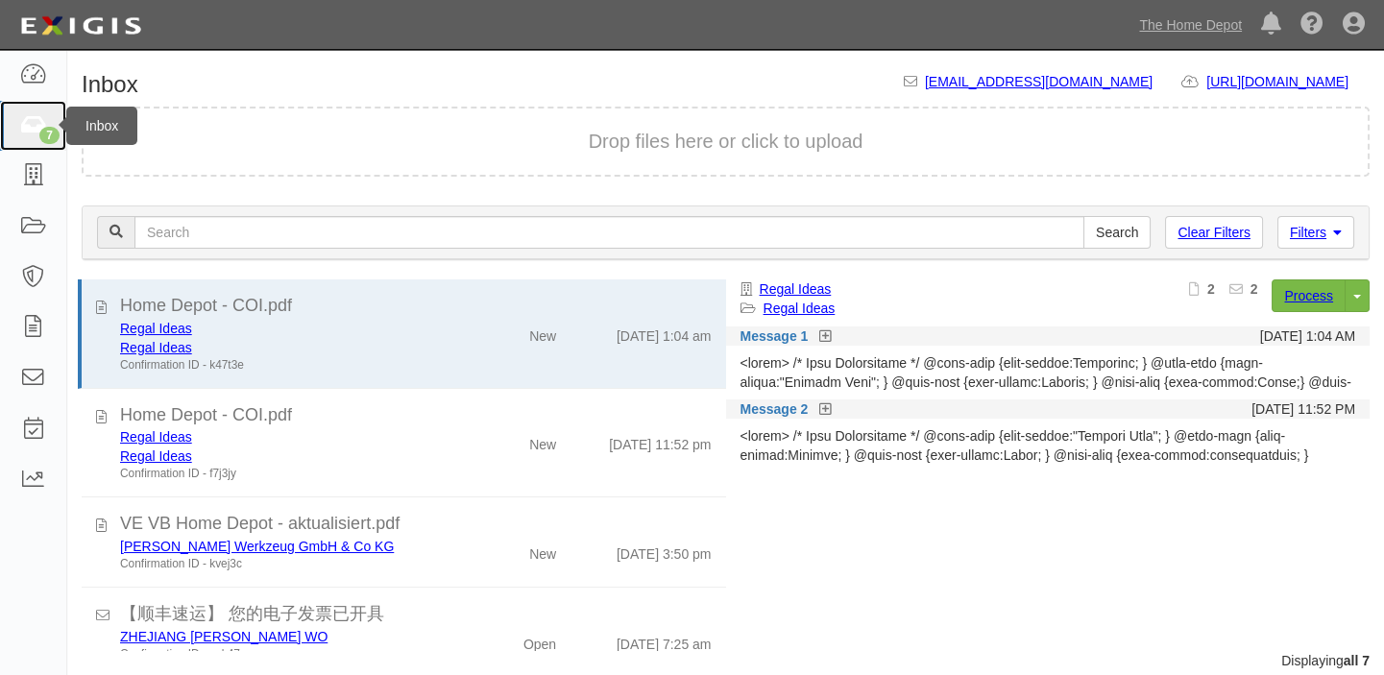
click at [33, 120] on icon at bounding box center [32, 126] width 27 height 22
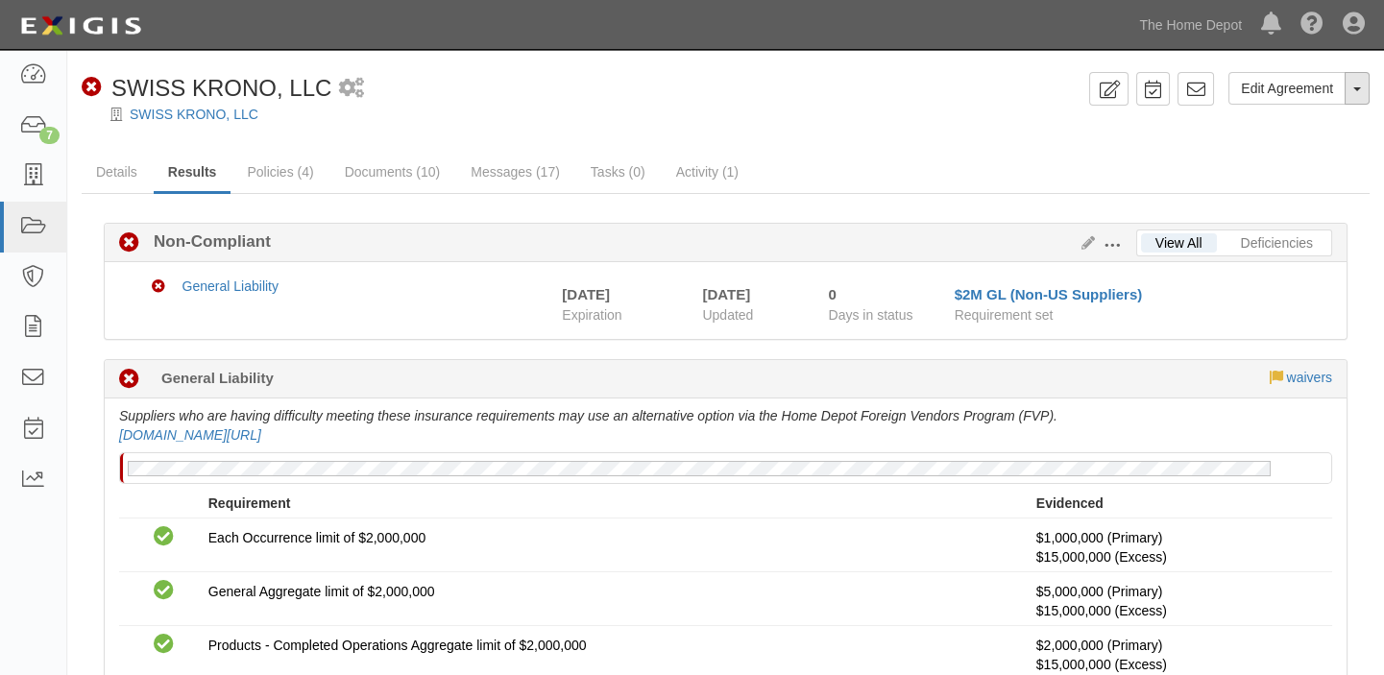
click at [1354, 95] on button "Toggle Agreement Dropdown" at bounding box center [1356, 88] width 25 height 33
click at [1320, 182] on button "Place in Default" at bounding box center [1293, 176] width 152 height 29
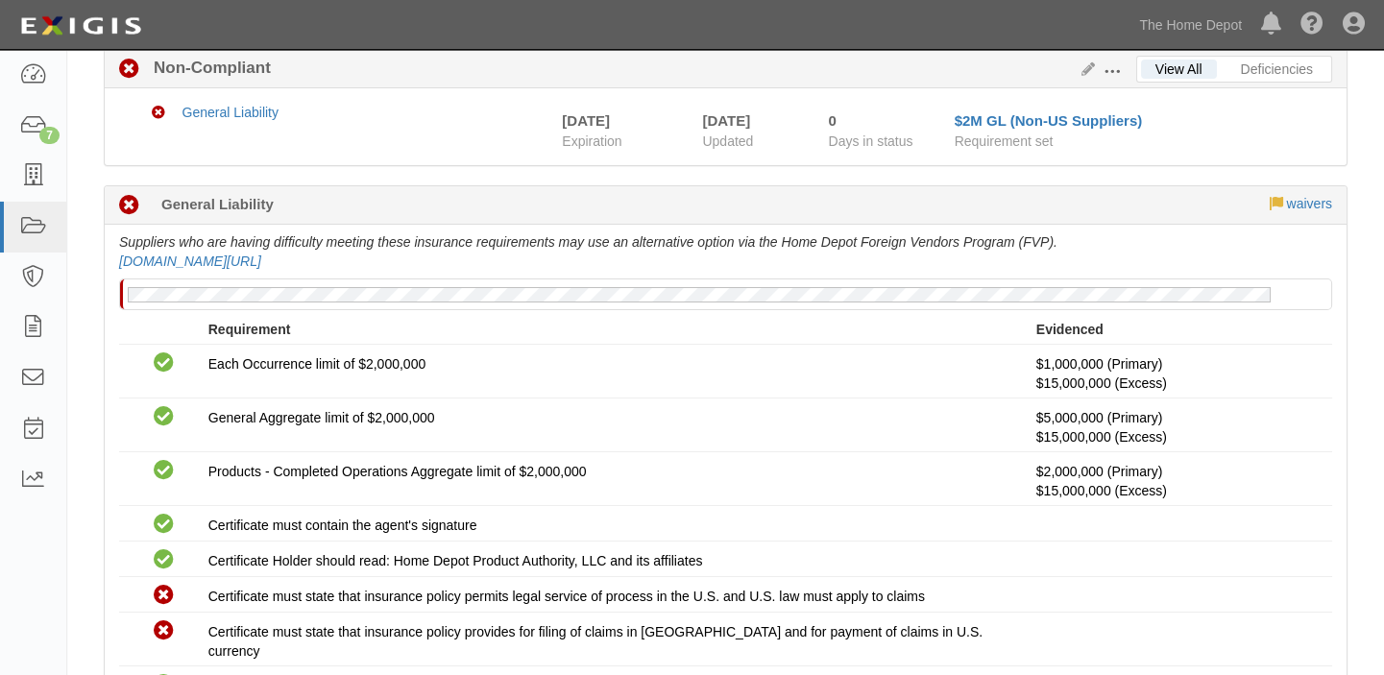
scroll to position [92, 0]
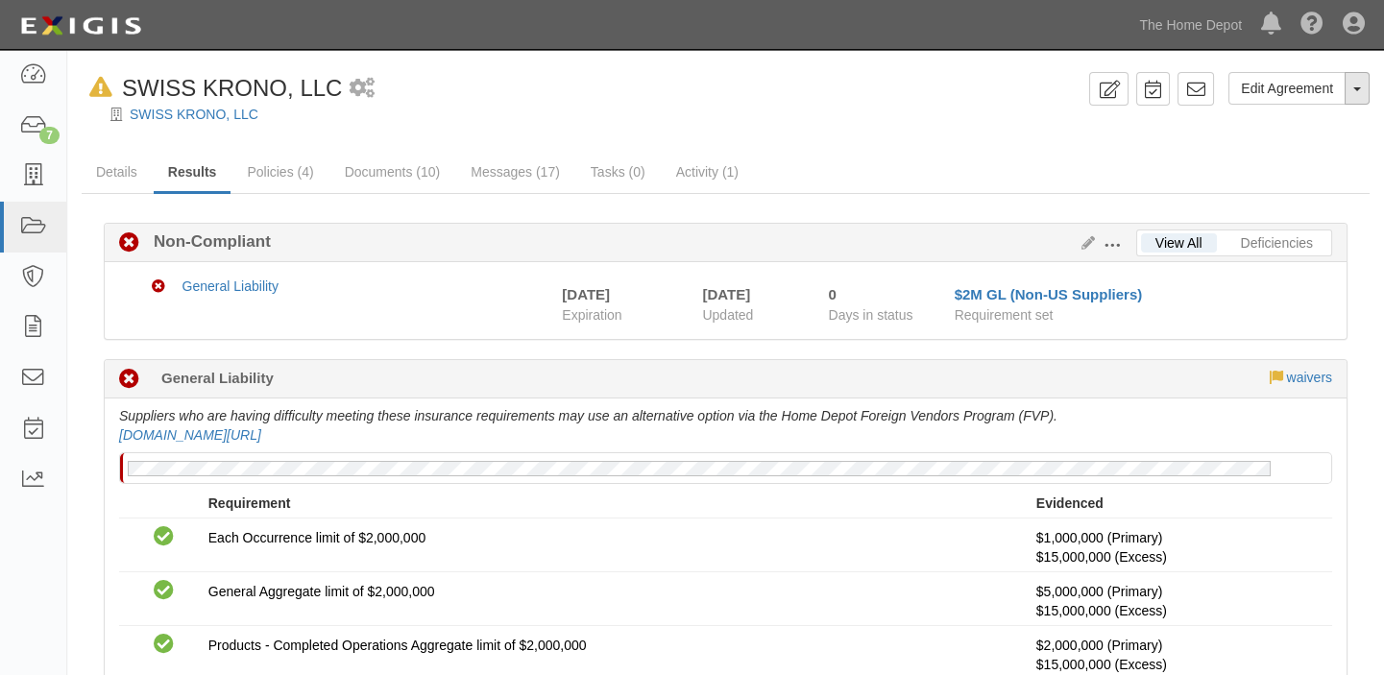
click at [1363, 88] on button "Toggle Agreement Dropdown" at bounding box center [1356, 88] width 25 height 33
click at [1322, 165] on button "Remove from Default" at bounding box center [1291, 176] width 156 height 29
click at [222, 104] on div "Non-Compliant SWISS KRONO, LLC" at bounding box center [207, 88] width 250 height 33
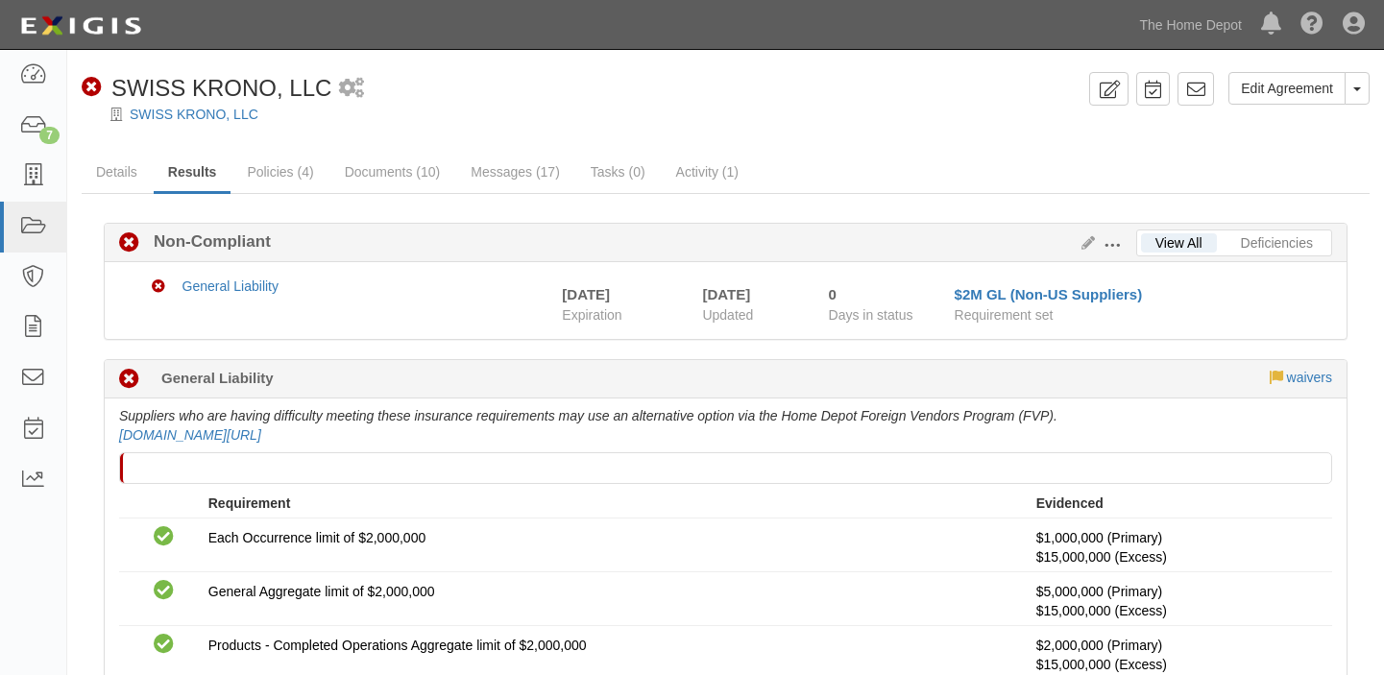
scroll to position [3, 0]
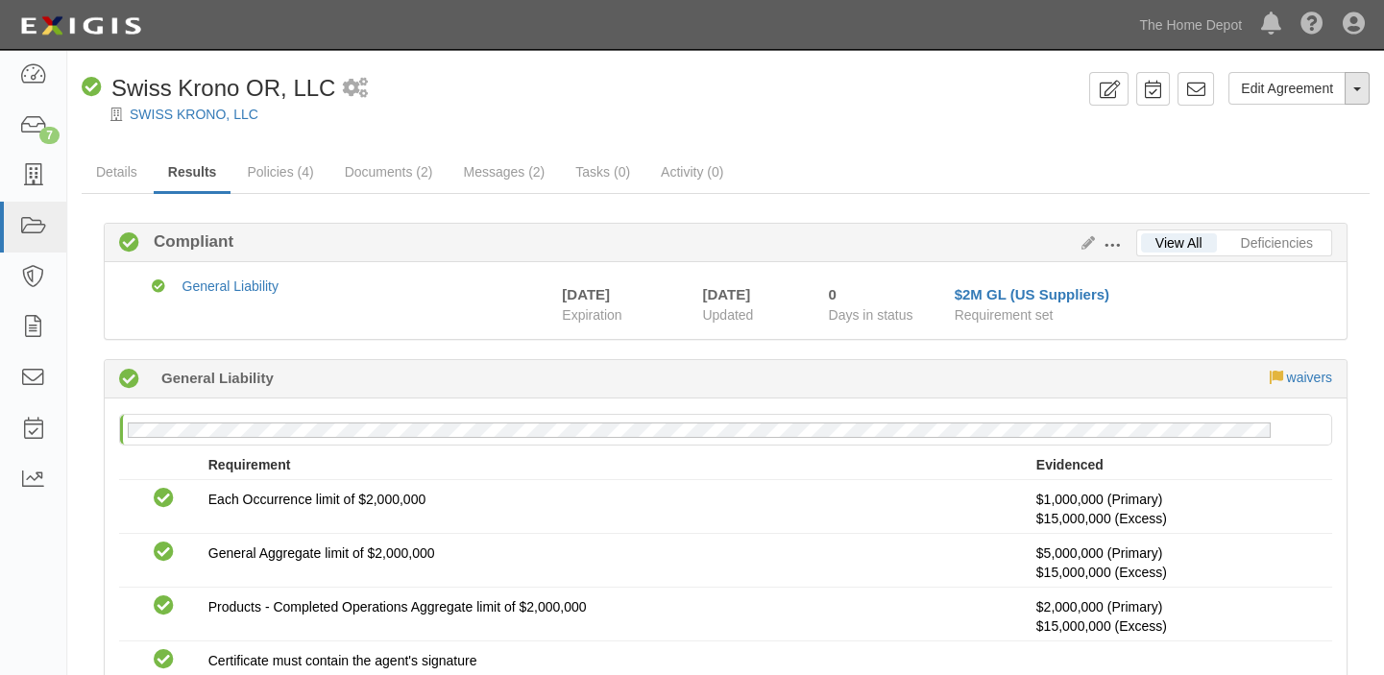
click at [1356, 99] on button "Toggle Agreement Dropdown" at bounding box center [1356, 88] width 25 height 33
click at [1324, 174] on button "Place in Default" at bounding box center [1293, 176] width 152 height 29
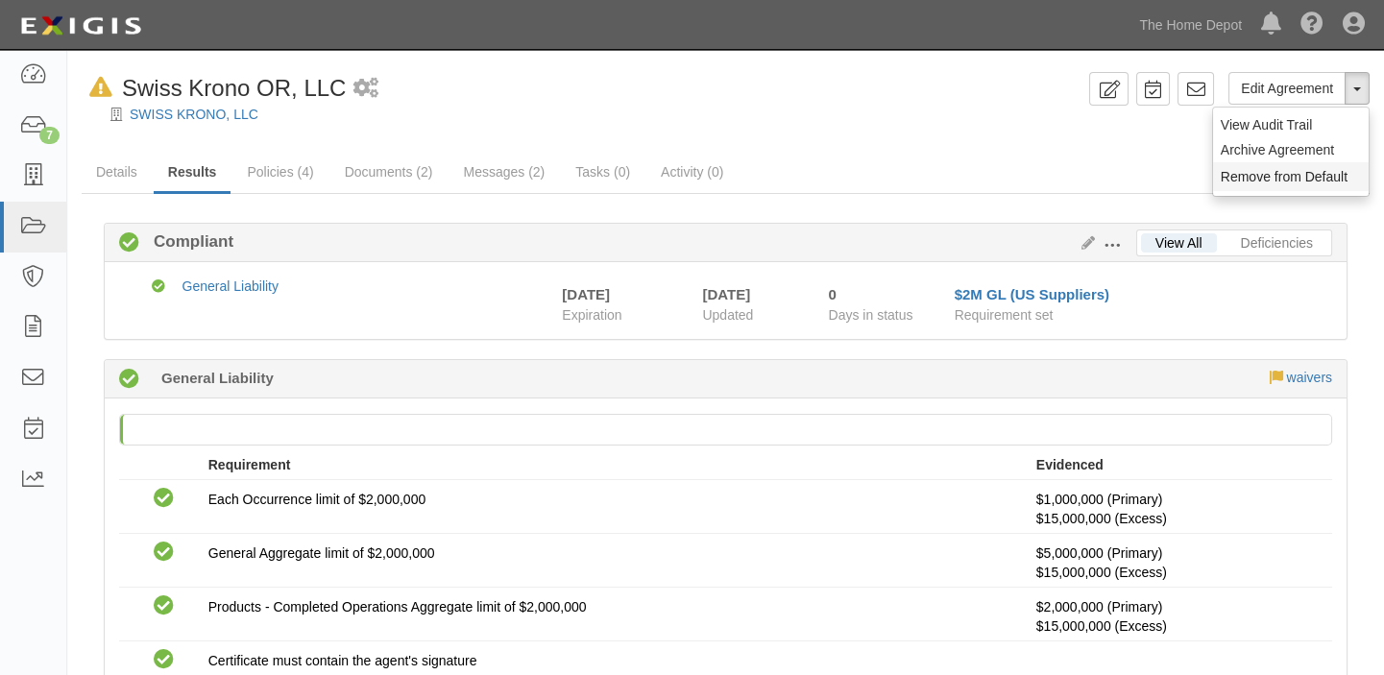
click at [1296, 173] on button "Remove from Default" at bounding box center [1291, 176] width 156 height 29
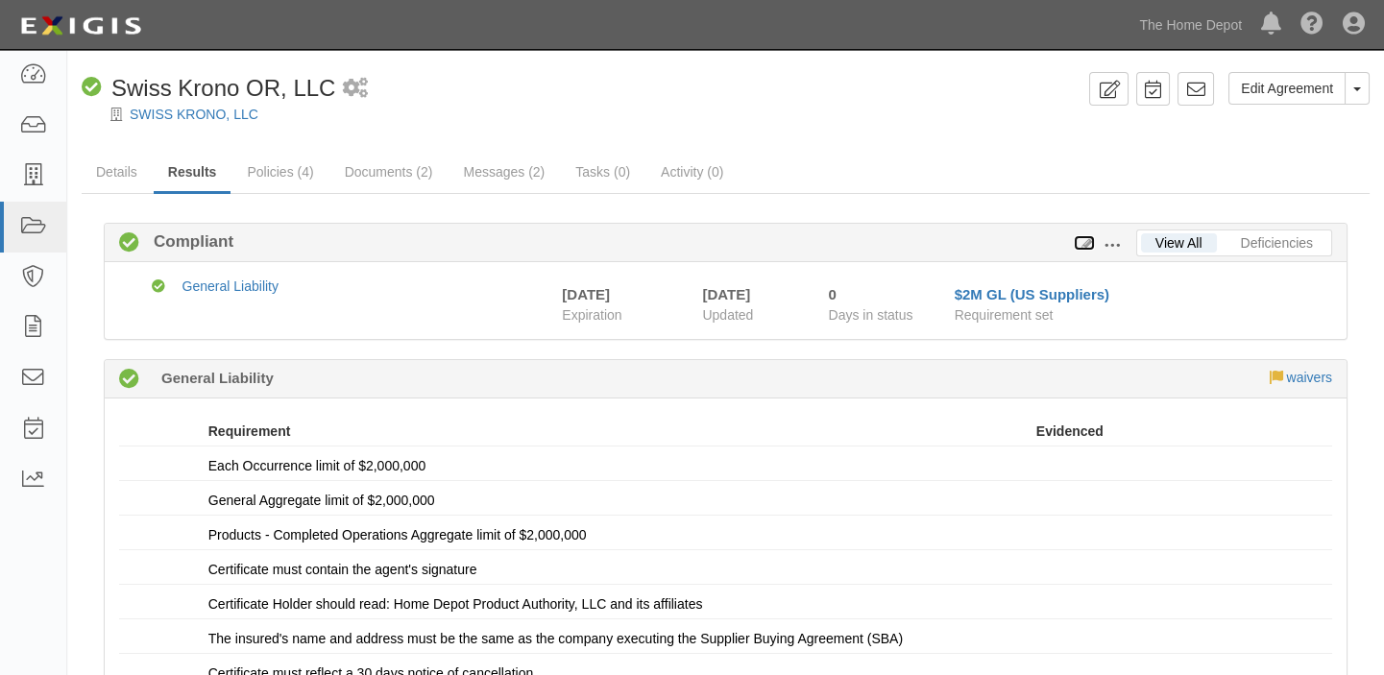
click at [1084, 245] on icon at bounding box center [1084, 243] width 21 height 13
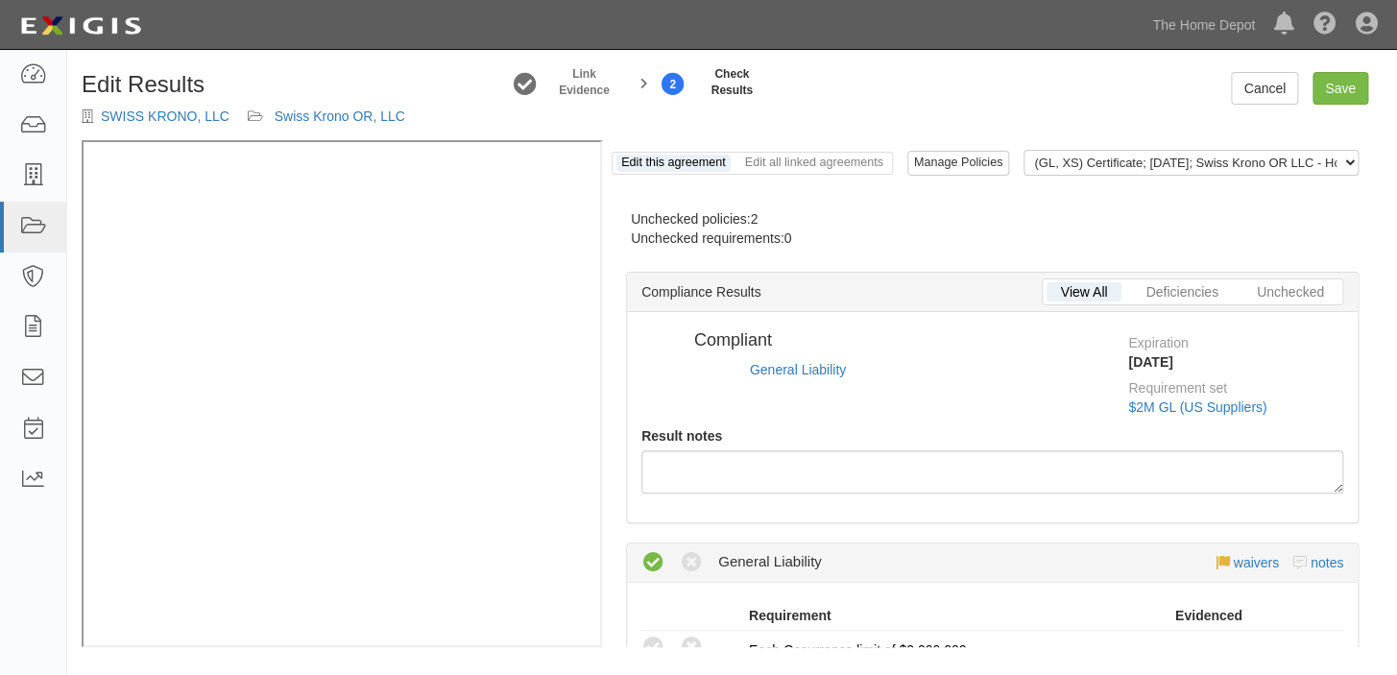
radio input "false"
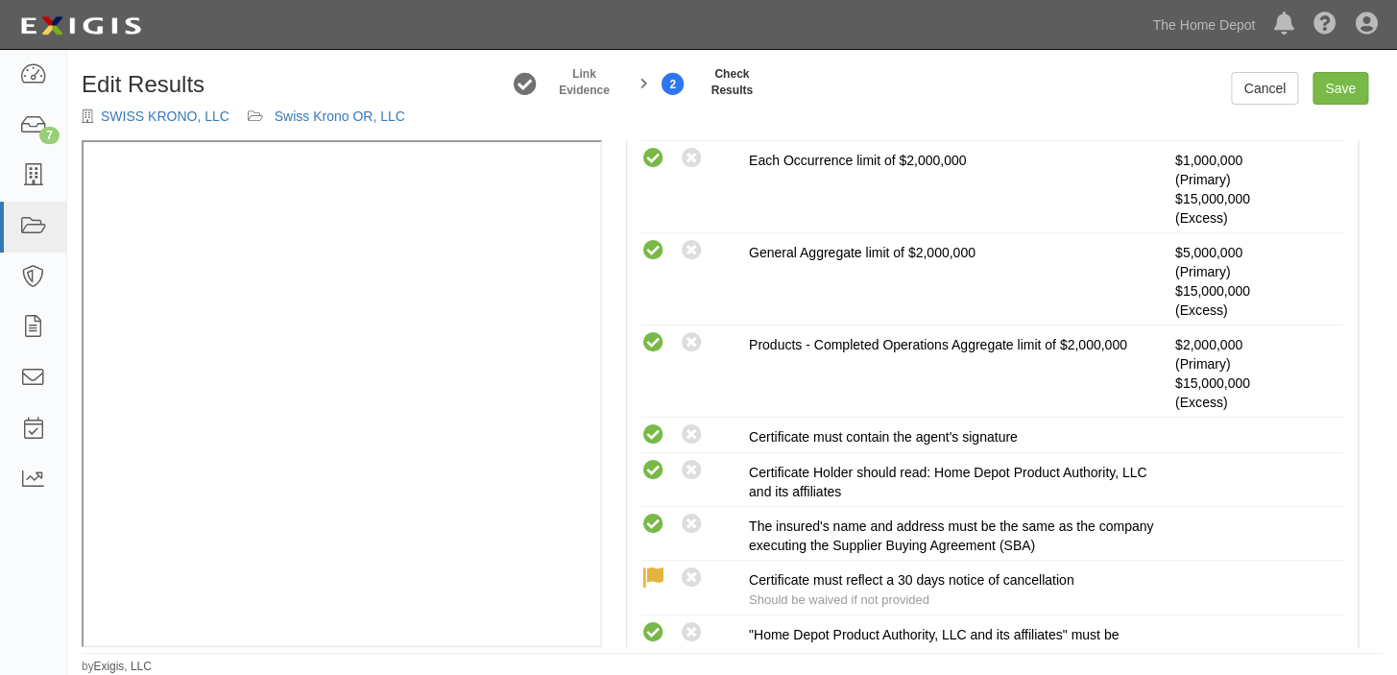
scroll to position [329, 0]
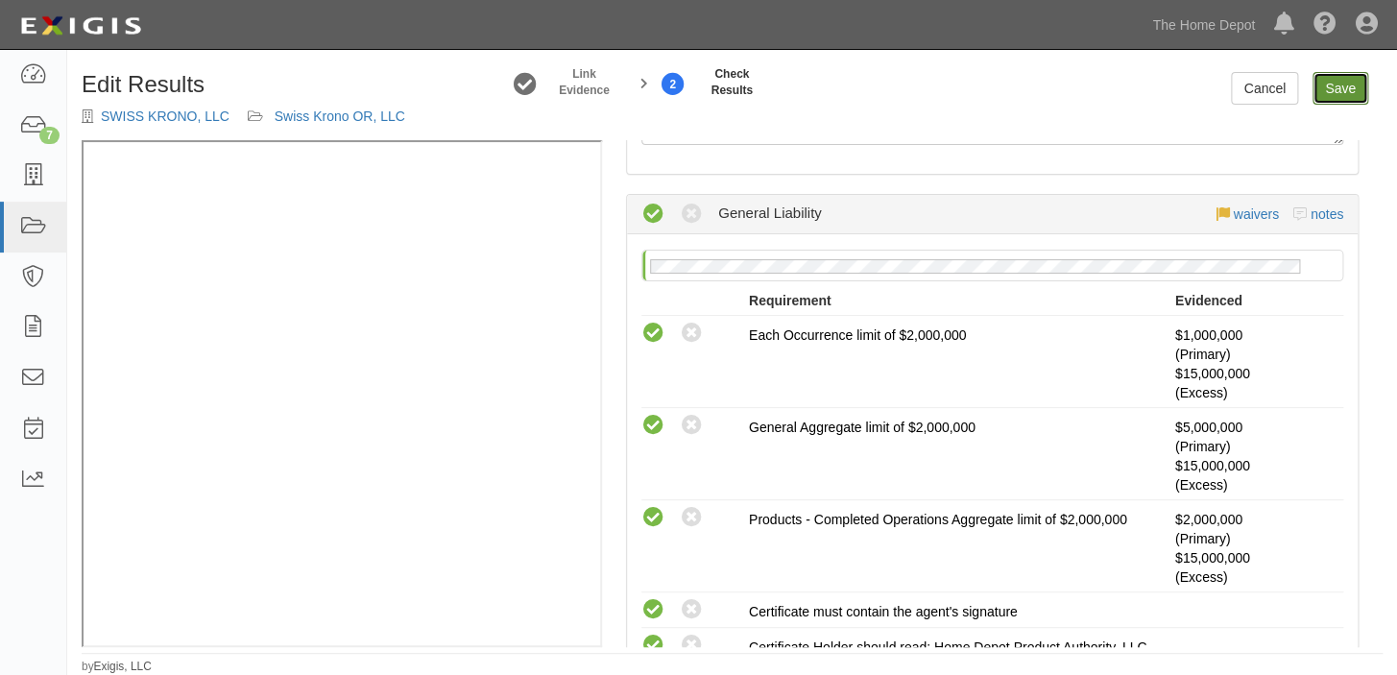
click at [1323, 83] on link "Save" at bounding box center [1341, 88] width 56 height 33
radio input "true"
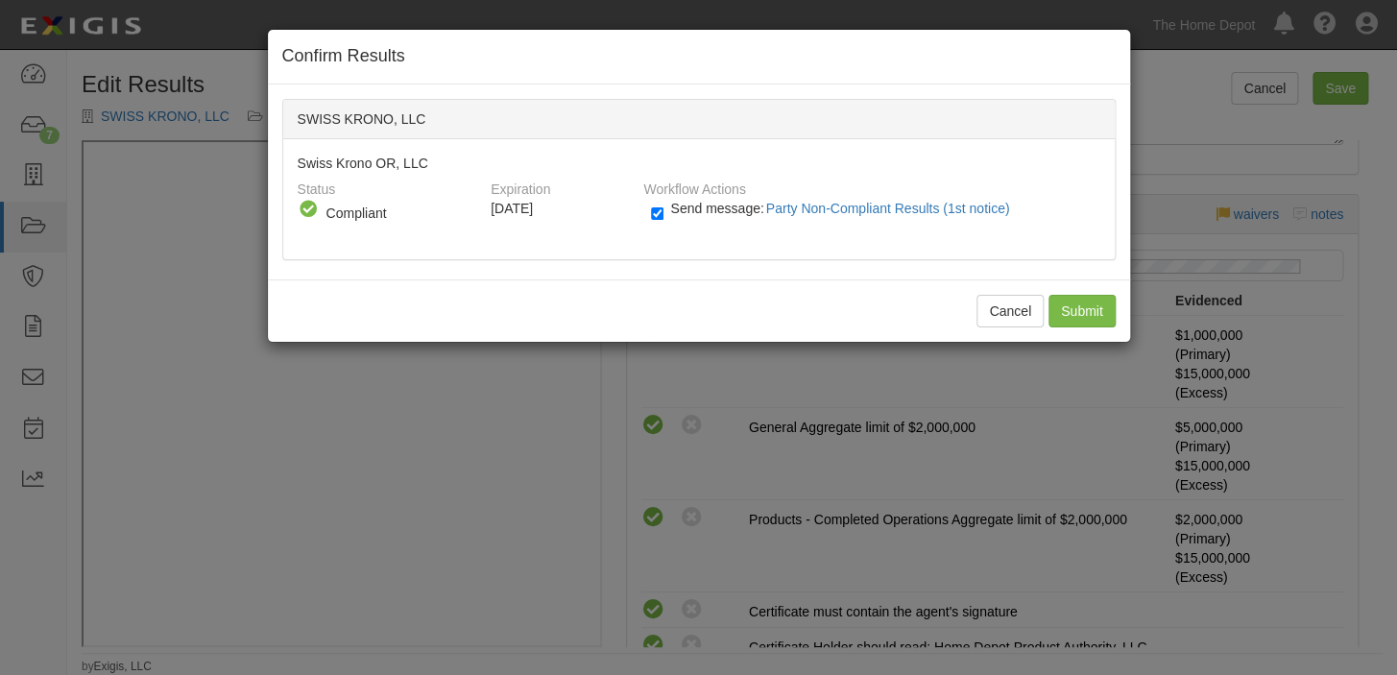
click at [747, 209] on span "Send message: Party Non-Compliant Results (1st notice)" at bounding box center [843, 208] width 347 height 15
click at [664, 209] on input "Send message: Party Non-Compliant Results (1st notice)" at bounding box center [657, 214] width 12 height 22
checkbox input "false"
click at [1073, 310] on input "Submit" at bounding box center [1082, 311] width 67 height 33
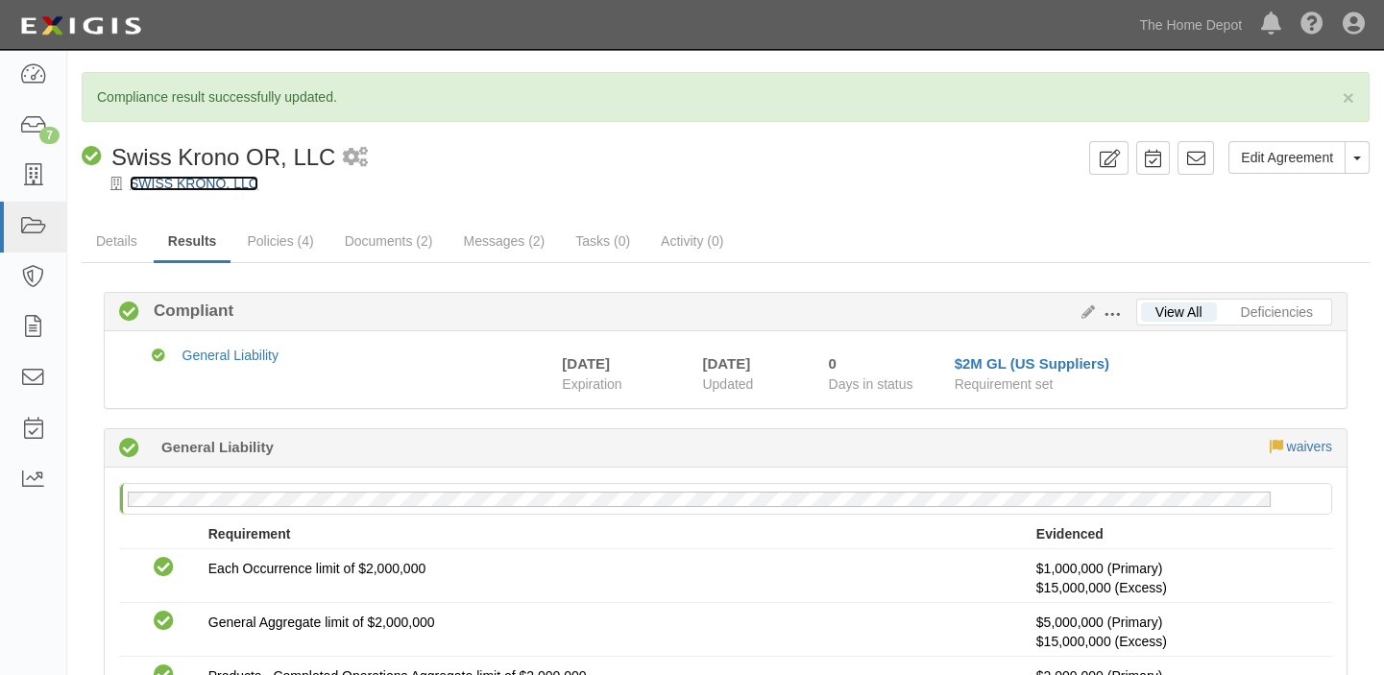
click at [196, 182] on link "SWISS KRONO, LLC" at bounding box center [194, 183] width 129 height 15
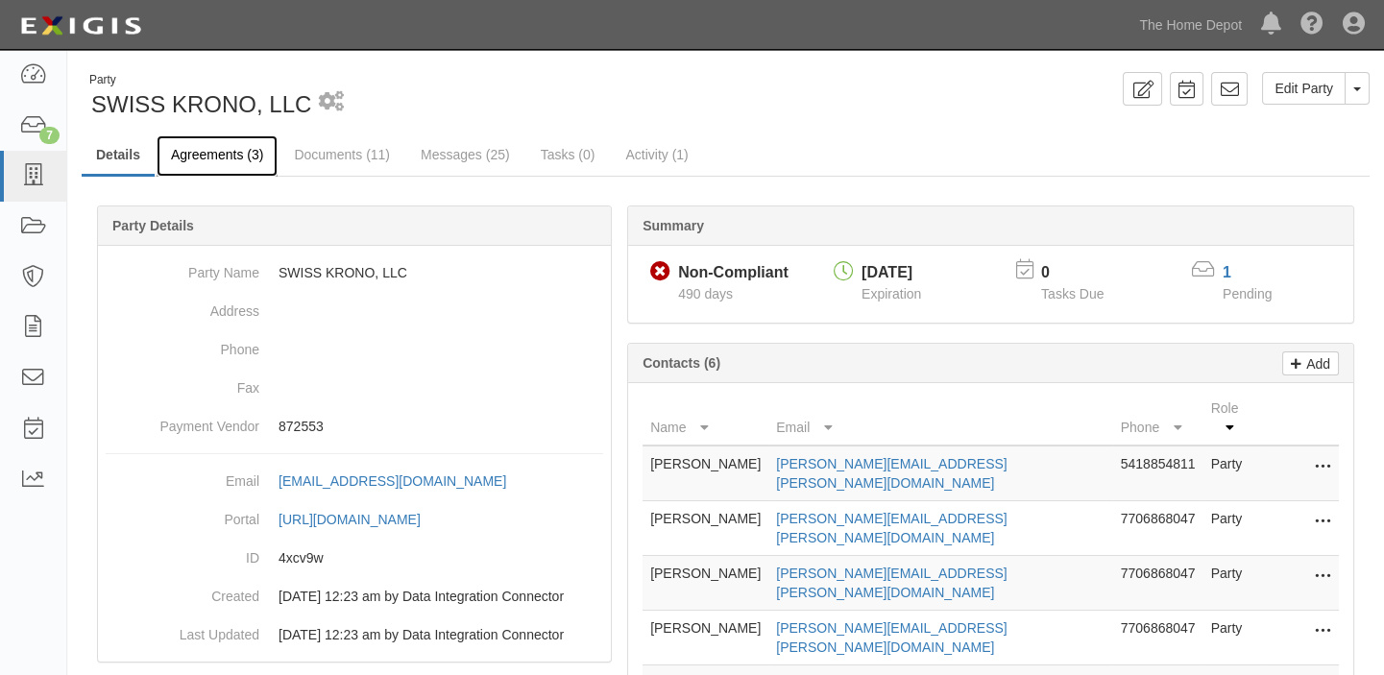
click at [205, 168] on link "Agreements (3)" at bounding box center [217, 155] width 121 height 41
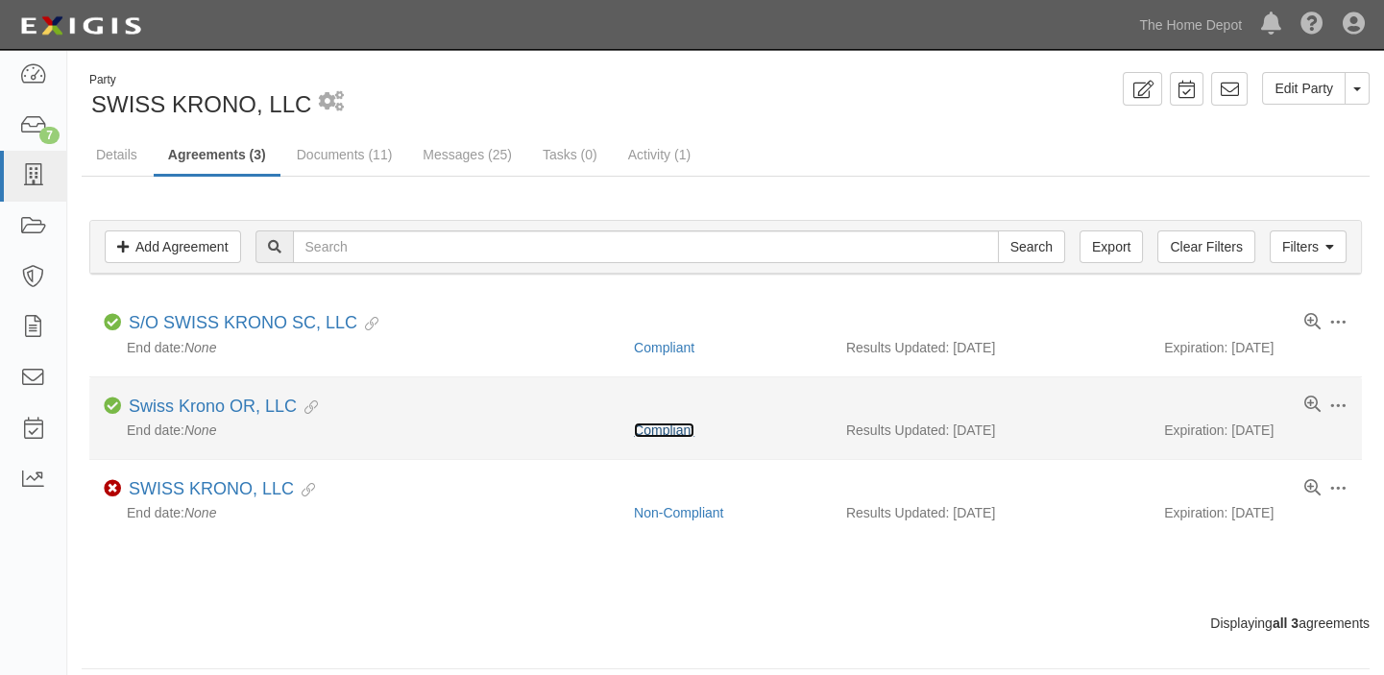
click at [680, 433] on link "Compliant" at bounding box center [664, 430] width 60 height 15
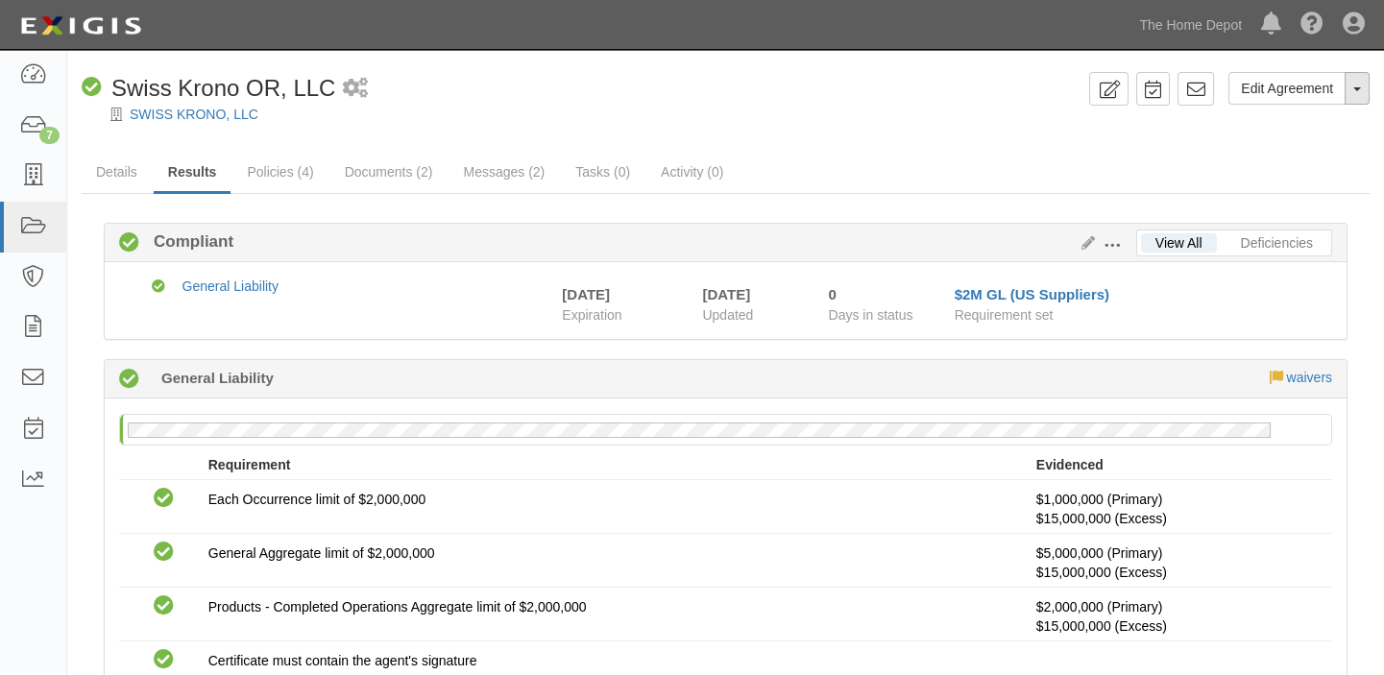
click at [1365, 96] on button "Toggle Agreement Dropdown" at bounding box center [1356, 88] width 25 height 33
click at [1354, 177] on button "Place in Default" at bounding box center [1293, 176] width 152 height 29
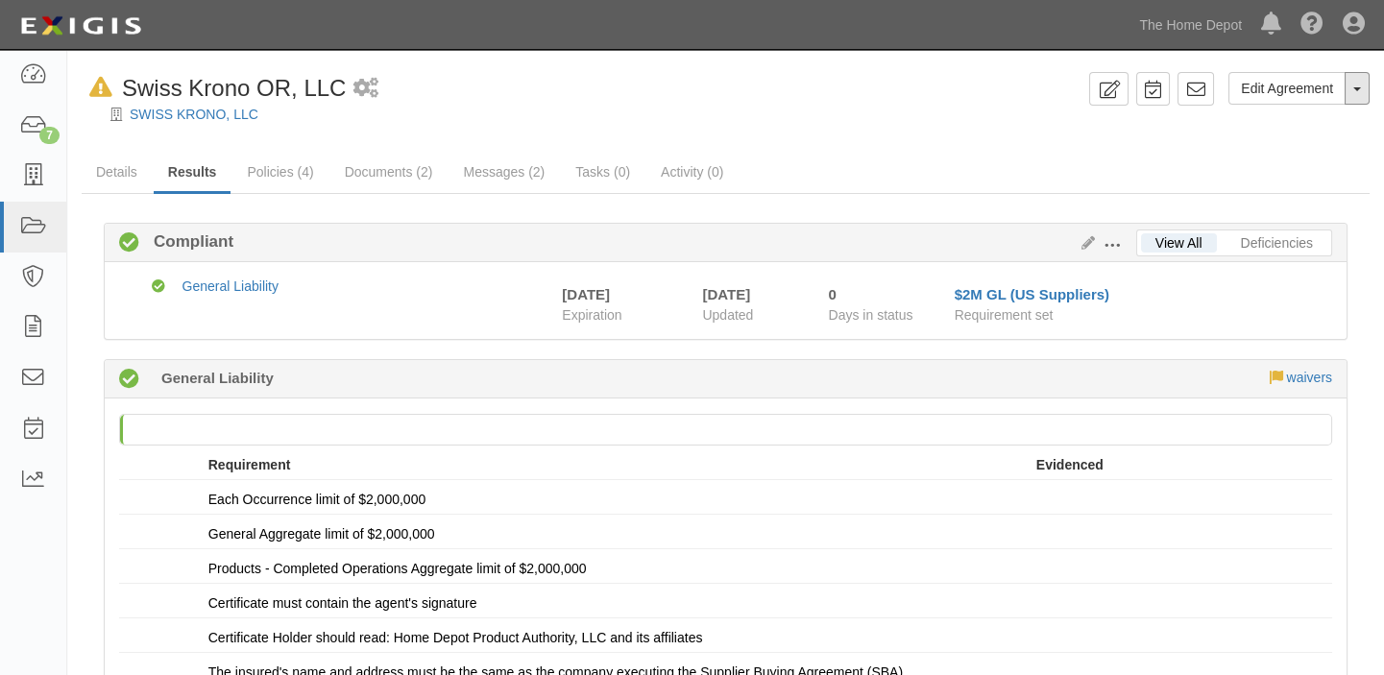
click at [1349, 81] on button "Toggle Agreement Dropdown" at bounding box center [1356, 88] width 25 height 33
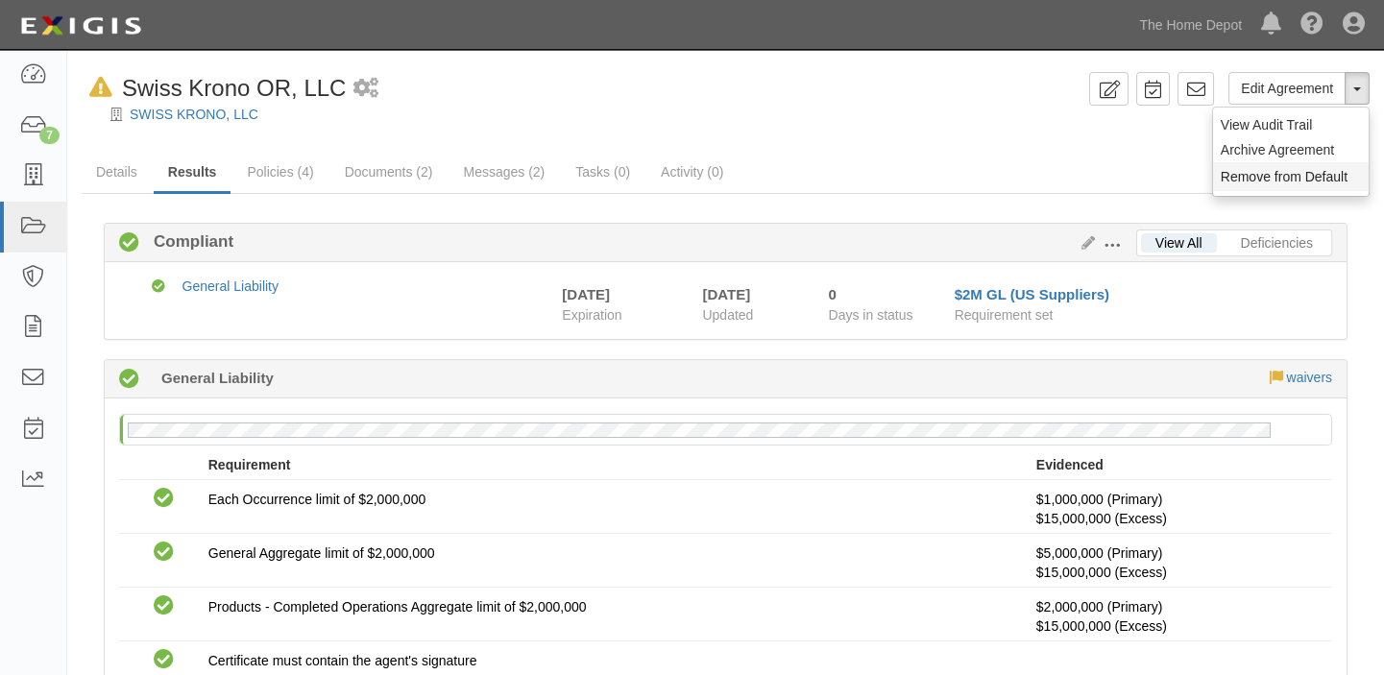
click at [1335, 165] on button "Remove from Default" at bounding box center [1291, 176] width 156 height 29
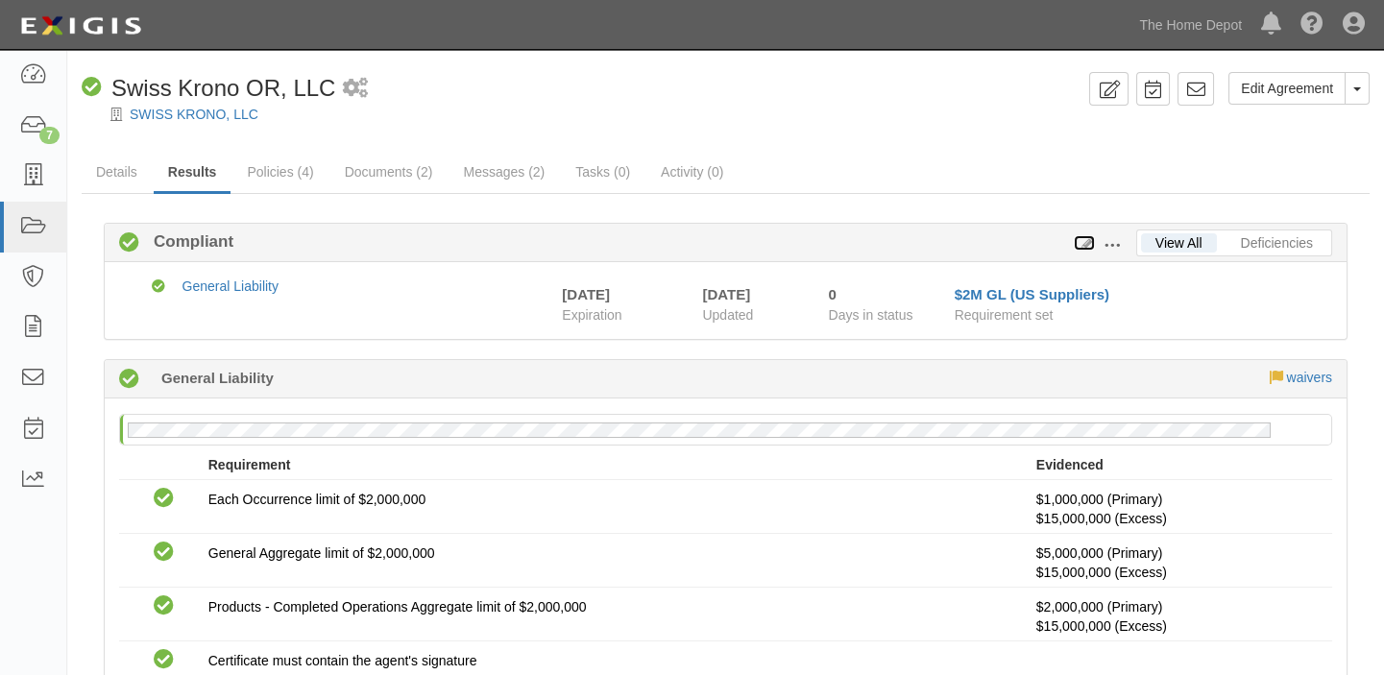
drag, startPoint x: 0, startPoint y: 0, endPoint x: 1085, endPoint y: 243, distance: 1112.0
click at [1085, 243] on icon at bounding box center [1084, 243] width 21 height 13
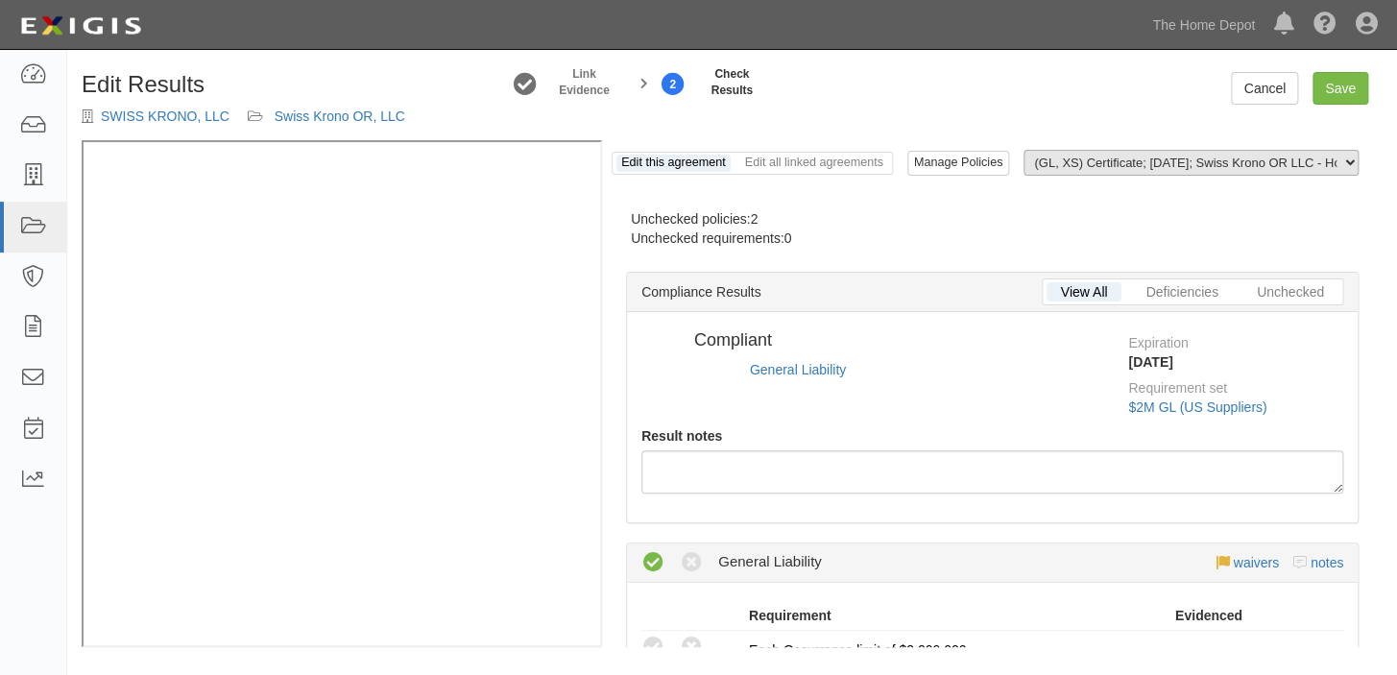
radio input "false"
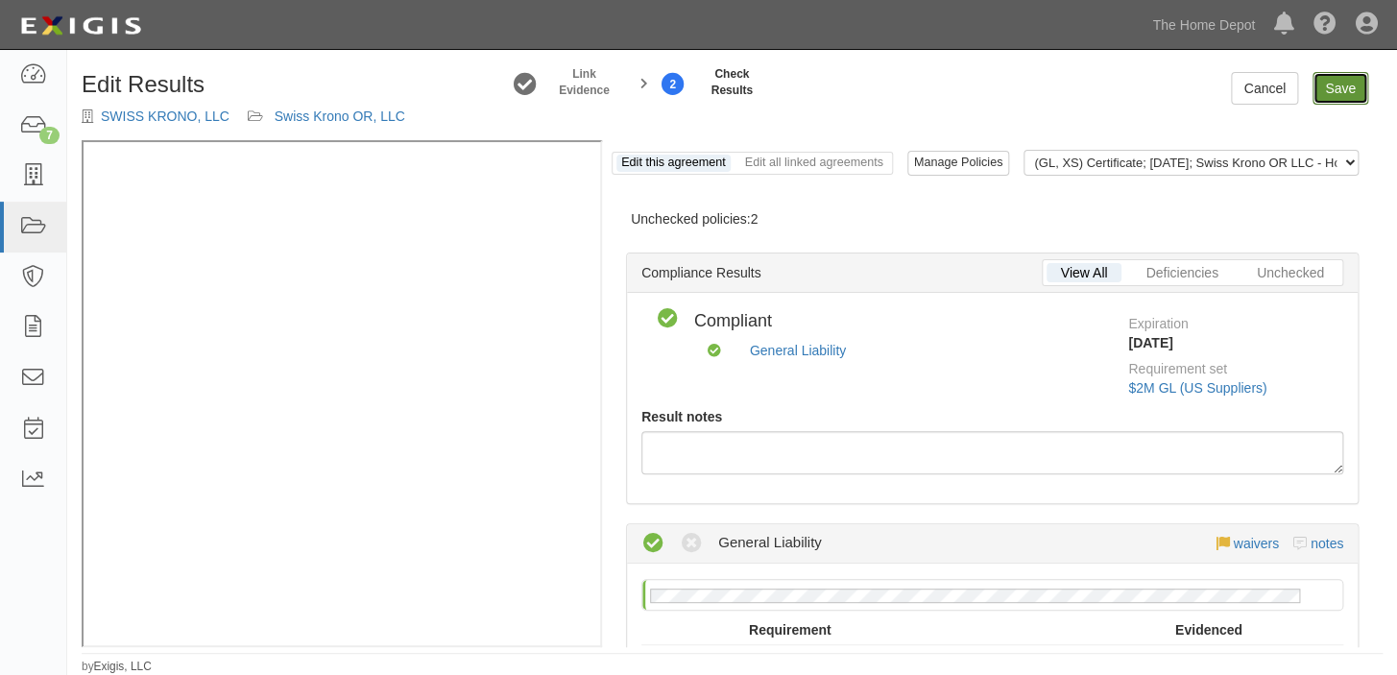
click at [1330, 91] on link "Save" at bounding box center [1341, 88] width 56 height 33
radio input "true"
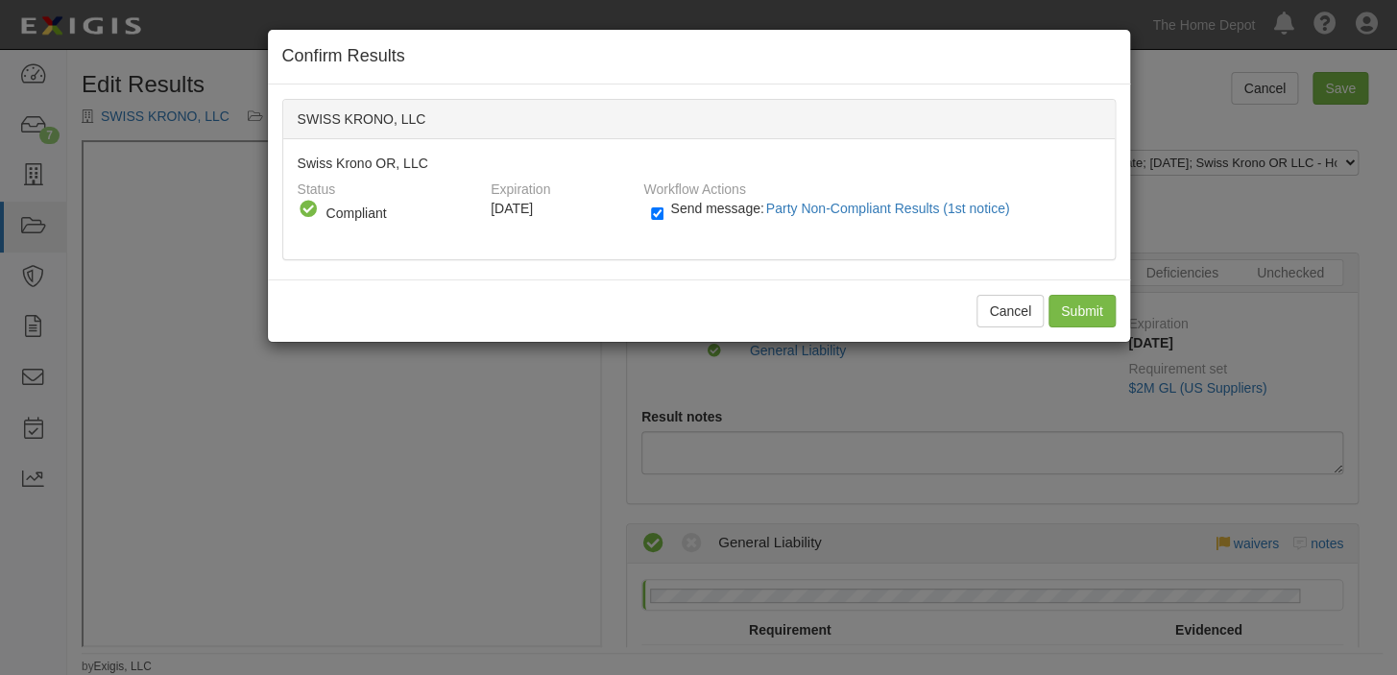
click at [749, 214] on label "Send message: Party Non-Compliant Results (1st notice)" at bounding box center [834, 217] width 366 height 25
click at [664, 214] on input "Send message: Party Non-Compliant Results (1st notice)" at bounding box center [657, 214] width 12 height 22
checkbox input "false"
click at [1051, 304] on input "Submit" at bounding box center [1082, 311] width 67 height 33
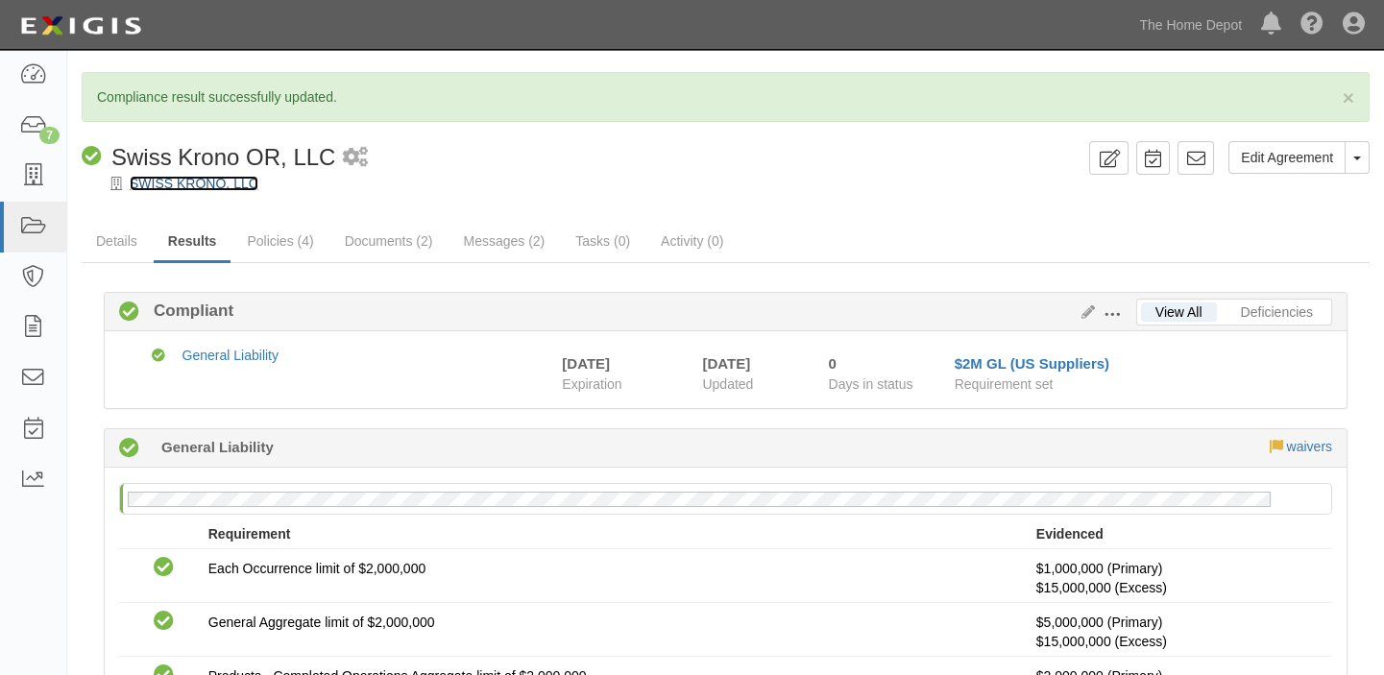
click at [181, 186] on link "SWISS KRONO, LLC" at bounding box center [194, 183] width 129 height 15
click at [19, 121] on icon at bounding box center [32, 126] width 27 height 22
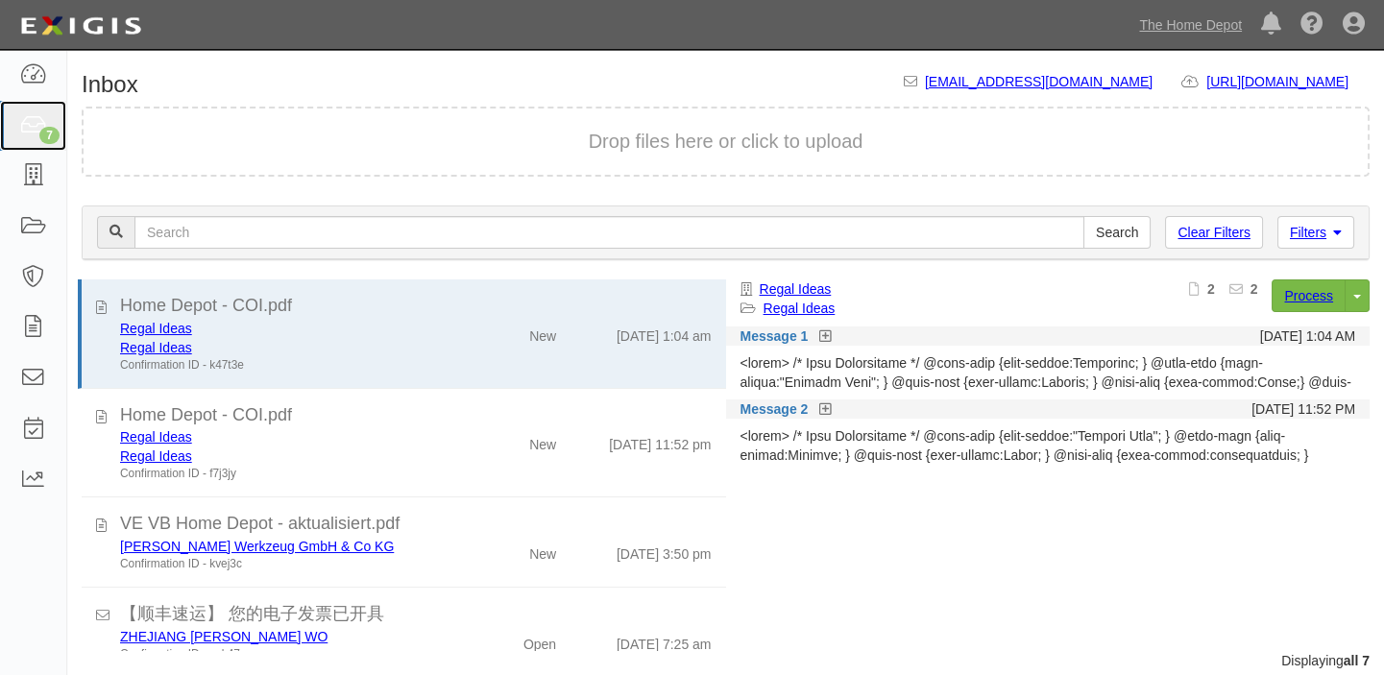
click at [33, 120] on icon at bounding box center [32, 126] width 27 height 22
